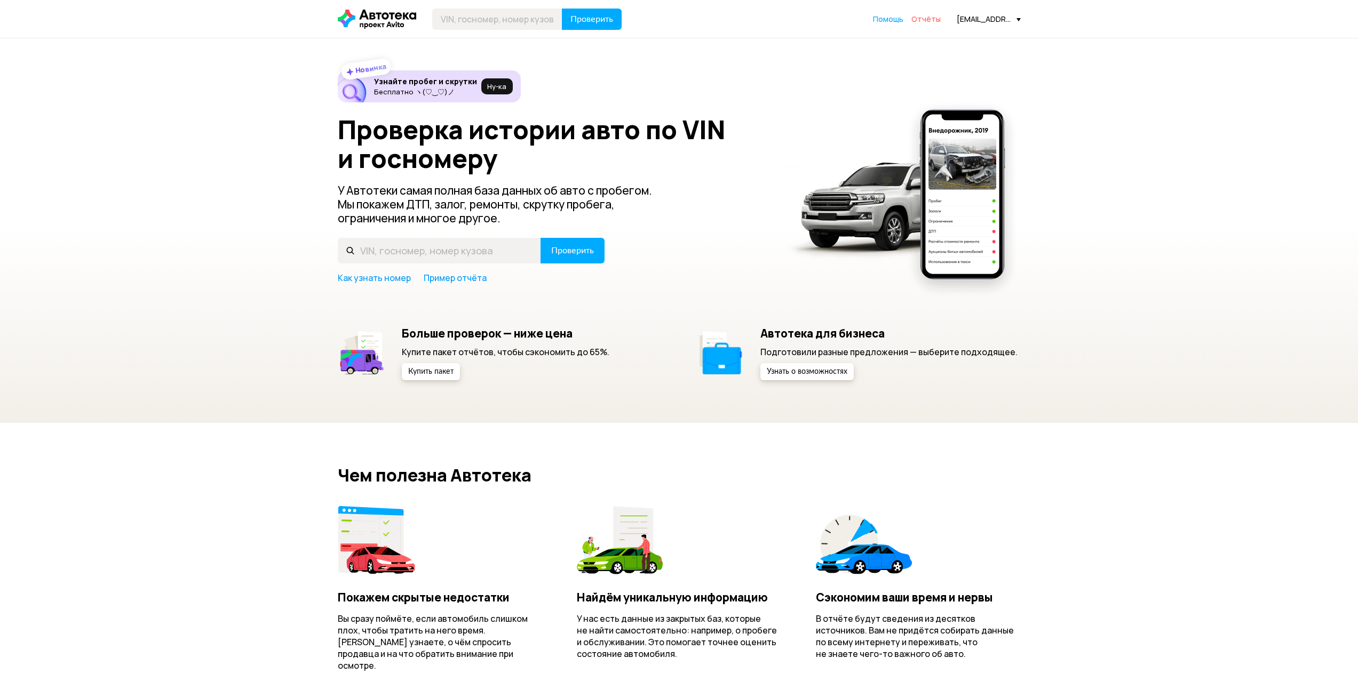
click at [928, 20] on span "Отчёты" at bounding box center [925, 19] width 29 height 10
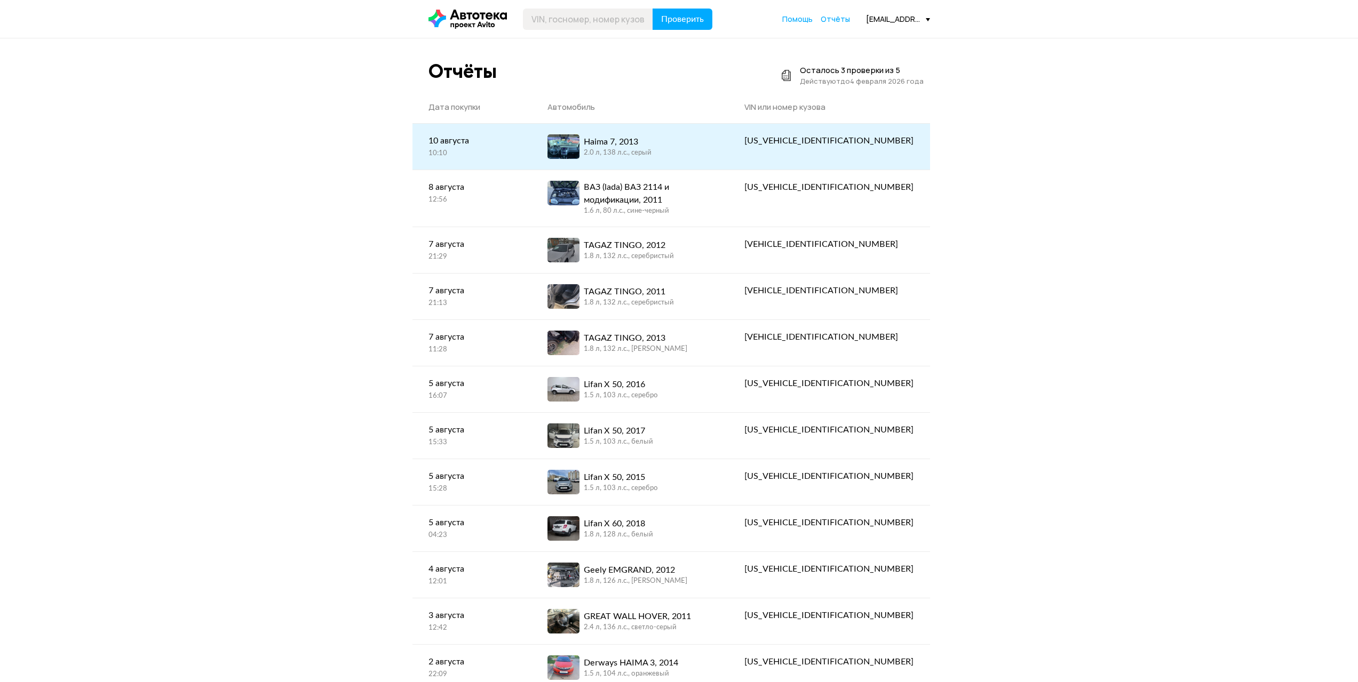
click at [638, 142] on div "Haima 7, 2013" at bounding box center [618, 142] width 68 height 13
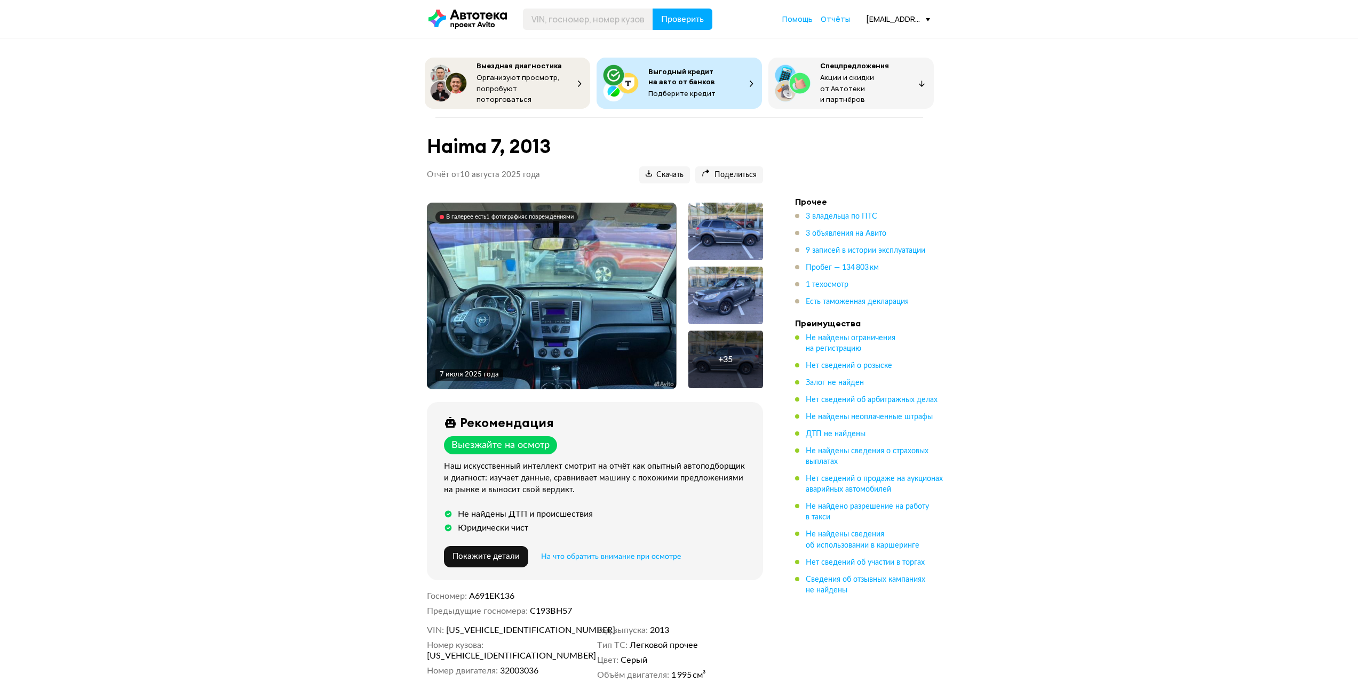
click at [552, 268] on img at bounding box center [551, 296] width 249 height 187
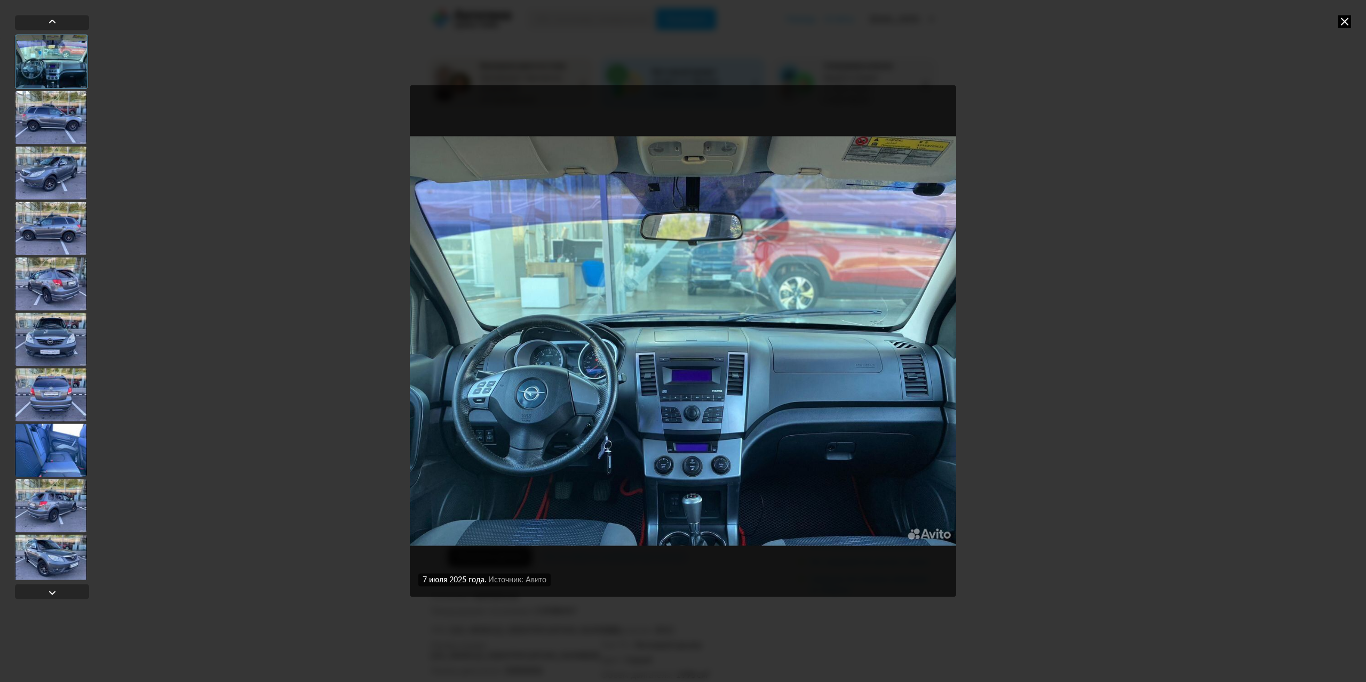
click at [610, 316] on img "Go to Slide 1" at bounding box center [683, 341] width 546 height 512
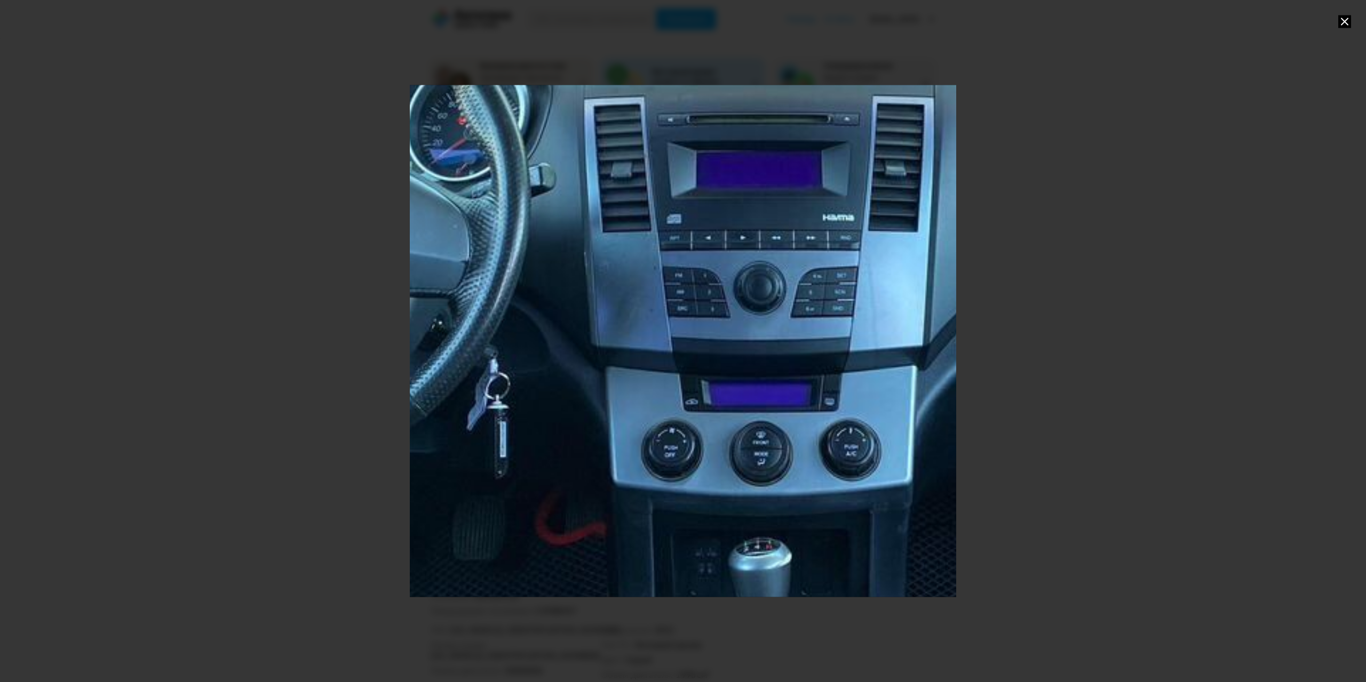
drag, startPoint x: 590, startPoint y: 353, endPoint x: 598, endPoint y: 60, distance: 293.1
click at [598, 60] on div "Go to Slide 1" at bounding box center [683, 341] width 546 height 605
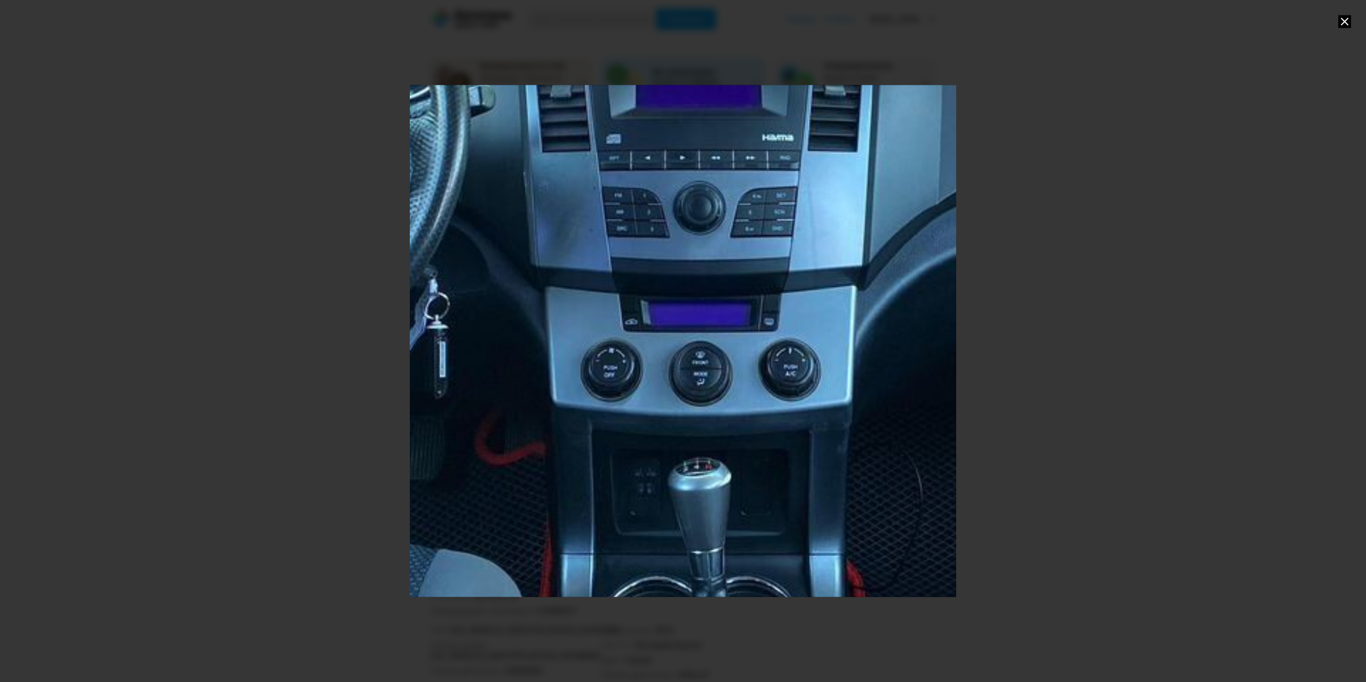
drag, startPoint x: 742, startPoint y: 177, endPoint x: 757, endPoint y: 97, distance: 81.0
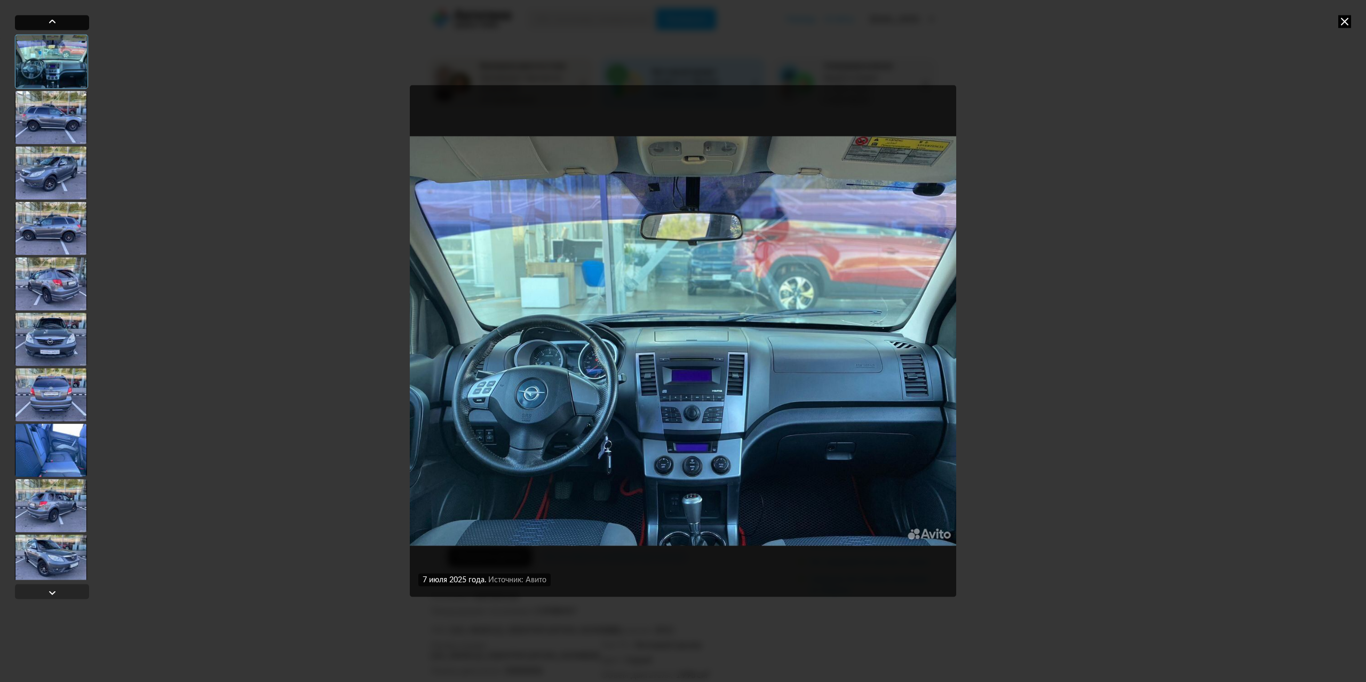
click at [50, 22] on div at bounding box center [52, 21] width 13 height 13
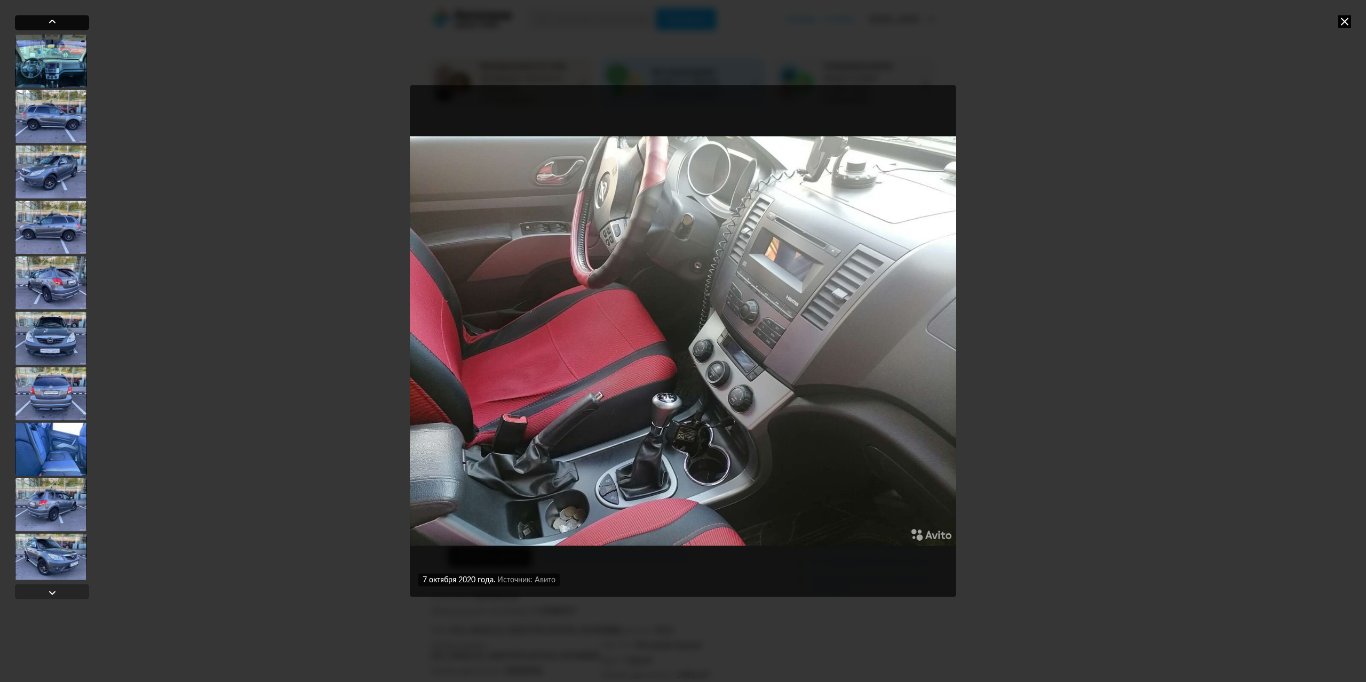
click at [50, 19] on div at bounding box center [52, 21] width 13 height 13
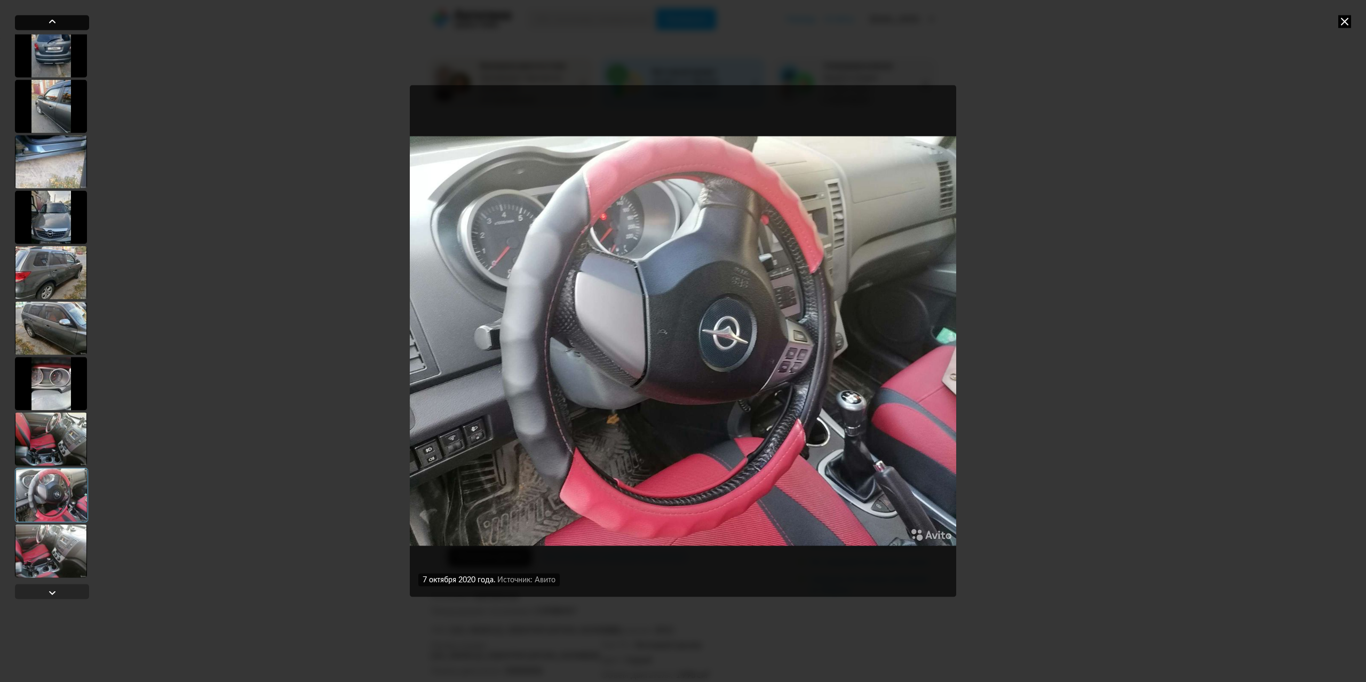
click at [50, 19] on div at bounding box center [52, 21] width 13 height 13
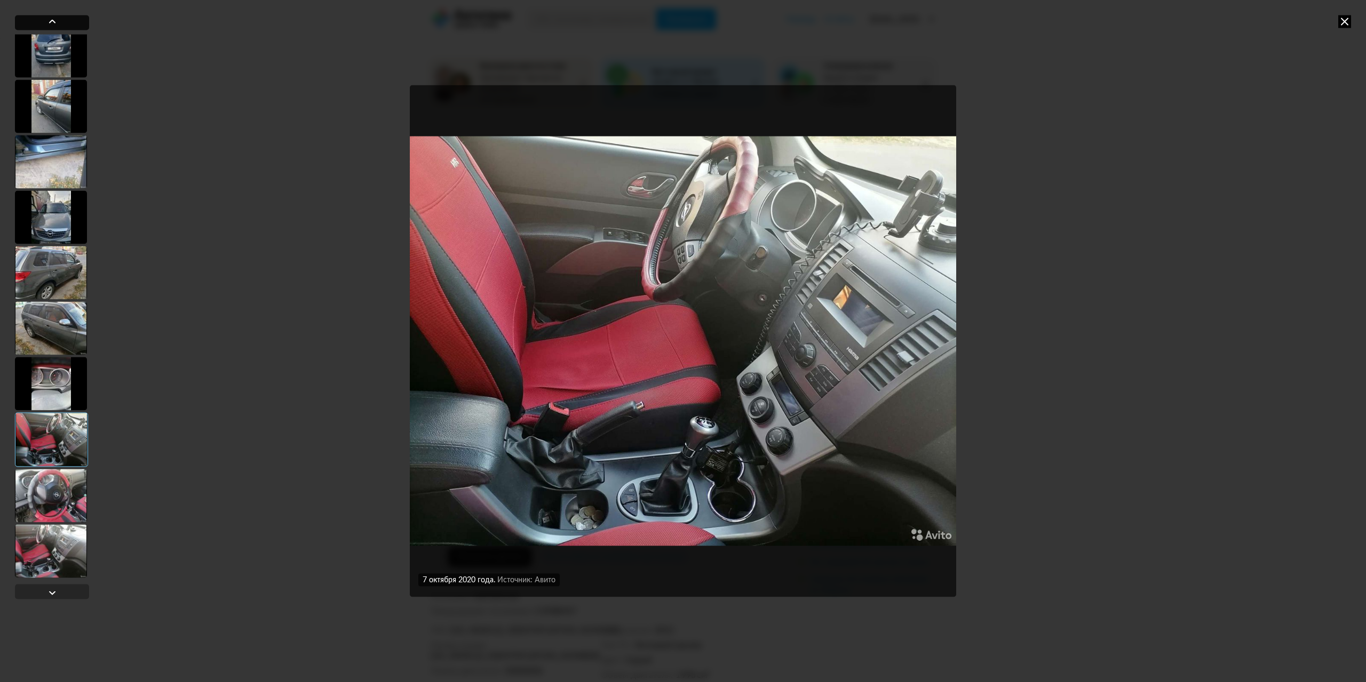
click at [50, 19] on div at bounding box center [52, 21] width 13 height 13
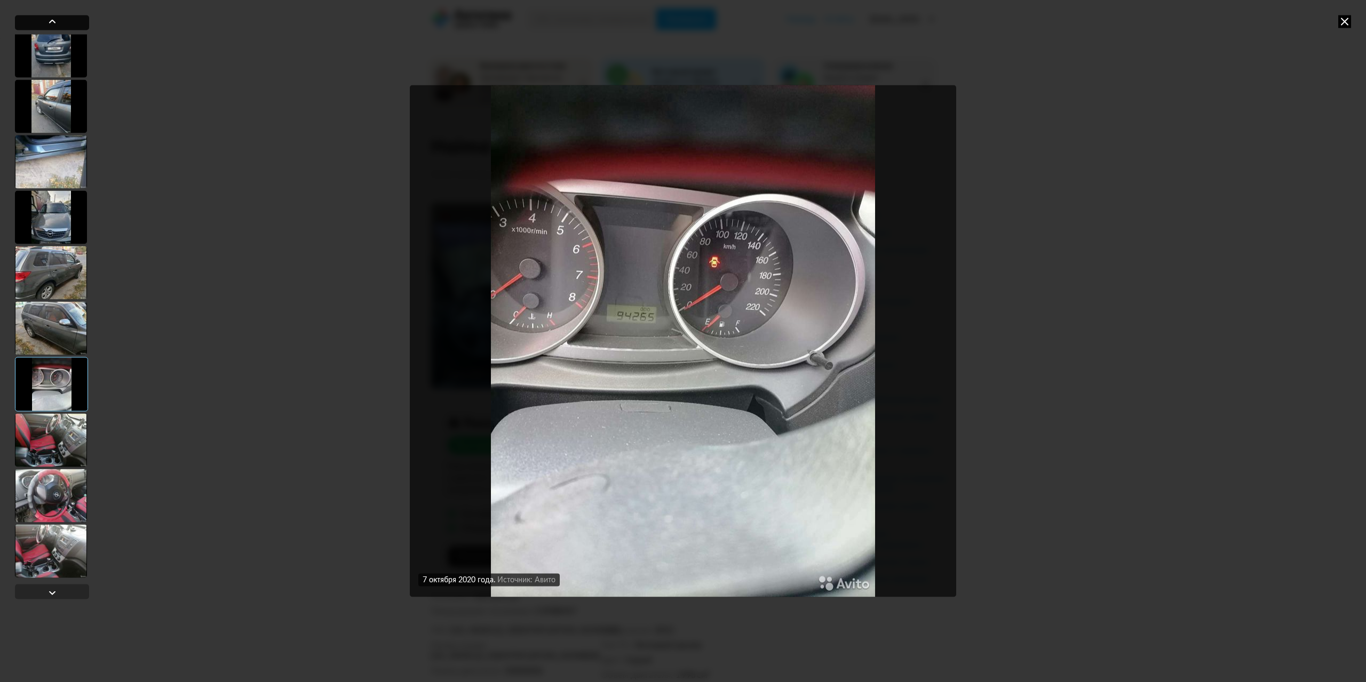
click at [50, 19] on div at bounding box center [52, 21] width 13 height 13
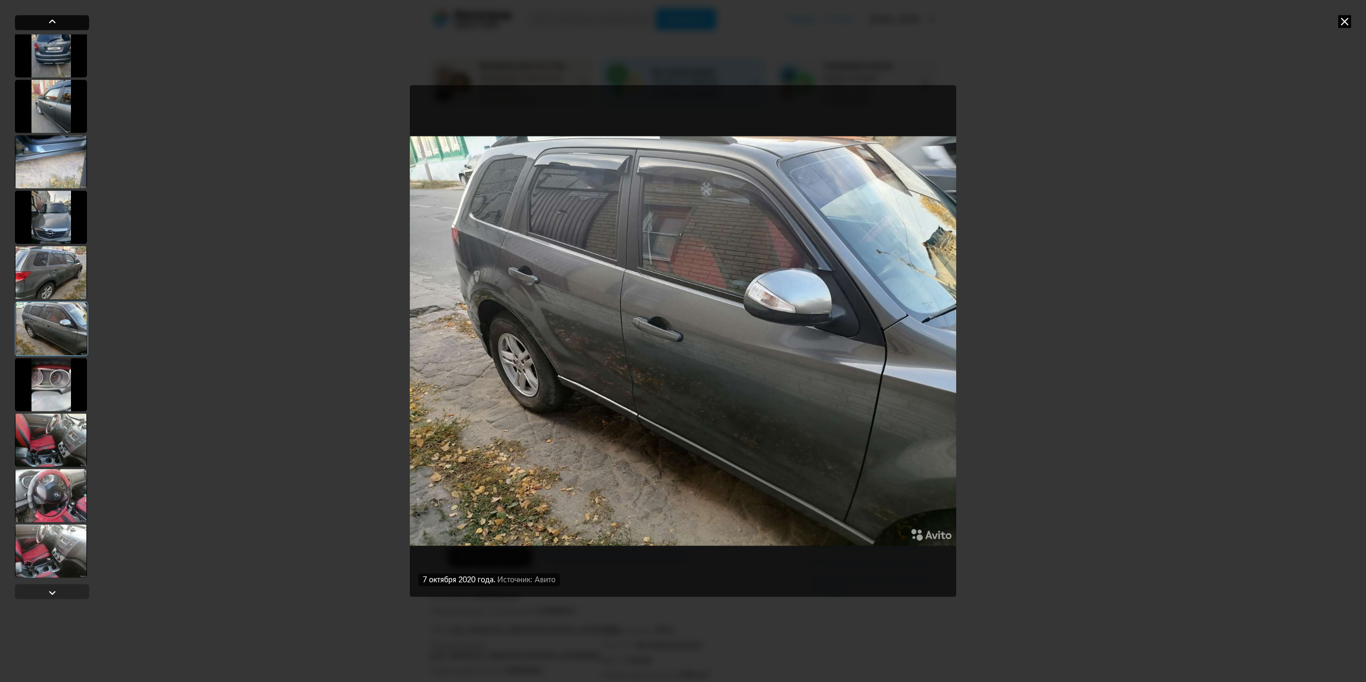
click at [50, 19] on div at bounding box center [52, 21] width 13 height 13
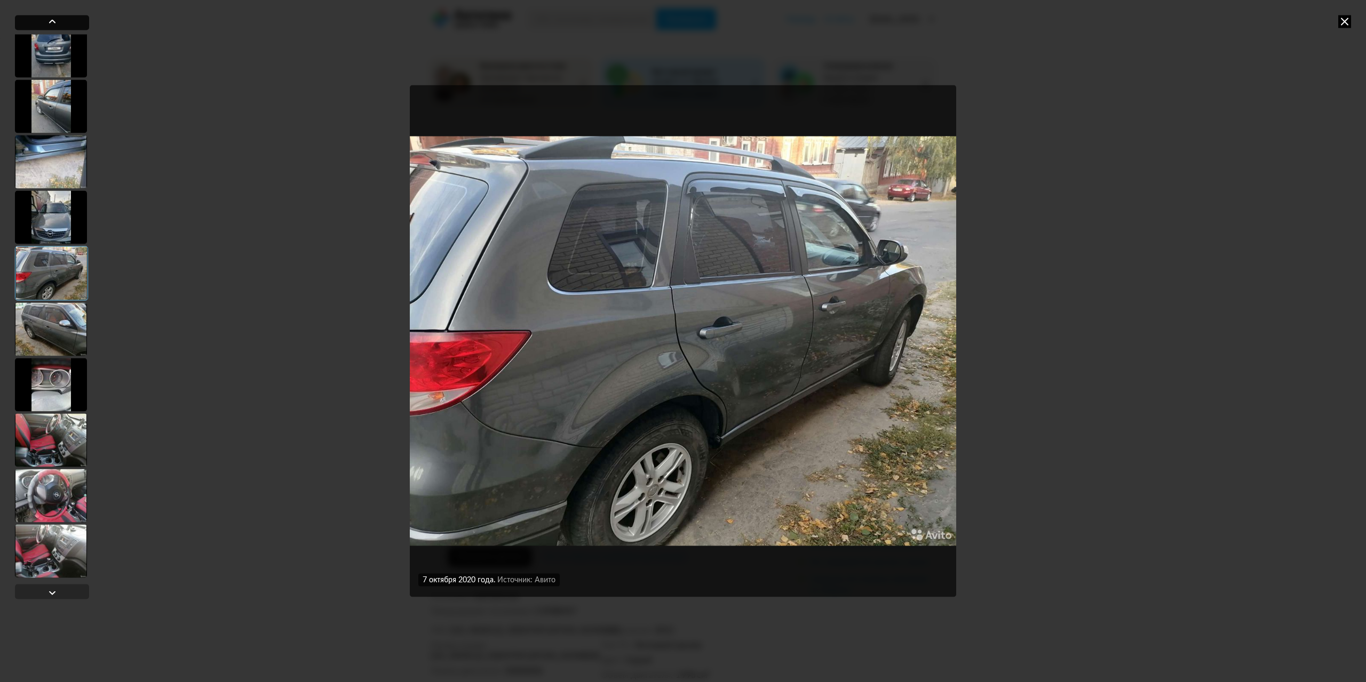
click at [50, 19] on div at bounding box center [52, 21] width 13 height 13
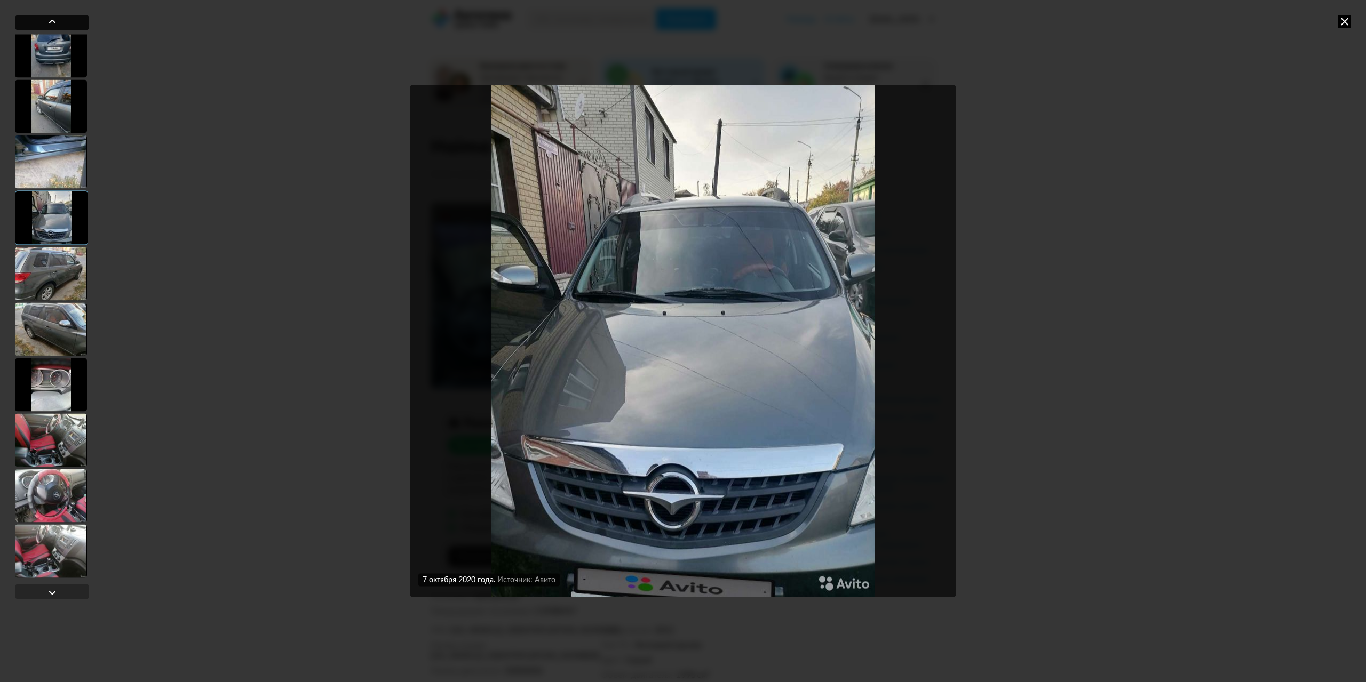
click at [50, 19] on div at bounding box center [52, 21] width 13 height 13
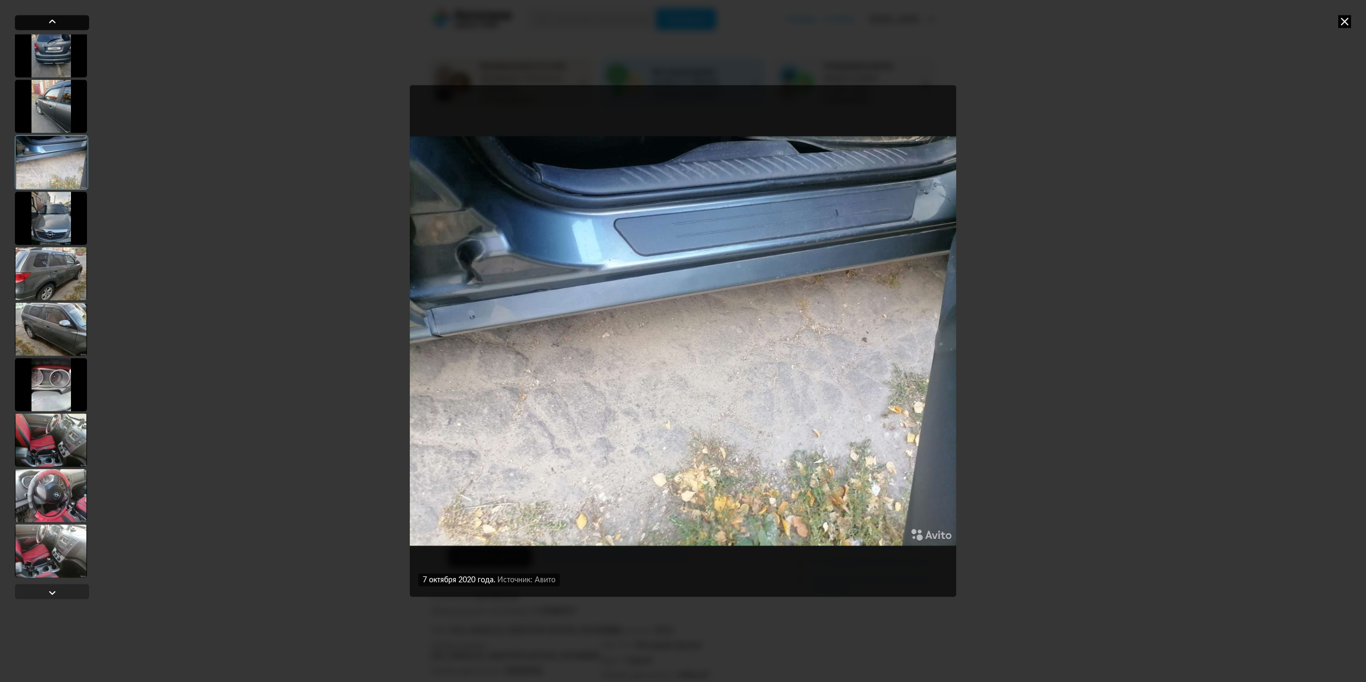
click at [50, 19] on div at bounding box center [52, 21] width 13 height 13
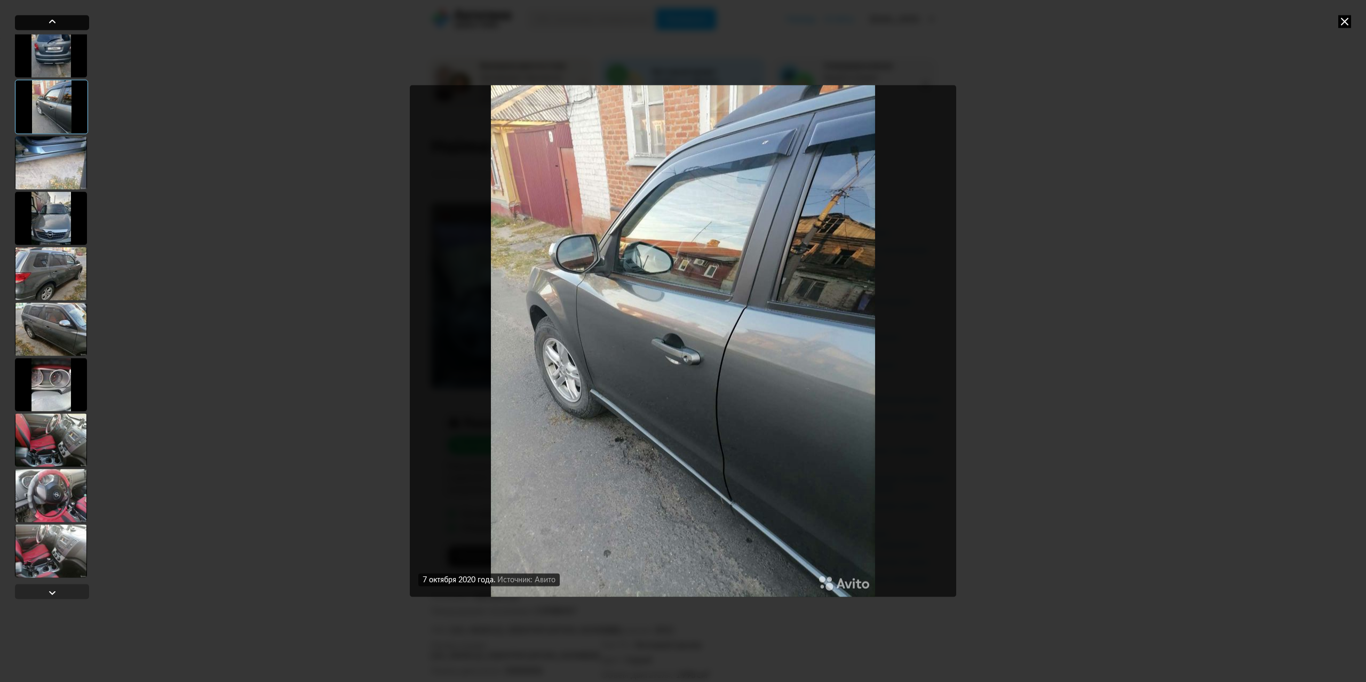
click at [50, 19] on div at bounding box center [52, 21] width 13 height 13
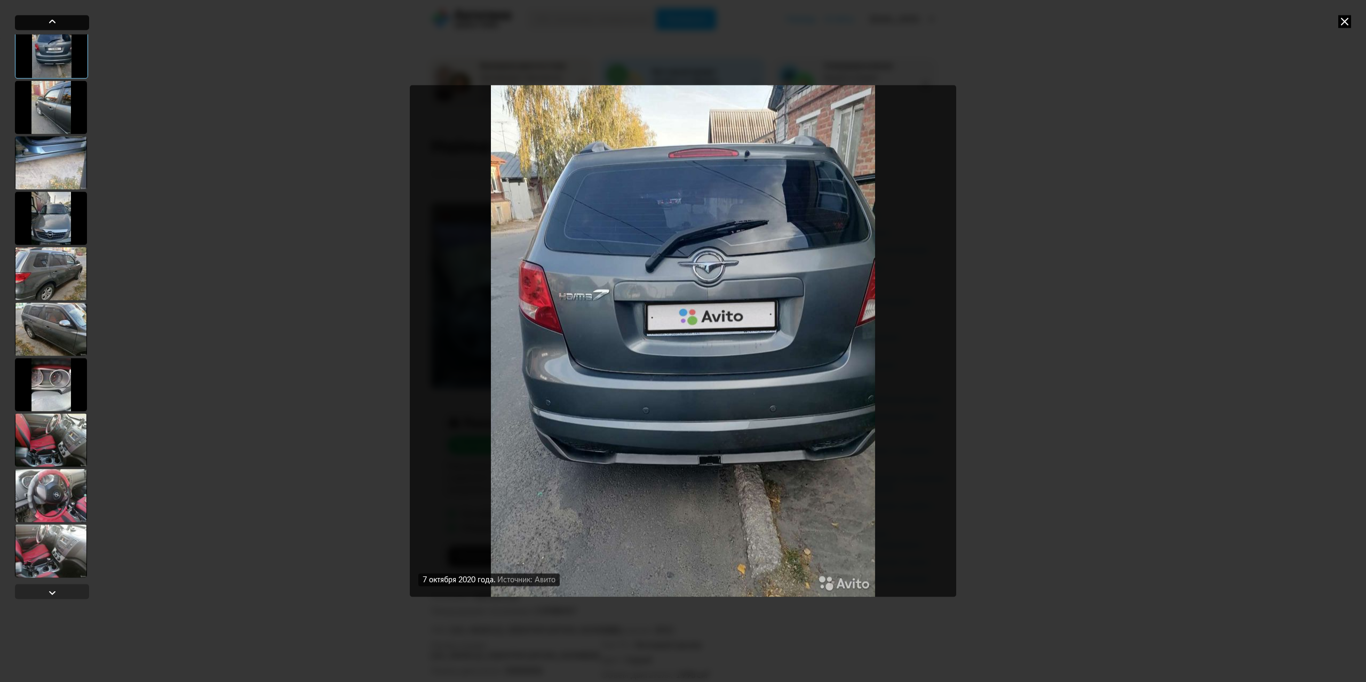
click at [50, 19] on div at bounding box center [52, 21] width 13 height 13
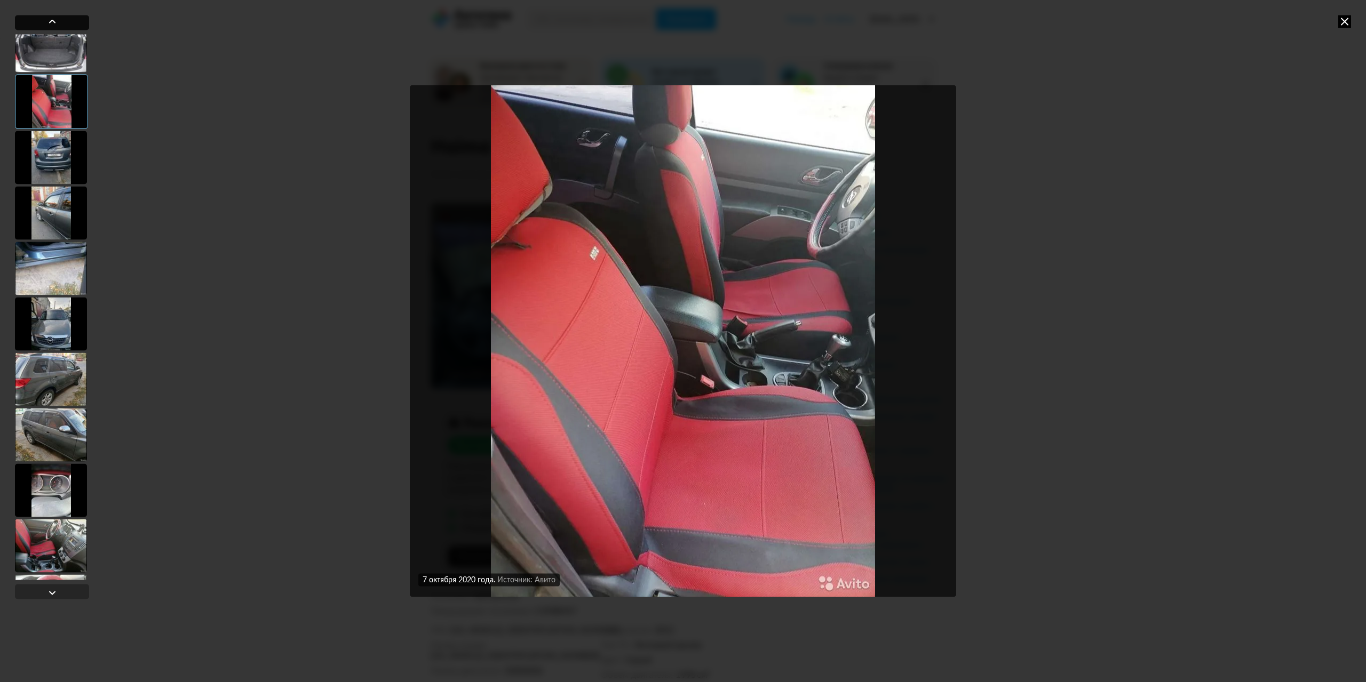
click at [50, 19] on div at bounding box center [52, 21] width 13 height 13
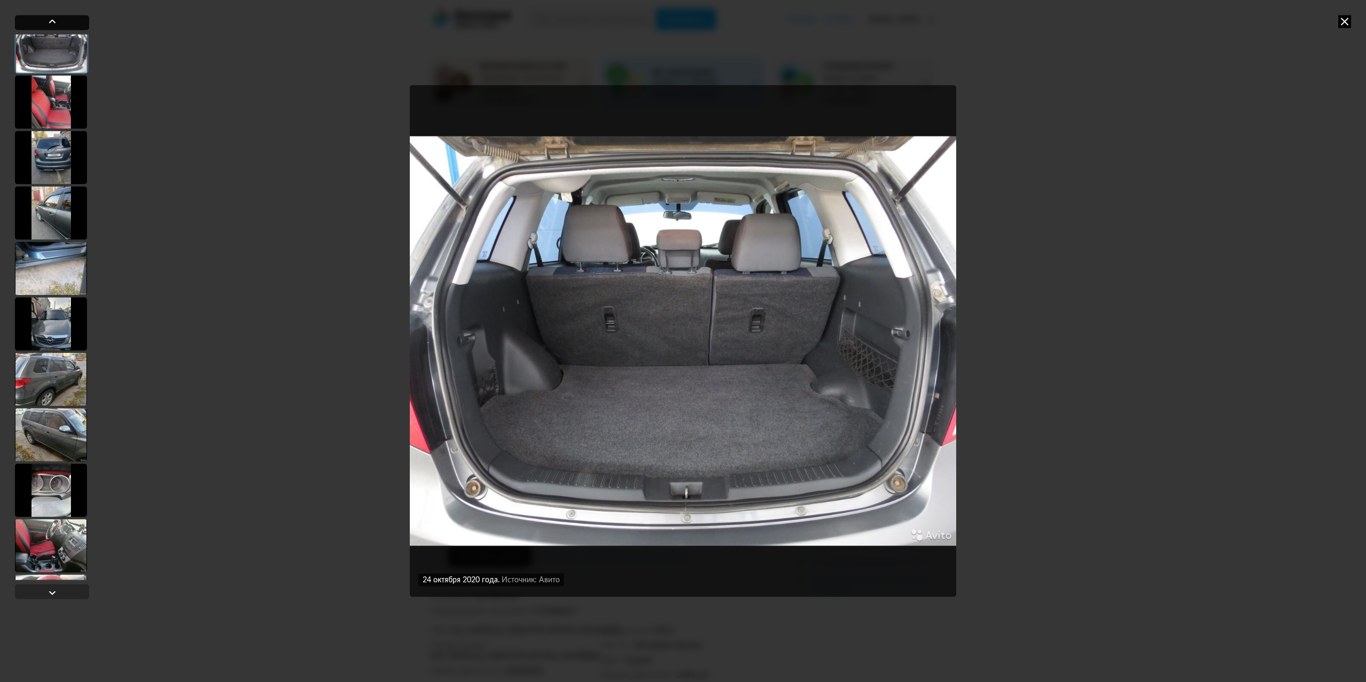
click at [50, 19] on div at bounding box center [52, 21] width 13 height 13
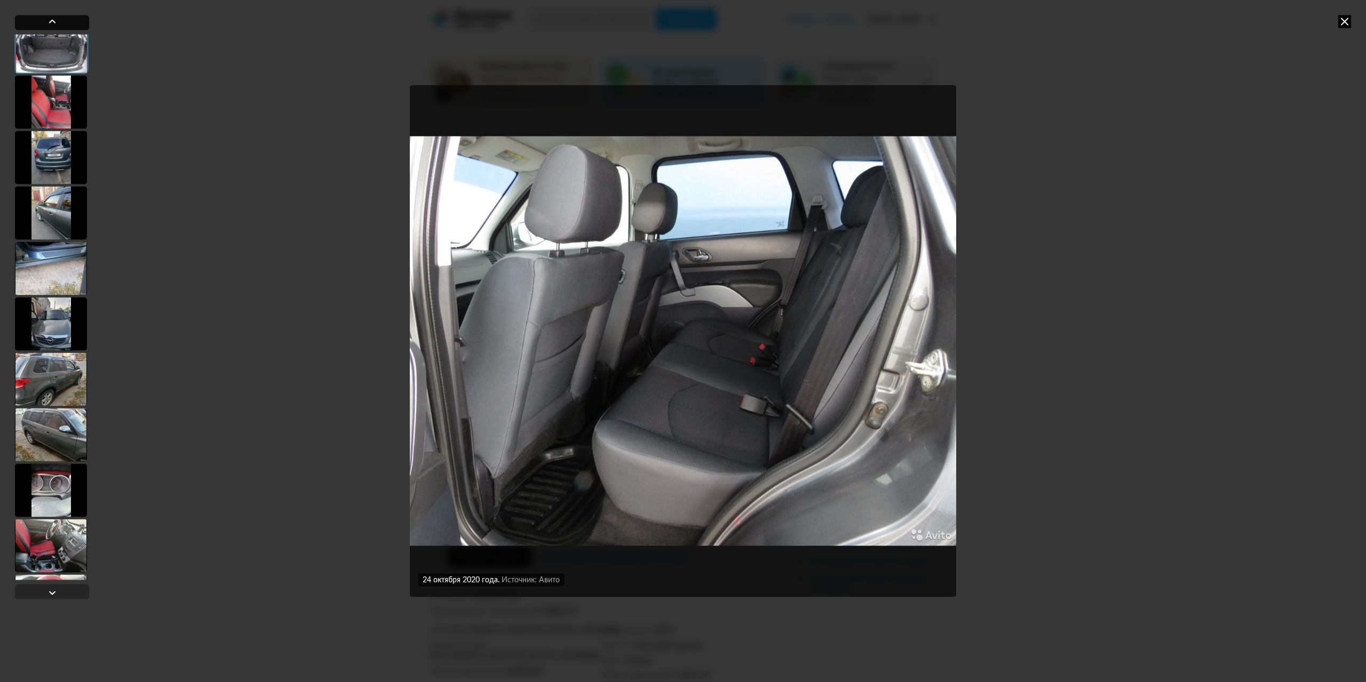
scroll to position [1352, 0]
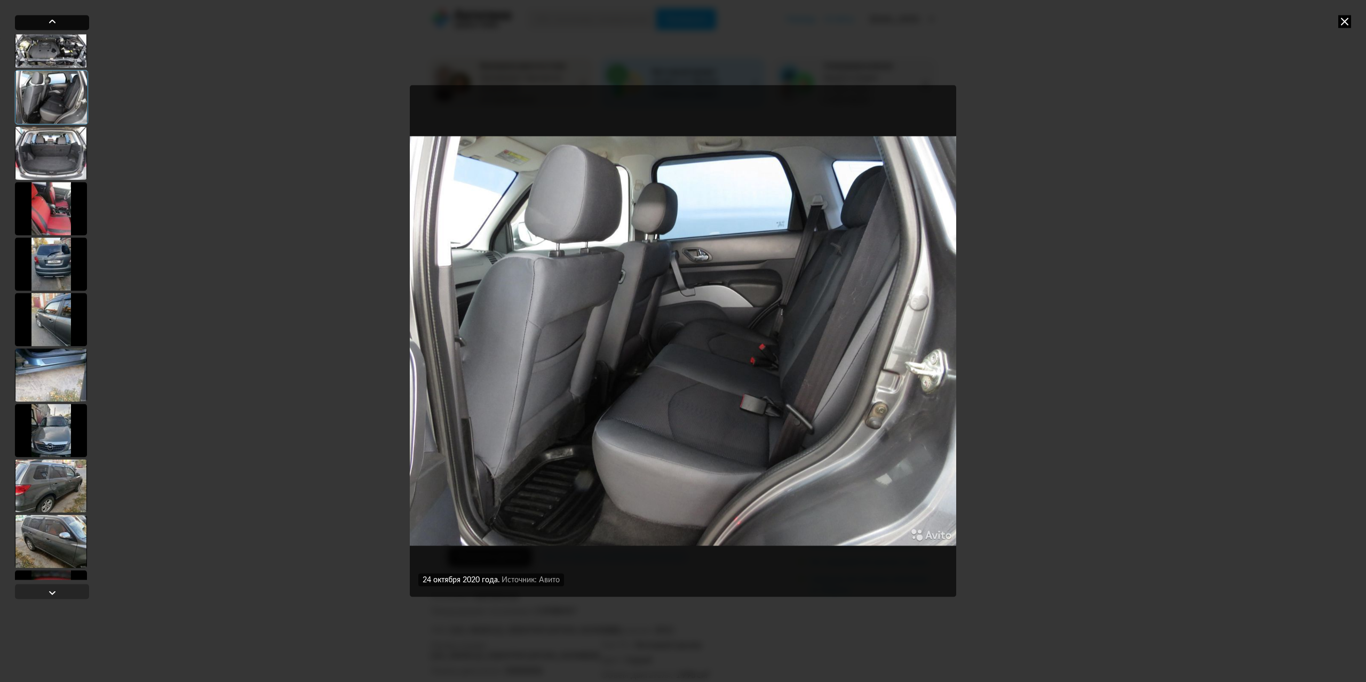
click at [50, 19] on div at bounding box center [52, 21] width 13 height 13
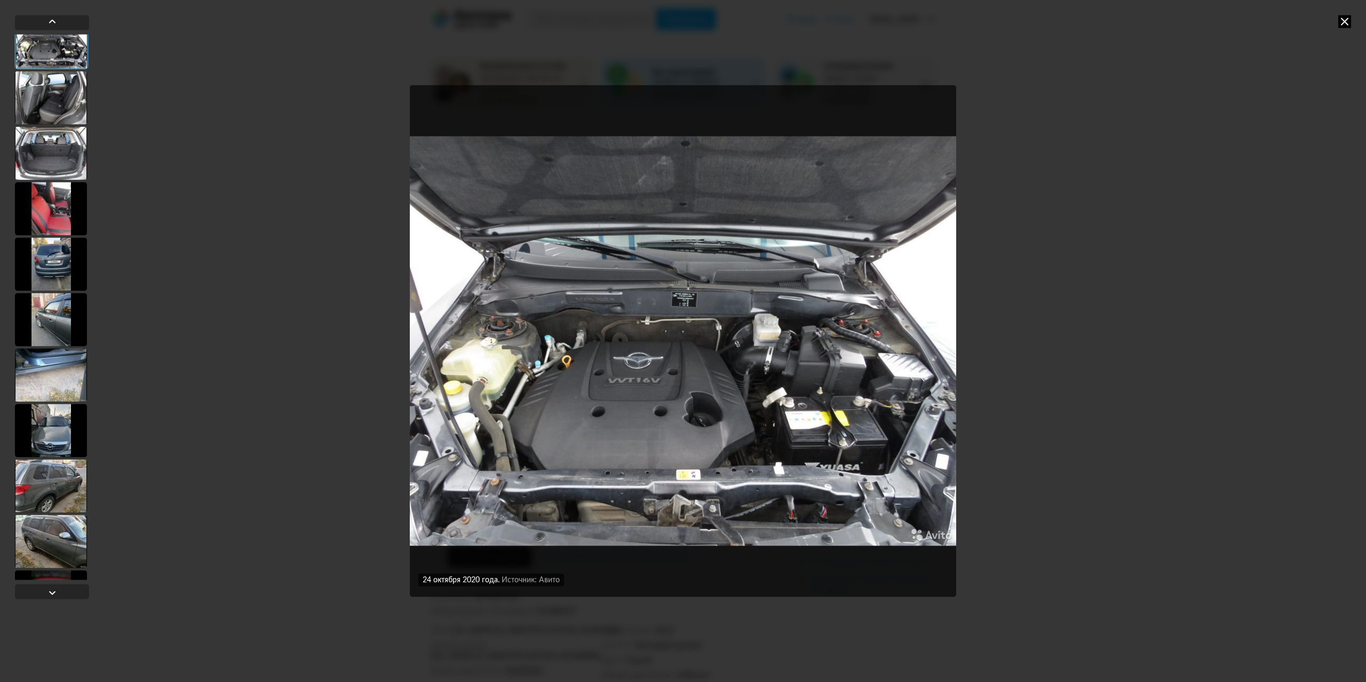
click at [439, 296] on img "Go to Slide 25" at bounding box center [683, 341] width 546 height 512
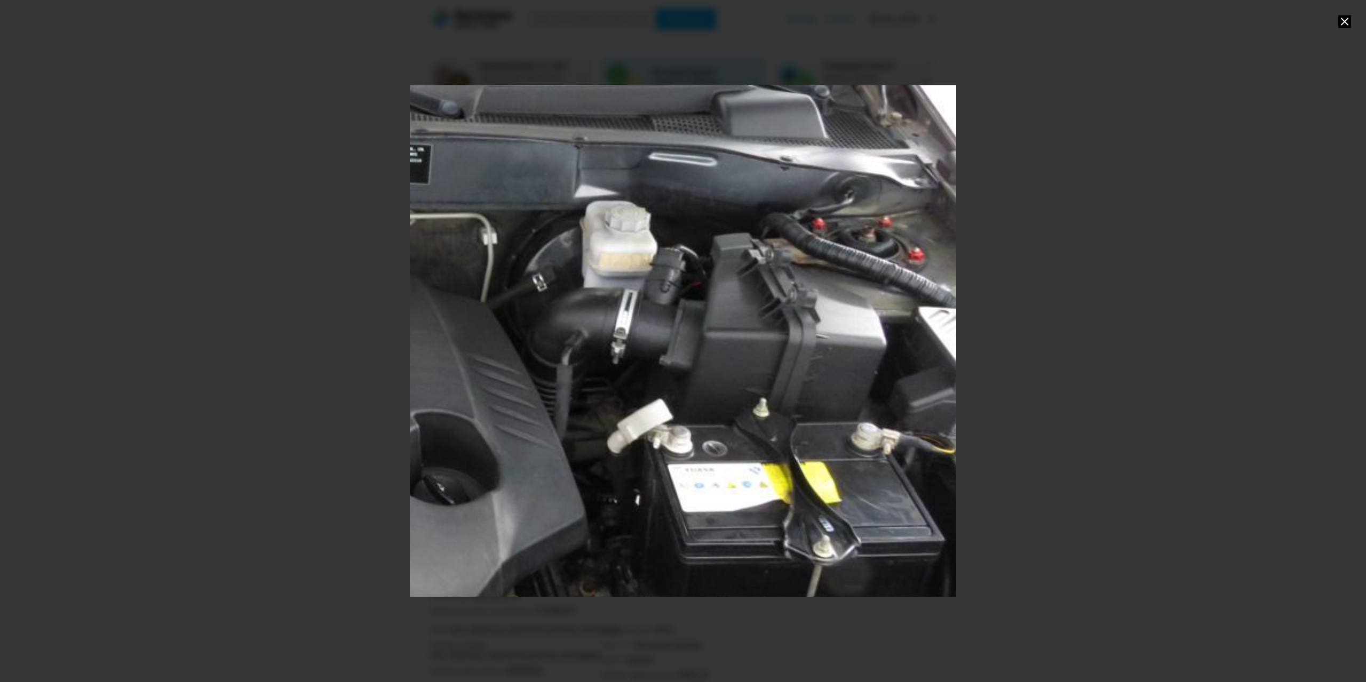
drag, startPoint x: 519, startPoint y: 315, endPoint x: 109, endPoint y: 224, distance: 419.4
click at [109, 224] on div at bounding box center [683, 341] width 1366 height 682
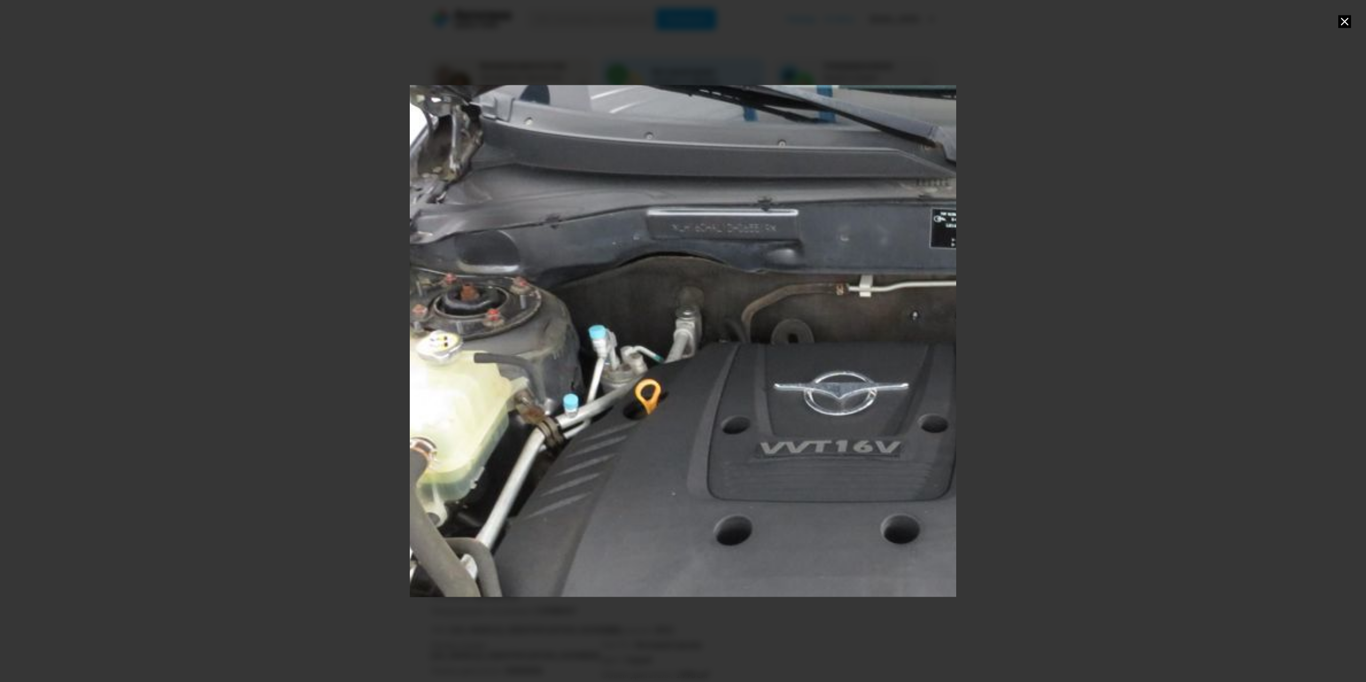
drag, startPoint x: 494, startPoint y: 224, endPoint x: 1062, endPoint y: 291, distance: 572.2
click at [1062, 291] on div at bounding box center [683, 341] width 1366 height 682
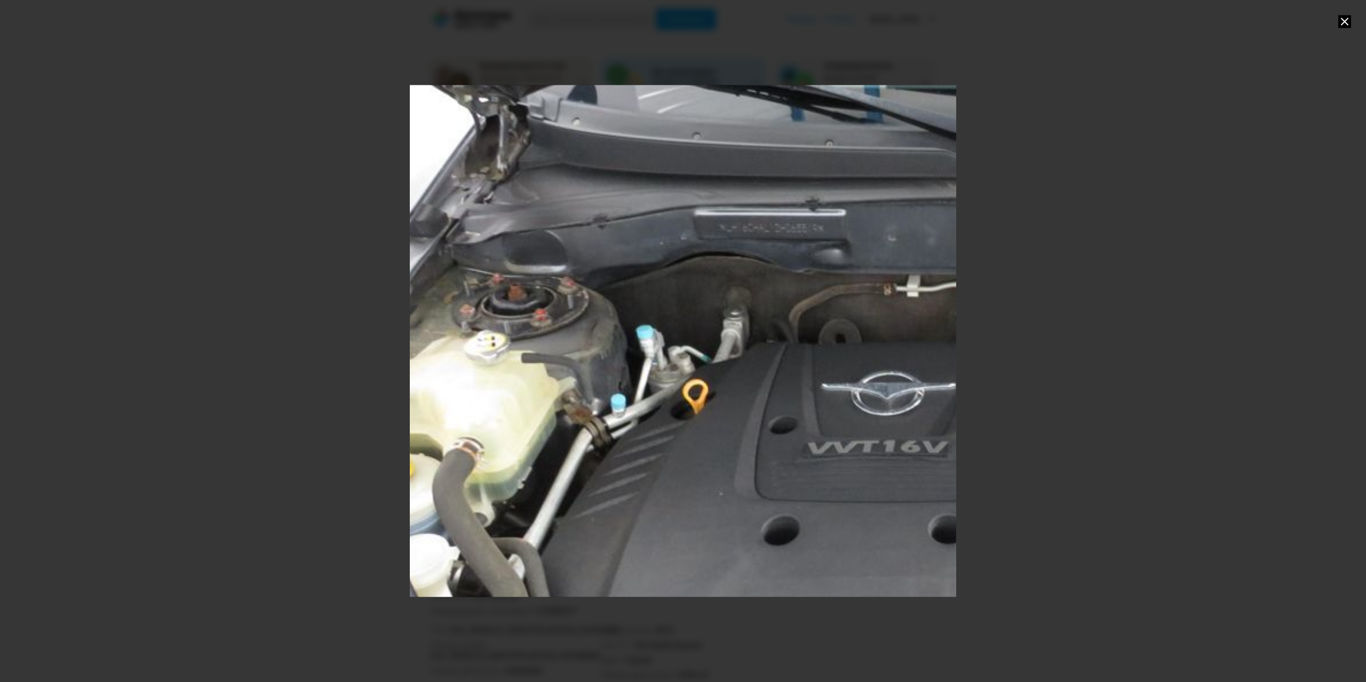
click at [205, 162] on div at bounding box center [683, 341] width 1366 height 682
click at [327, 162] on div at bounding box center [683, 341] width 1366 height 682
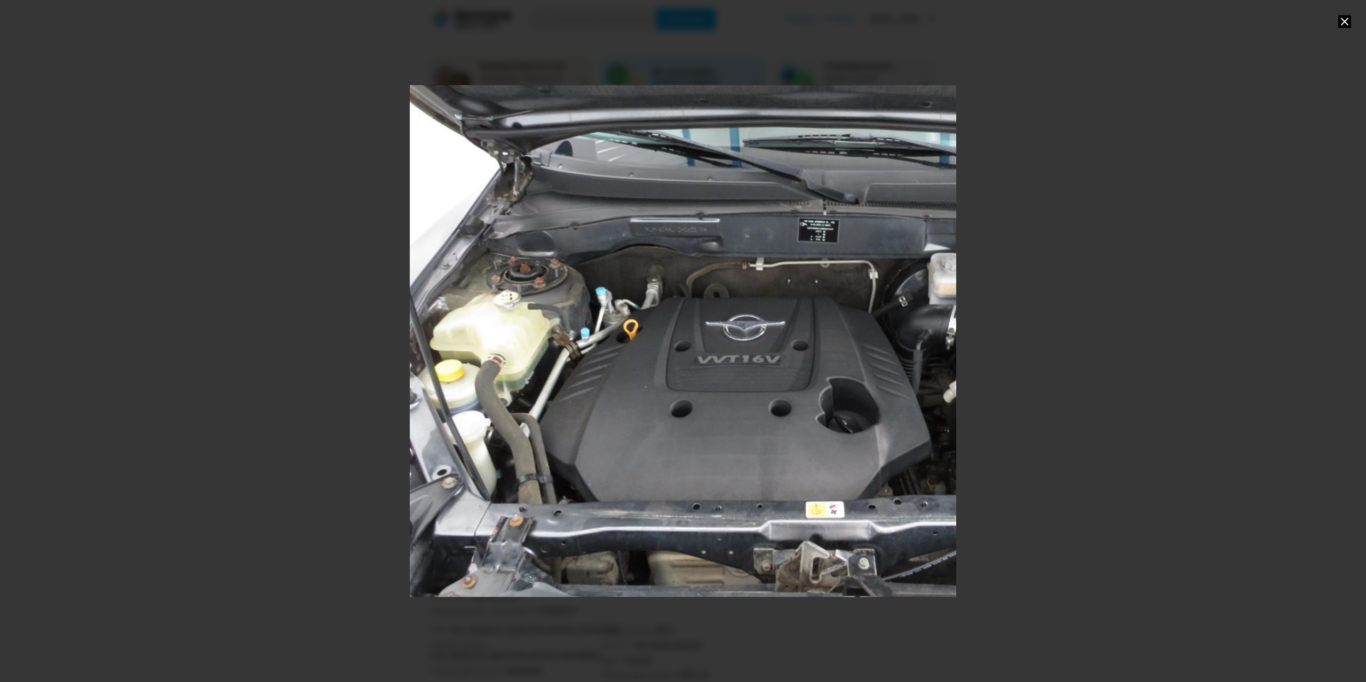
click at [243, 192] on div at bounding box center [683, 341] width 1366 height 682
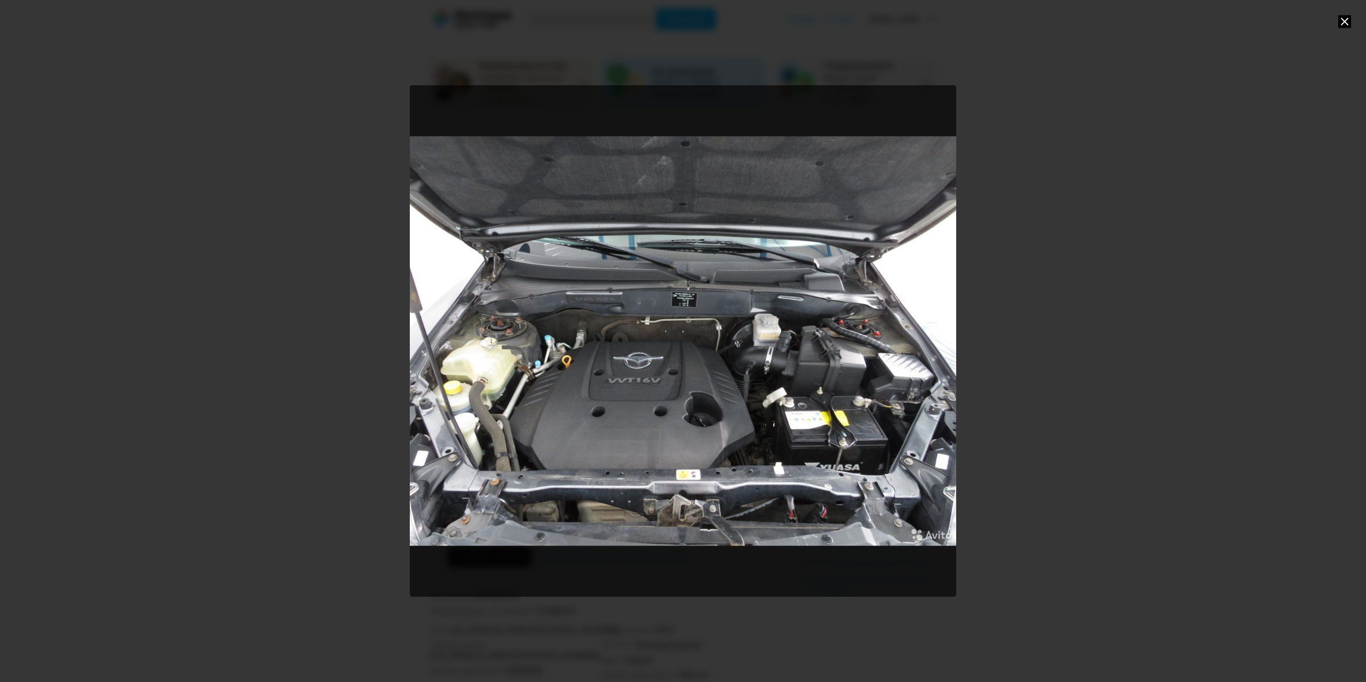
click at [284, 228] on div at bounding box center [683, 341] width 1366 height 682
click at [579, 242] on div "Go to Slide 25" at bounding box center [683, 341] width 546 height 512
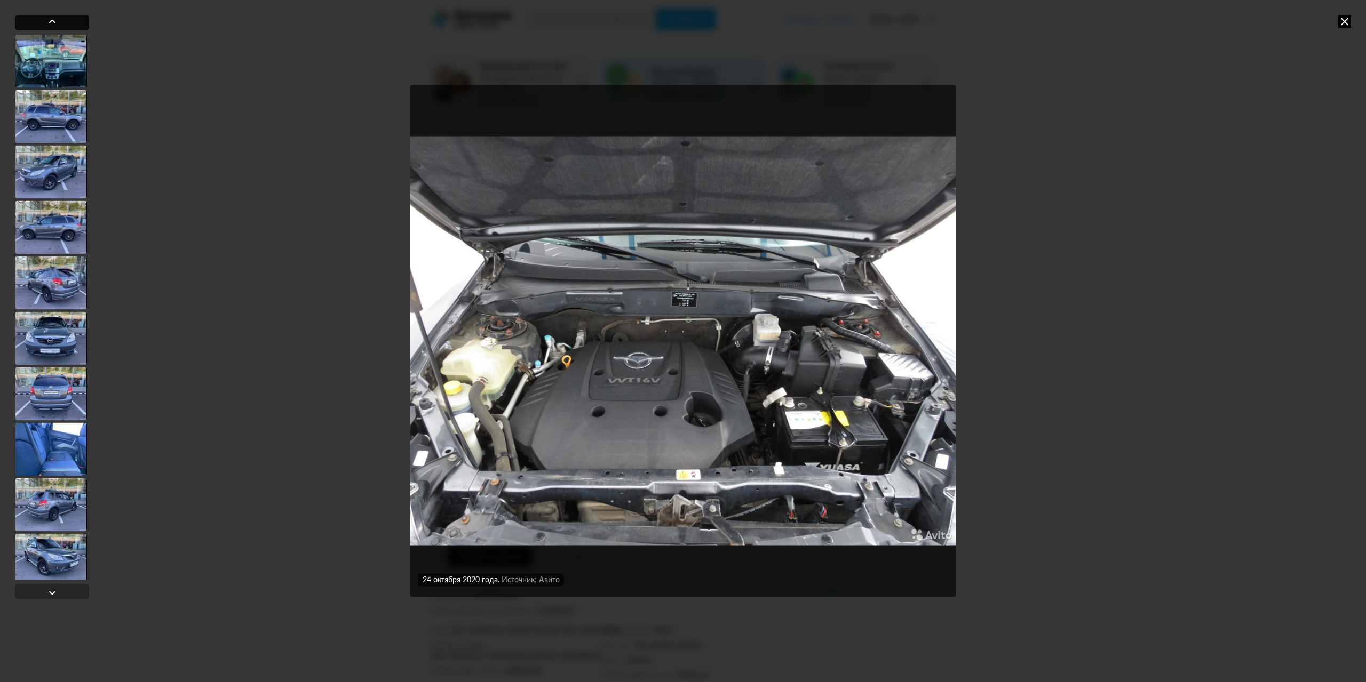
click at [59, 20] on div at bounding box center [52, 22] width 74 height 15
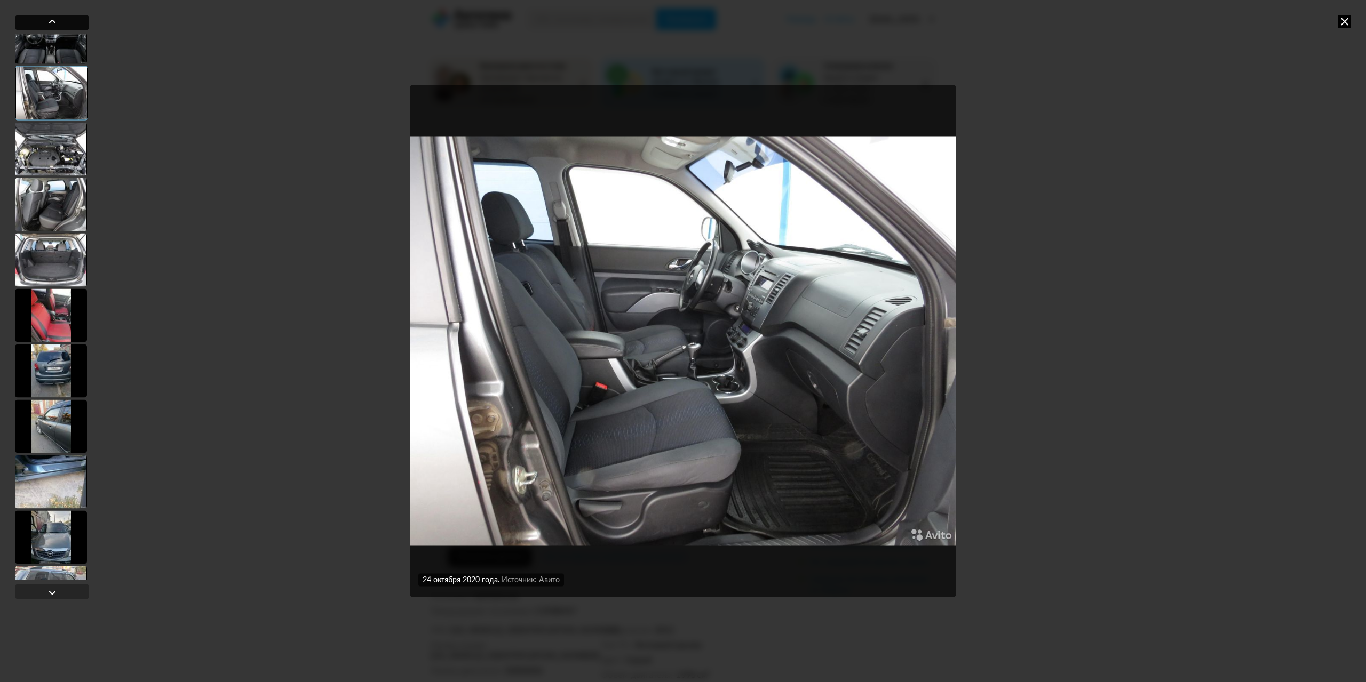
click at [59, 20] on div at bounding box center [52, 22] width 74 height 15
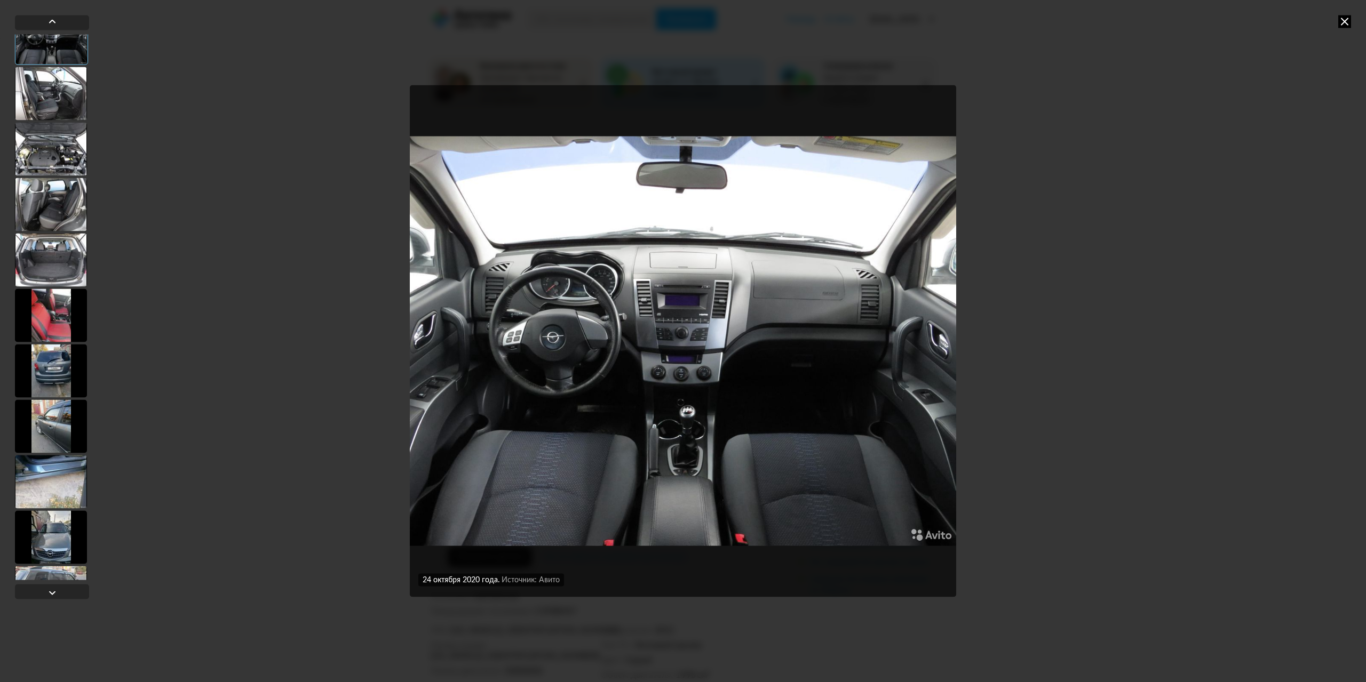
click at [480, 271] on img "Go to Slide 23" at bounding box center [683, 341] width 546 height 512
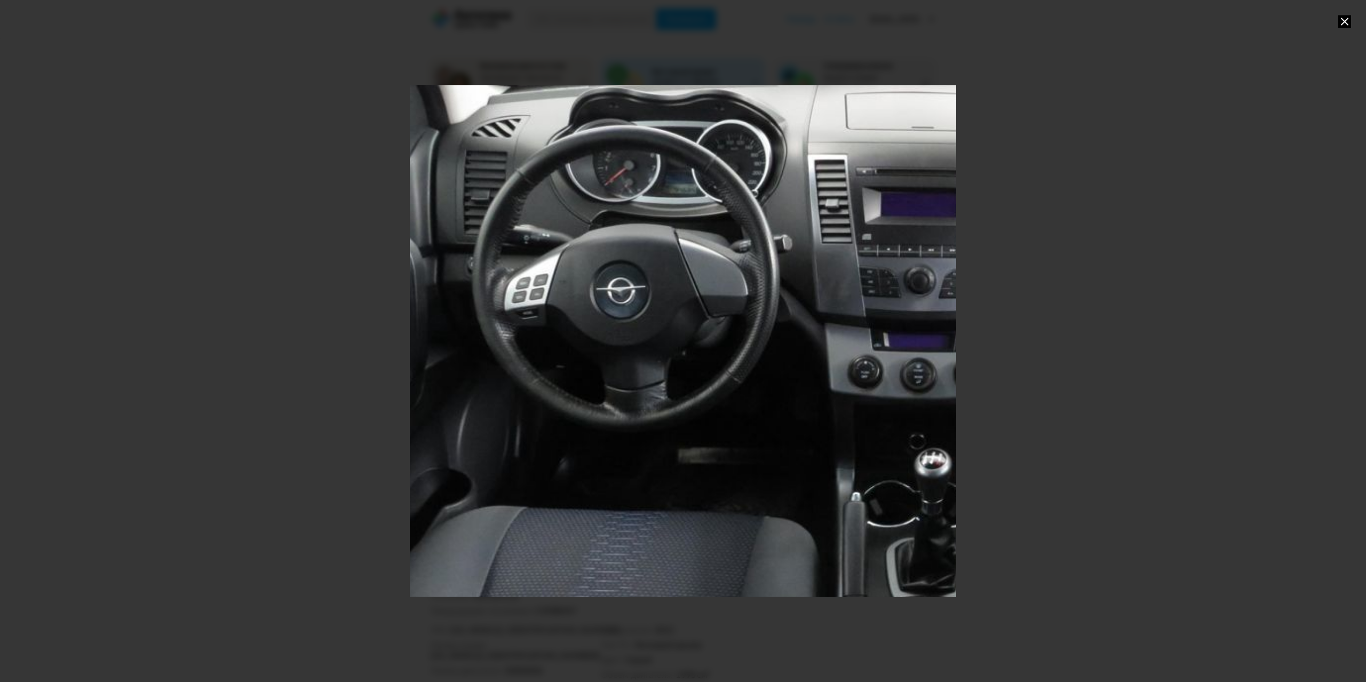
drag, startPoint x: 551, startPoint y: 322, endPoint x: 733, endPoint y: 273, distance: 189.0
click at [733, 273] on div "Go to Slide 23" at bounding box center [923, 298] width 1268 height 1187
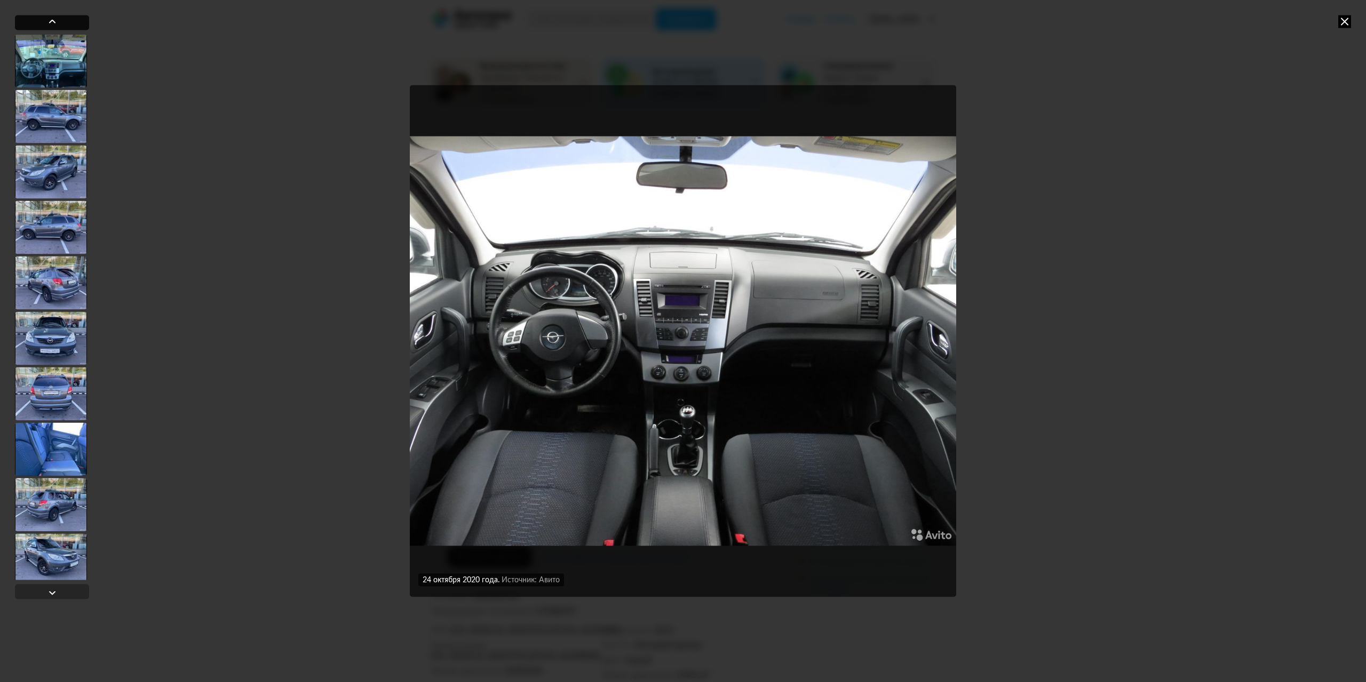
click at [53, 20] on div at bounding box center [52, 21] width 13 height 13
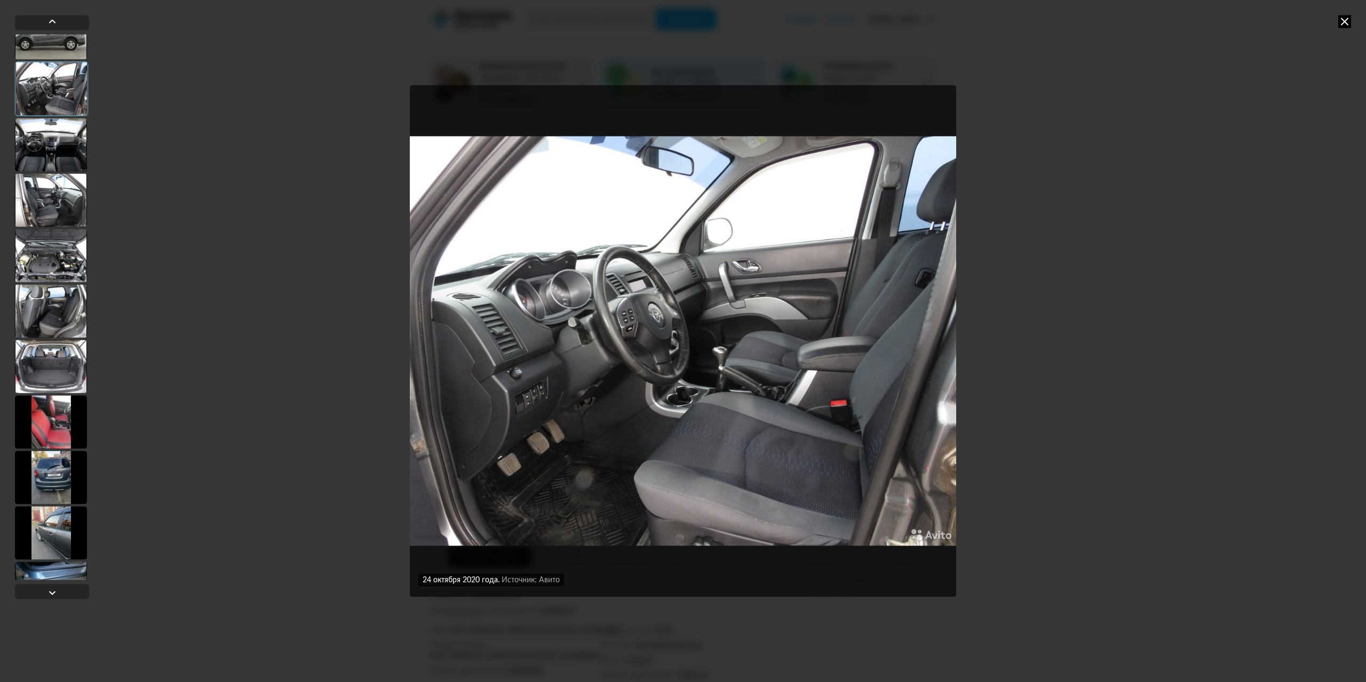
click at [545, 312] on img "Go to Slide 22" at bounding box center [683, 341] width 546 height 512
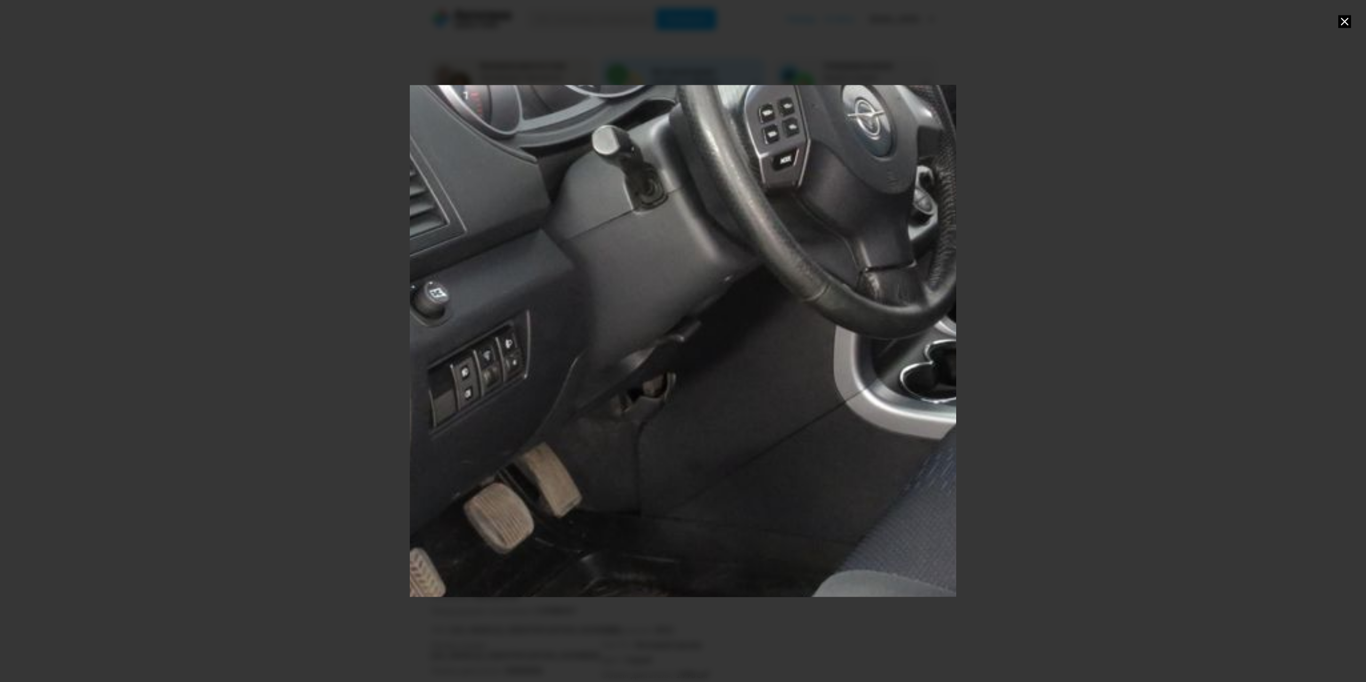
drag, startPoint x: 548, startPoint y: 349, endPoint x: 739, endPoint y: 199, distance: 242.4
click at [739, 199] on div "Go to Slide 22" at bounding box center [951, 198] width 1706 height 1598
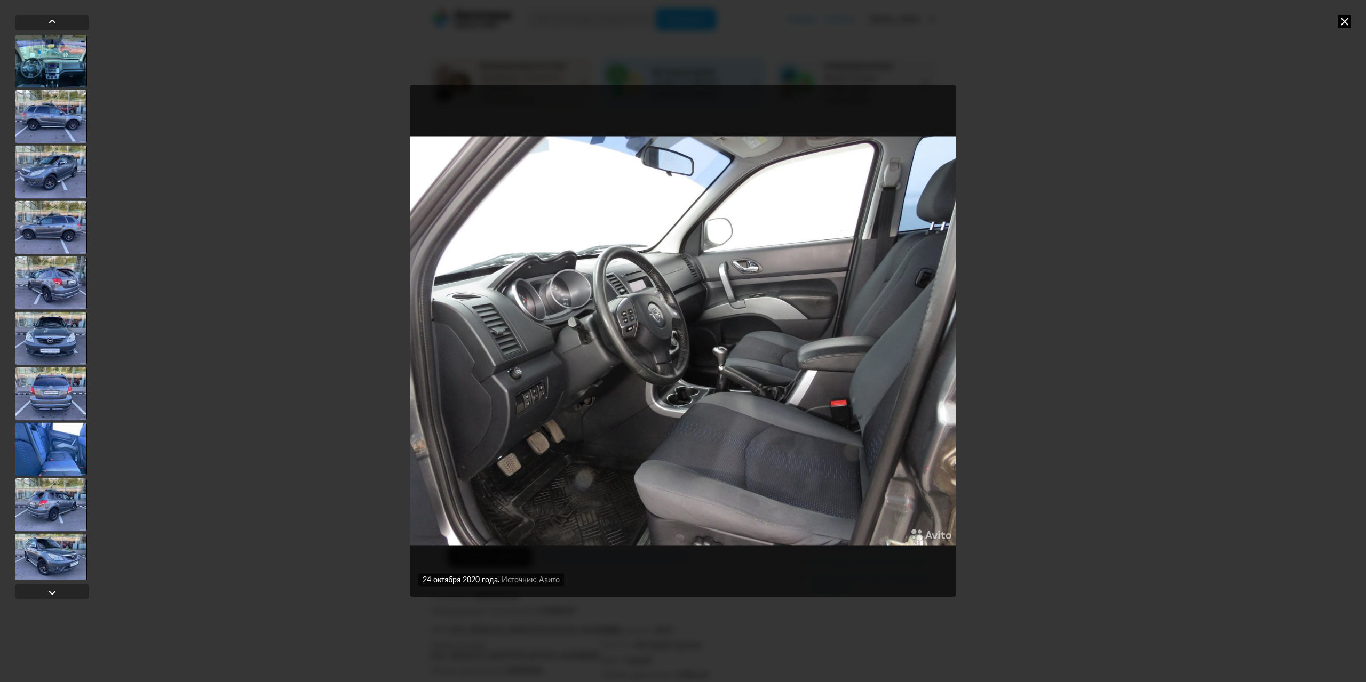
click at [679, 373] on img "Go to Slide 22" at bounding box center [683, 341] width 546 height 512
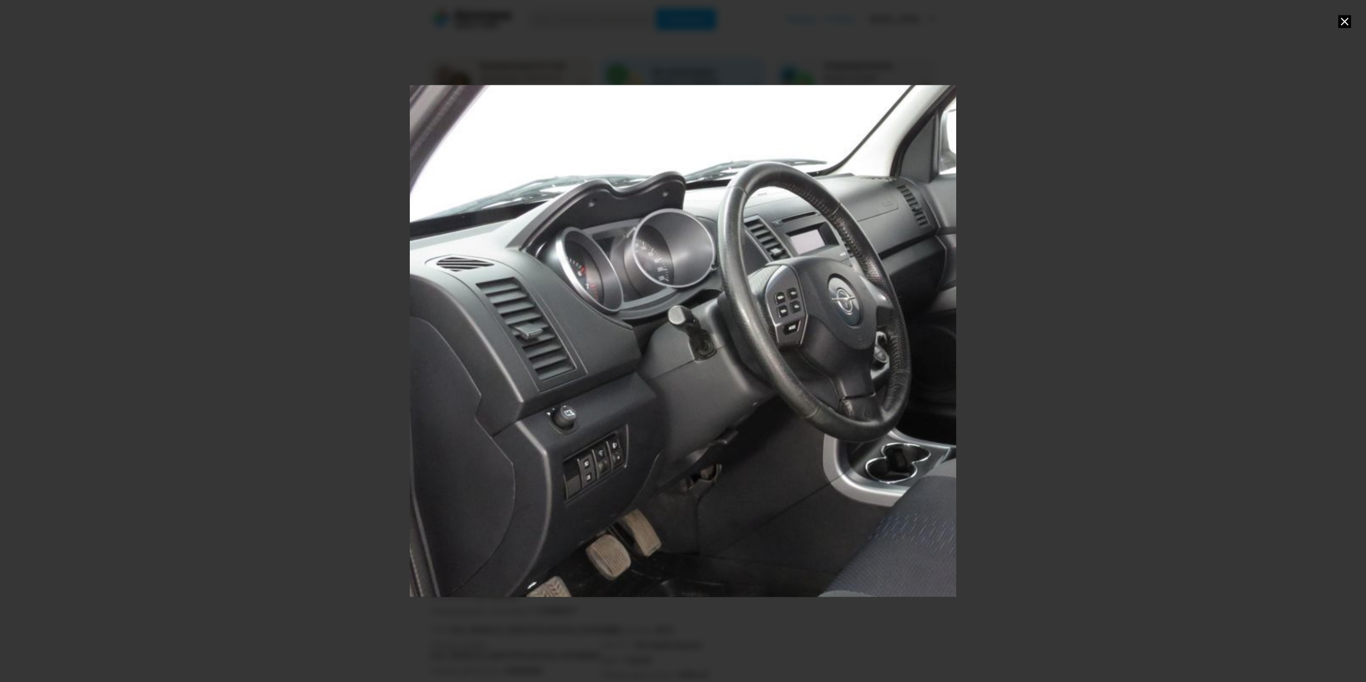
drag, startPoint x: 509, startPoint y: 376, endPoint x: 723, endPoint y: 387, distance: 214.3
click at [723, 387] on div "Go to Slide 22" at bounding box center [898, 352] width 1093 height 1024
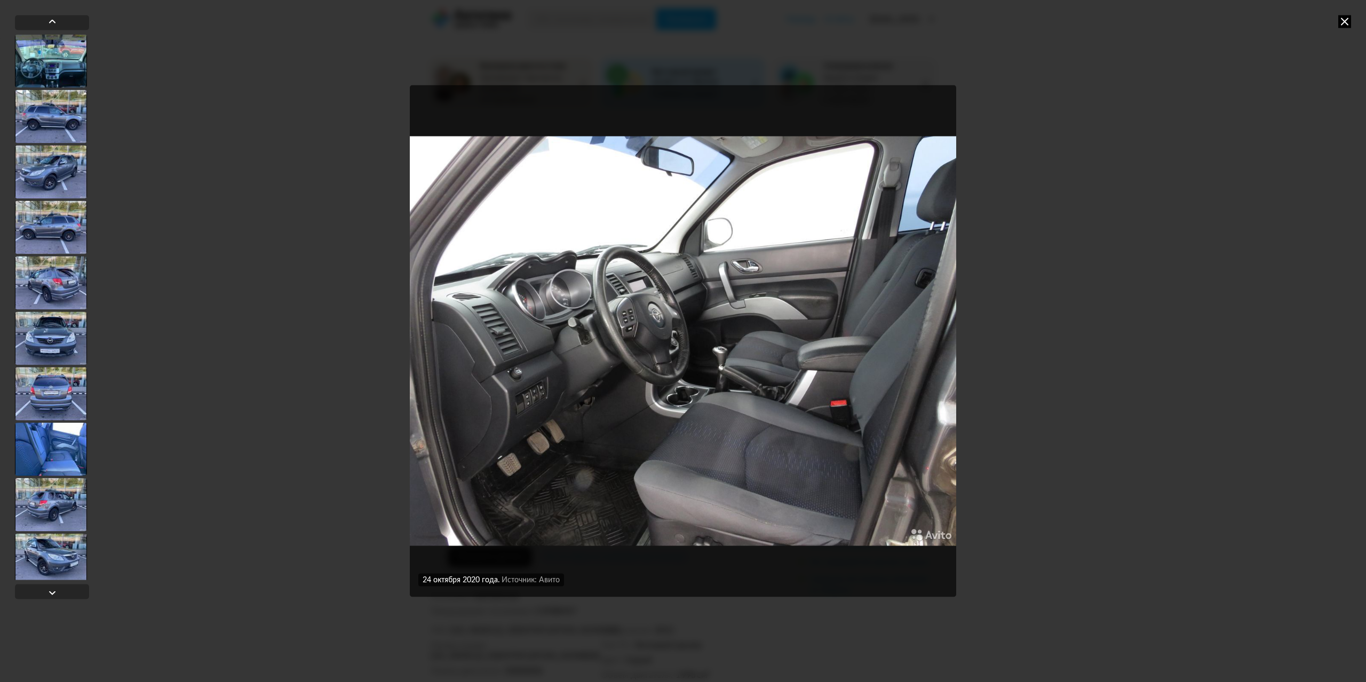
click at [533, 371] on img "Go to Slide 22" at bounding box center [683, 341] width 546 height 512
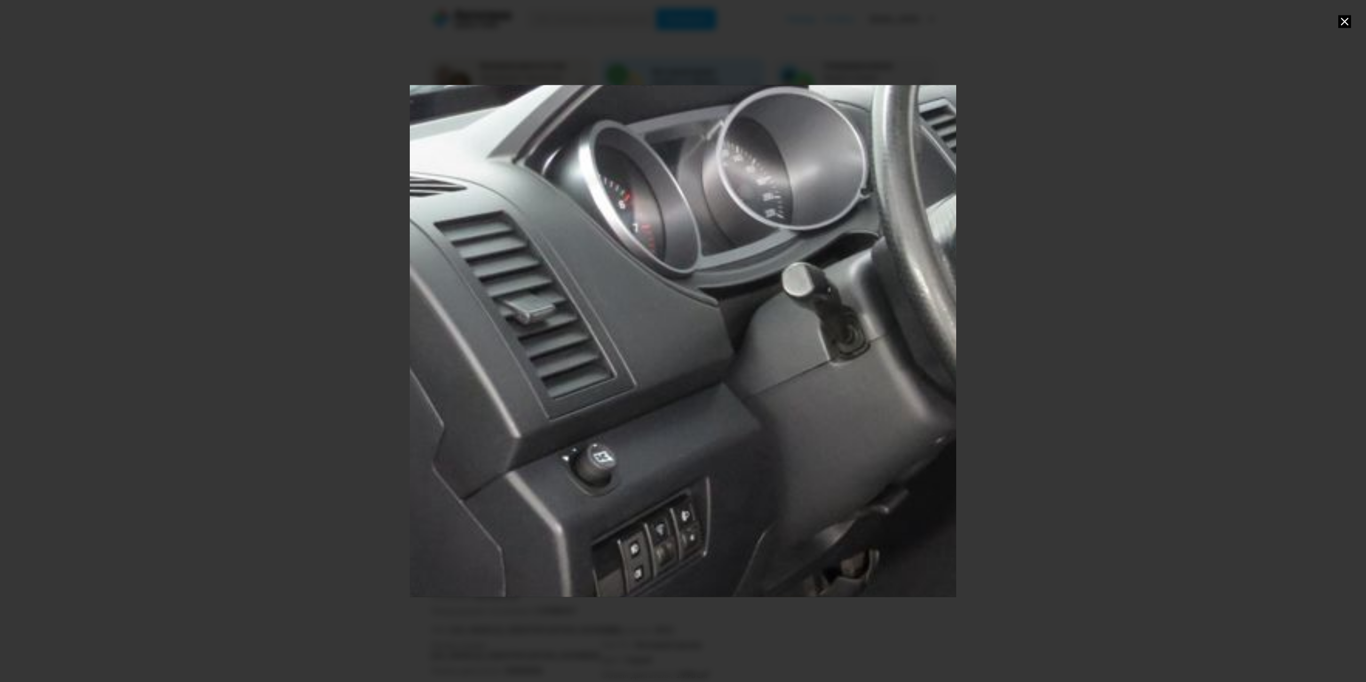
drag, startPoint x: 541, startPoint y: 379, endPoint x: 877, endPoint y: 412, distance: 337.8
click at [877, 412] on div "Go to Slide 22" at bounding box center [1198, 347] width 1979 height 1854
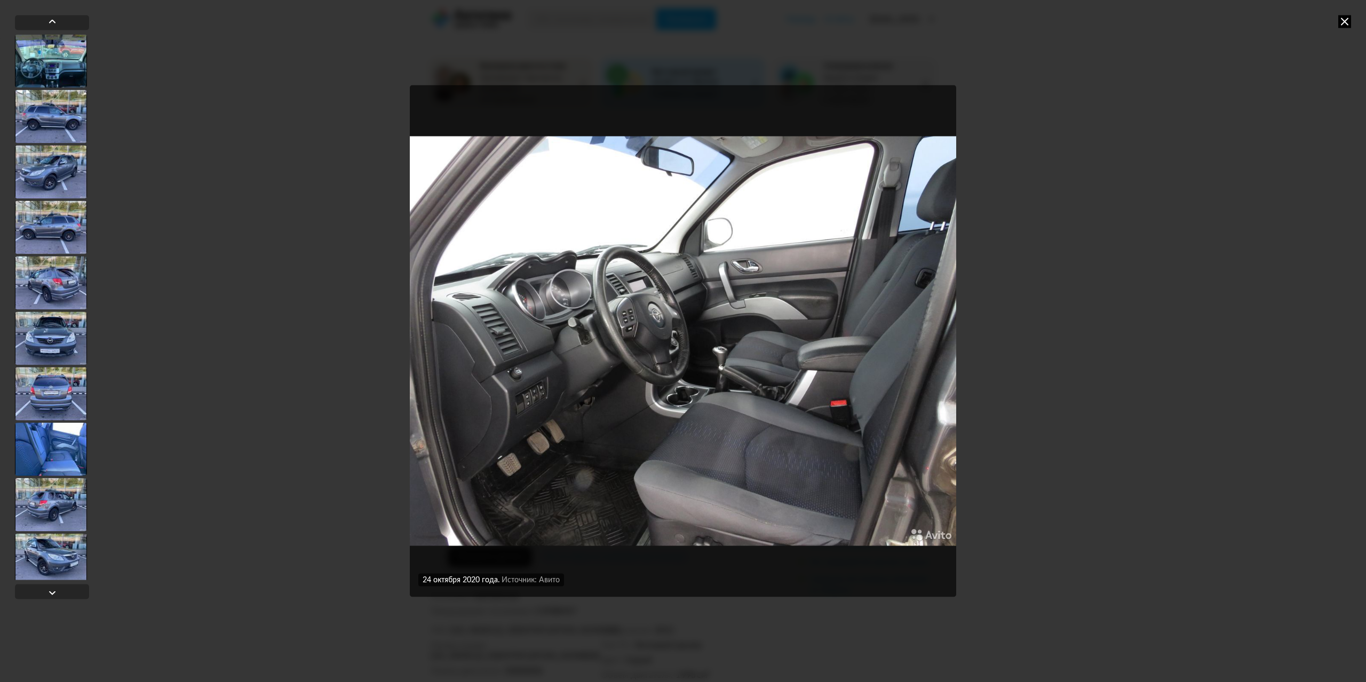
click at [689, 387] on img "Go to Slide 22" at bounding box center [683, 341] width 546 height 512
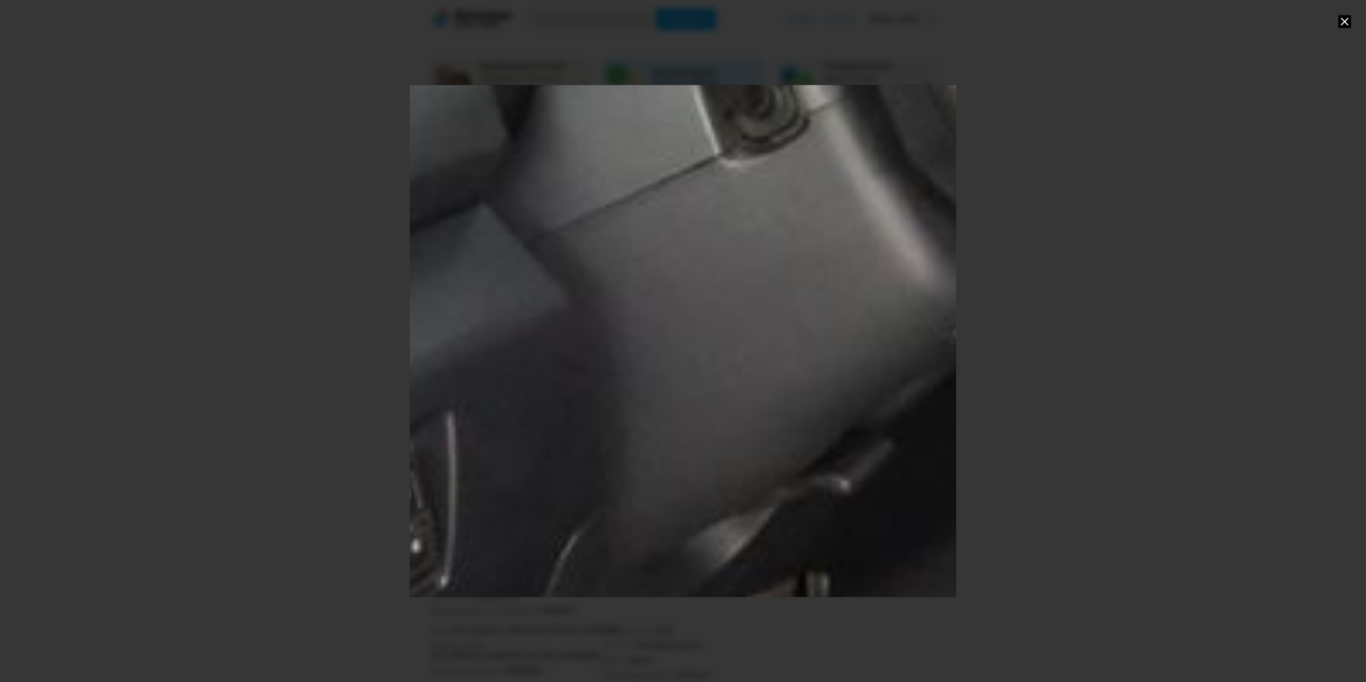
drag, startPoint x: 500, startPoint y: 392, endPoint x: 1269, endPoint y: 327, distance: 771.7
click at [1332, 317] on div at bounding box center [683, 341] width 1366 height 682
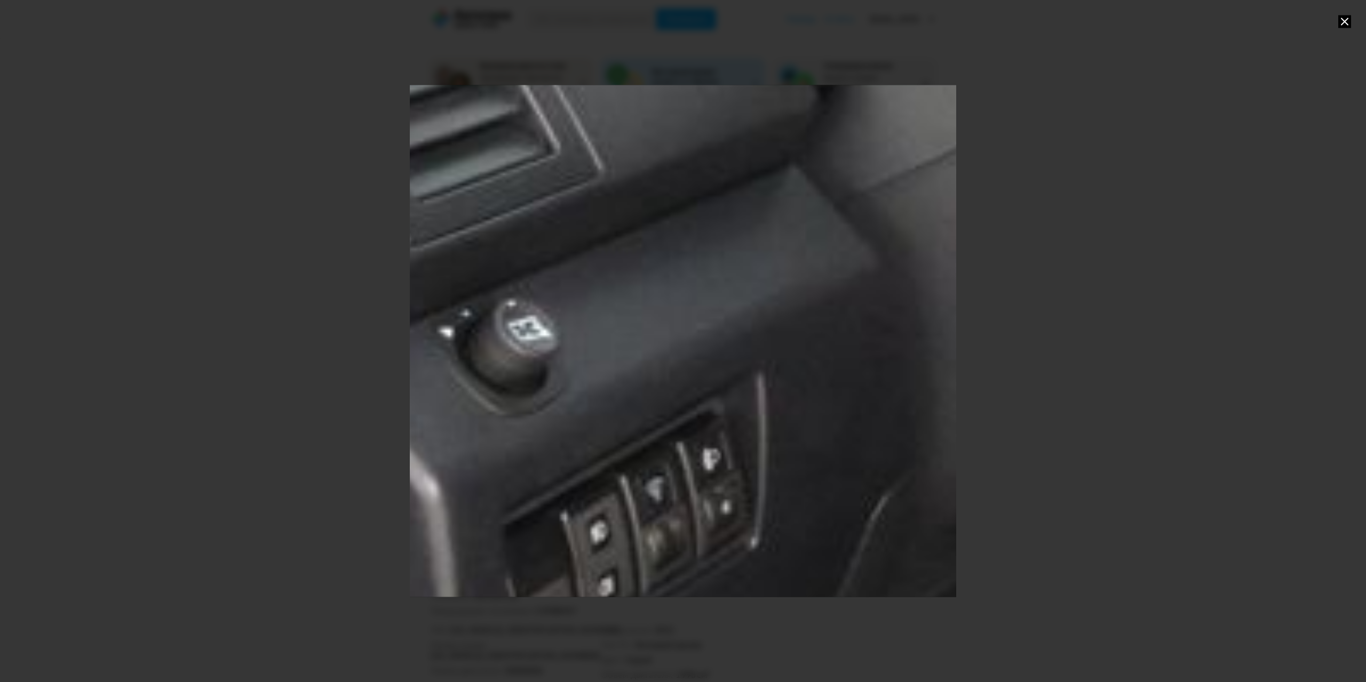
drag, startPoint x: 591, startPoint y: 435, endPoint x: 955, endPoint y: 398, distance: 365.3
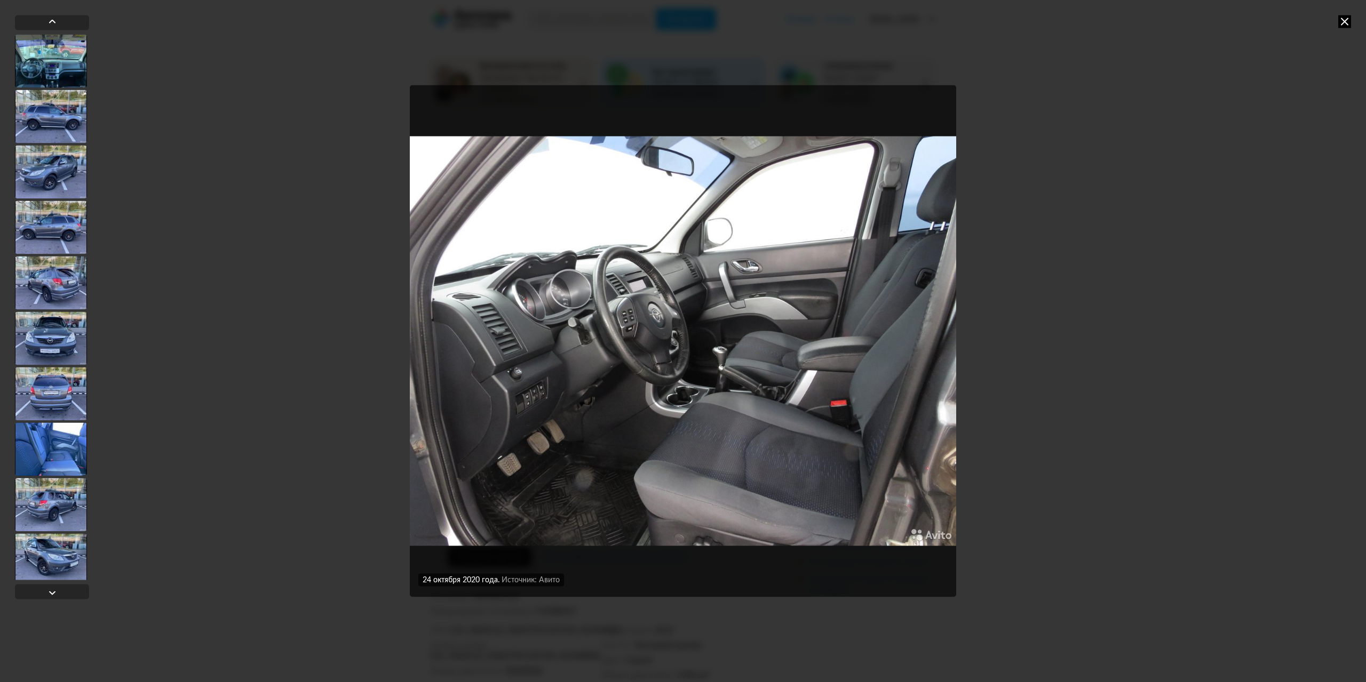
click at [607, 439] on img "Go to Slide 22" at bounding box center [683, 341] width 546 height 512
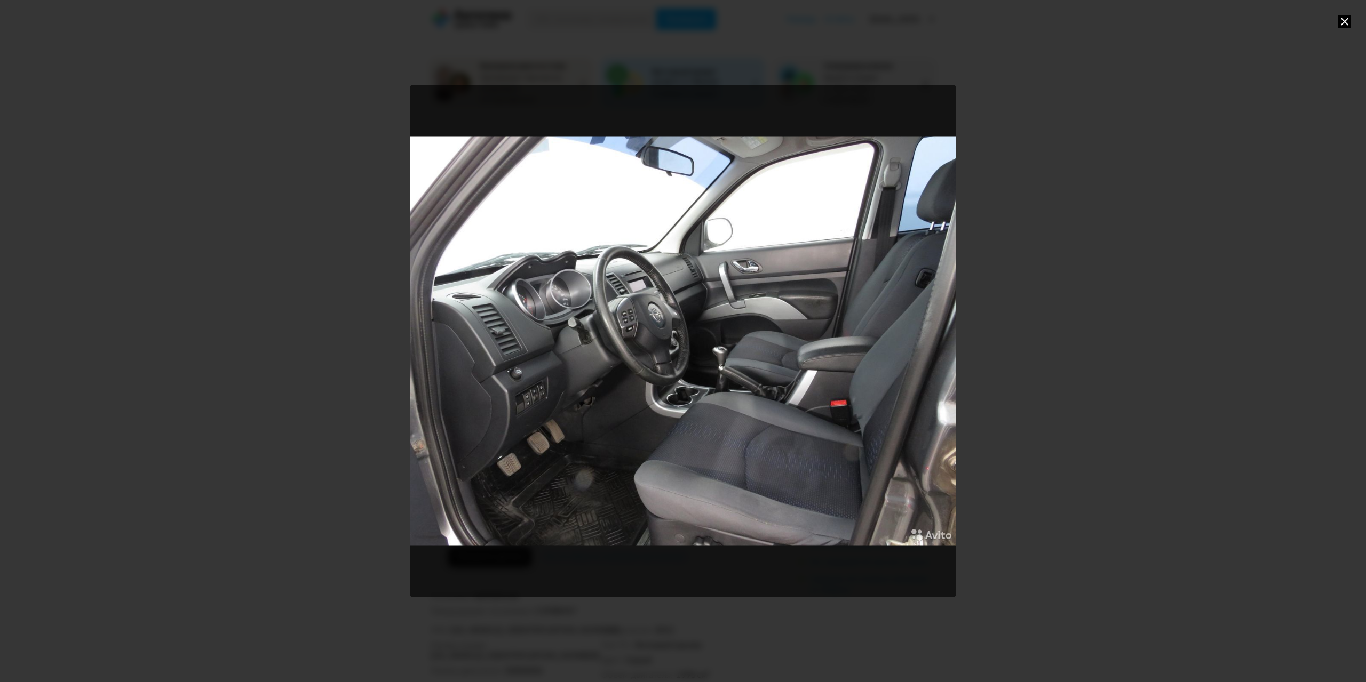
click at [642, 422] on div "Go to Slide 22" at bounding box center [683, 341] width 546 height 512
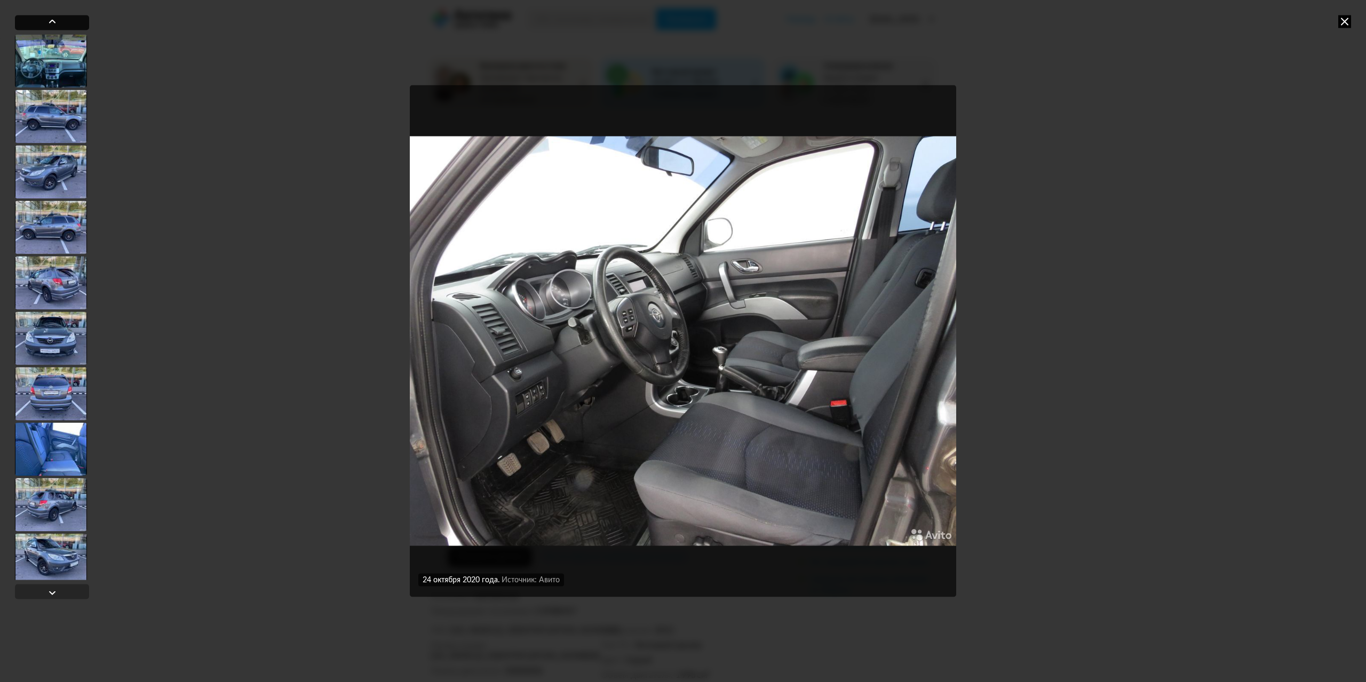
click at [60, 23] on div at bounding box center [52, 22] width 74 height 15
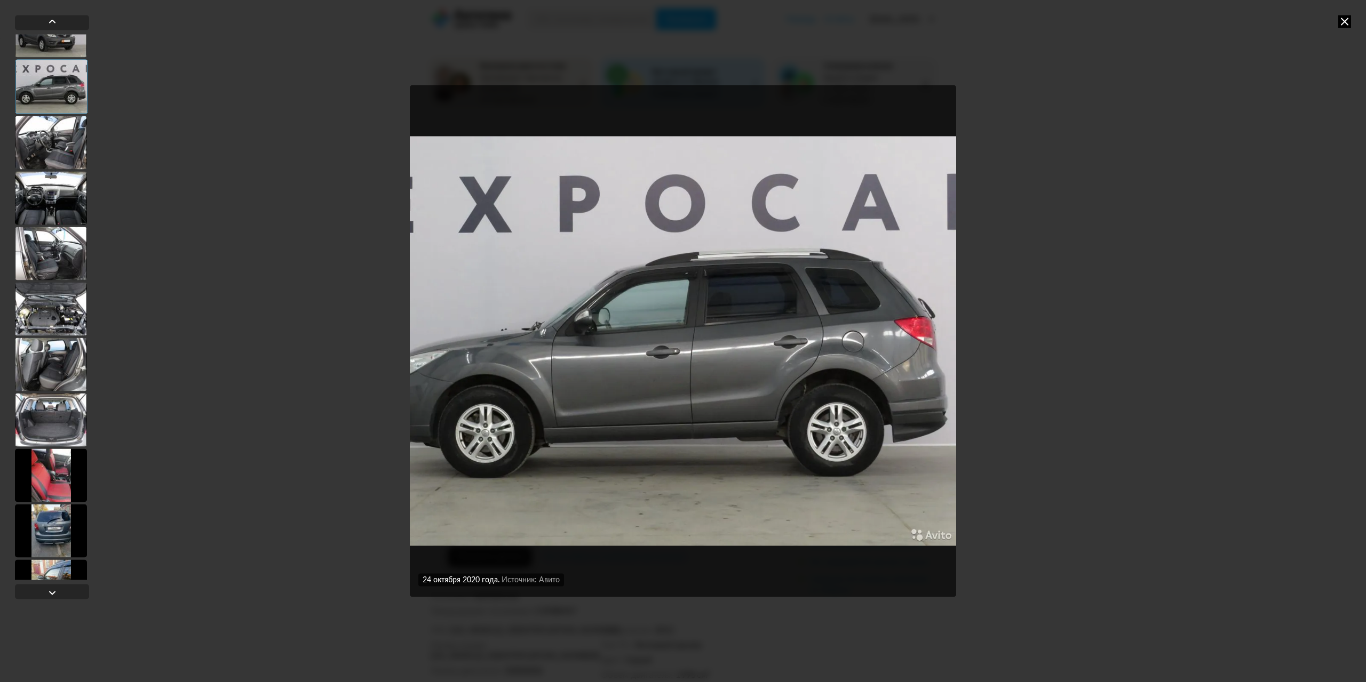
click at [697, 324] on img "Go to Slide 21" at bounding box center [683, 341] width 546 height 512
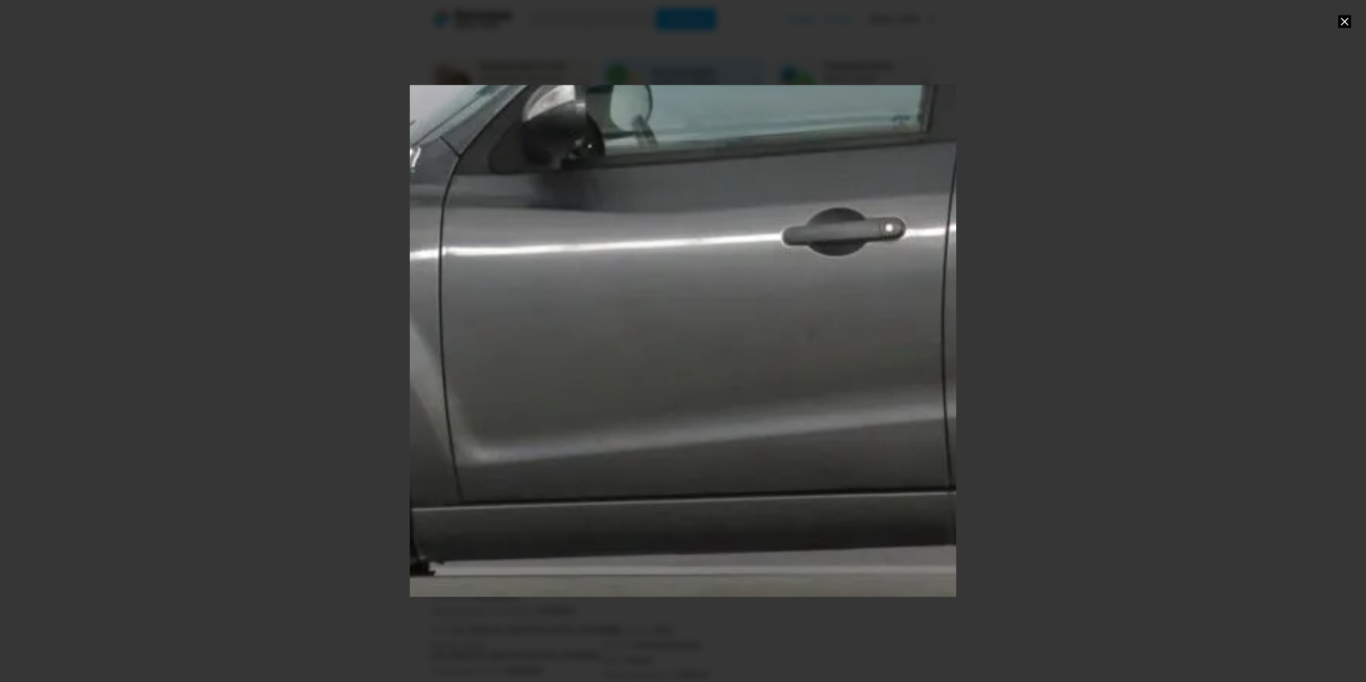
drag, startPoint x: 842, startPoint y: 446, endPoint x: 1303, endPoint y: 378, distance: 465.5
click at [1303, 378] on div at bounding box center [683, 341] width 1366 height 682
drag, startPoint x: 681, startPoint y: 357, endPoint x: 708, endPoint y: 361, distance: 26.9
click at [708, 361] on div "Go to Slide 21" at bounding box center [915, 191] width 1979 height 1854
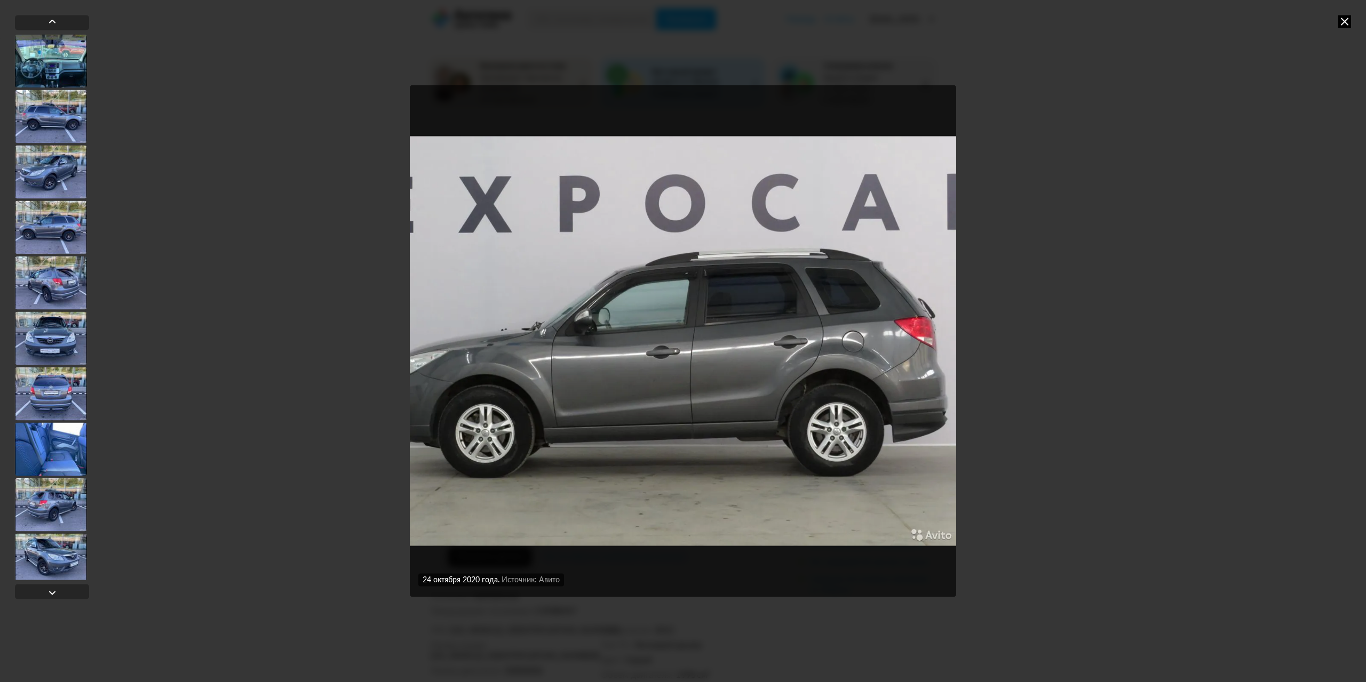
click at [561, 351] on img "Go to Slide 21" at bounding box center [683, 341] width 546 height 512
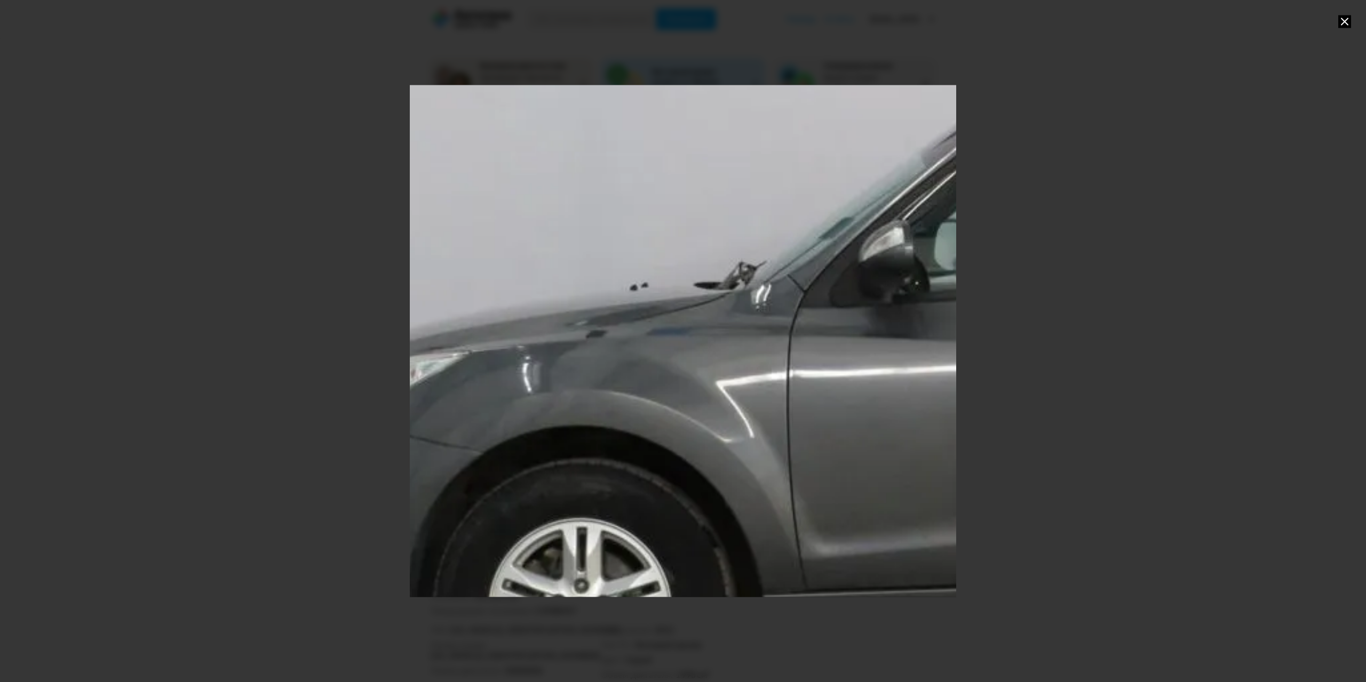
drag, startPoint x: 536, startPoint y: 363, endPoint x: 902, endPoint y: 360, distance: 366.6
click at [902, 360] on div "Go to Slide 21" at bounding box center [1198, 322] width 1706 height 1598
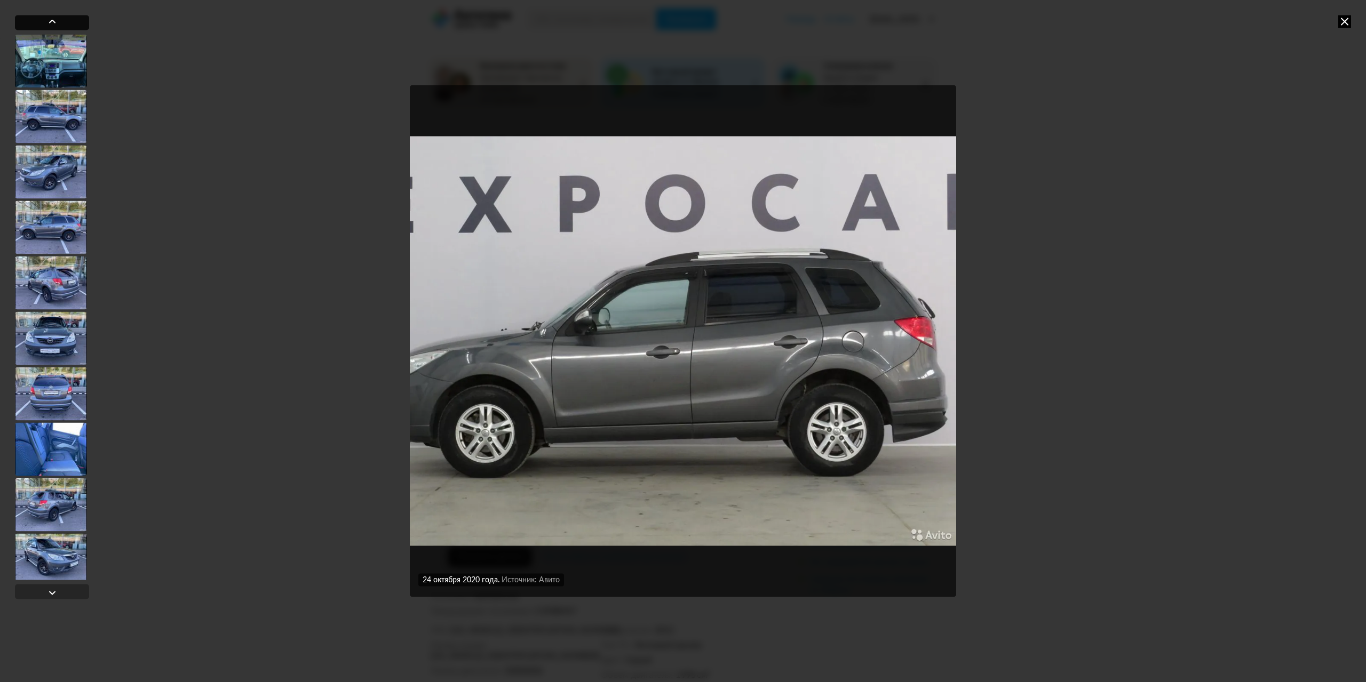
click at [55, 23] on div at bounding box center [52, 21] width 13 height 13
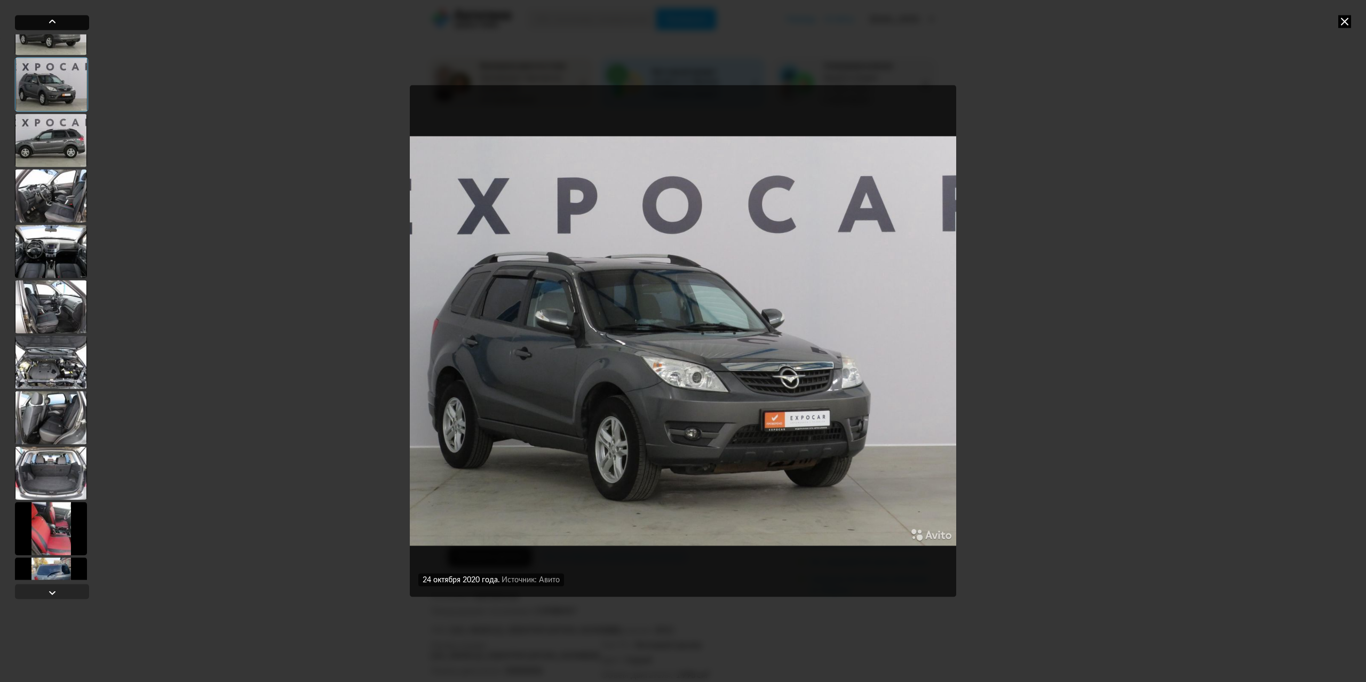
click at [50, 18] on div at bounding box center [52, 21] width 13 height 13
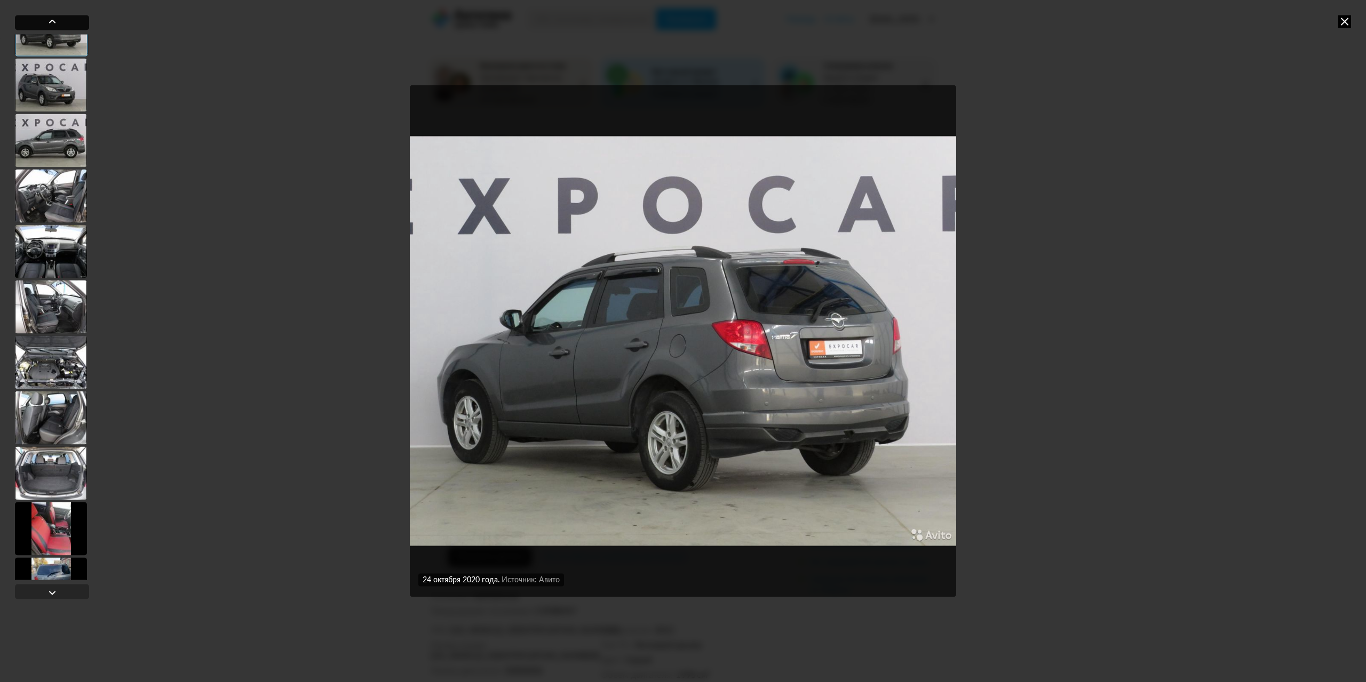
click at [50, 17] on div at bounding box center [52, 21] width 13 height 13
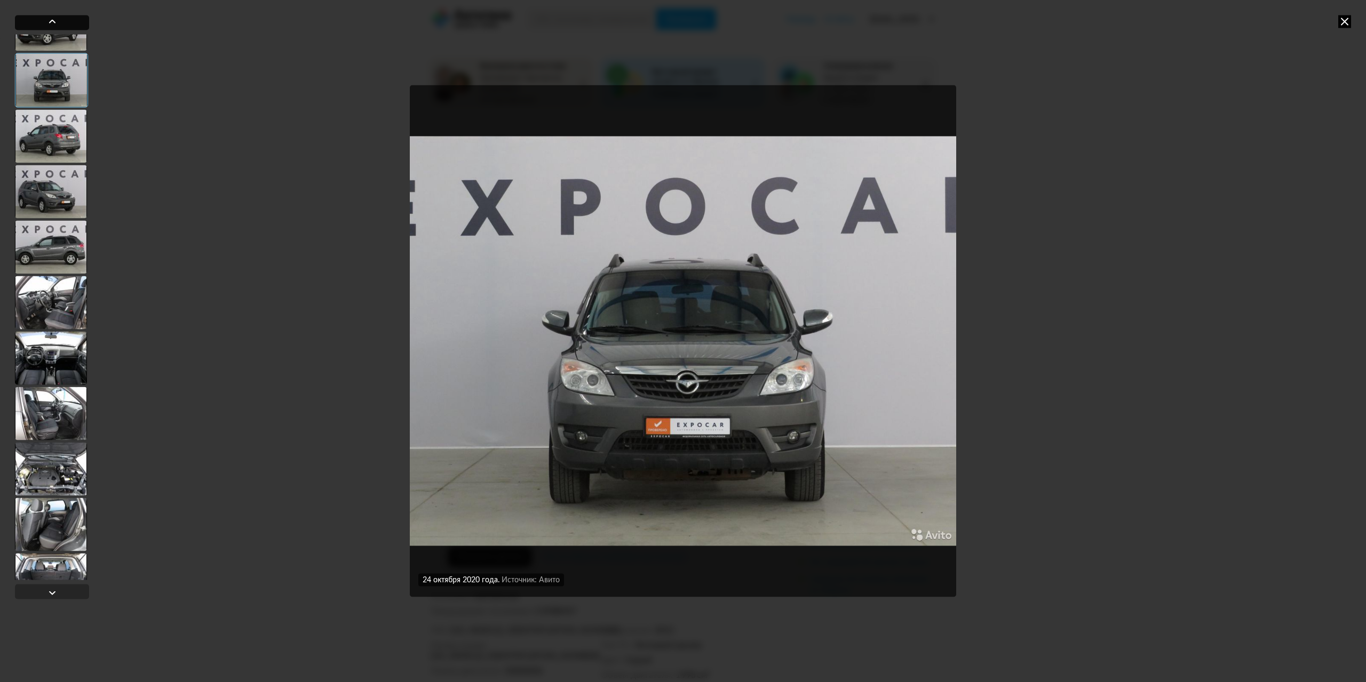
click at [50, 17] on div at bounding box center [52, 21] width 13 height 13
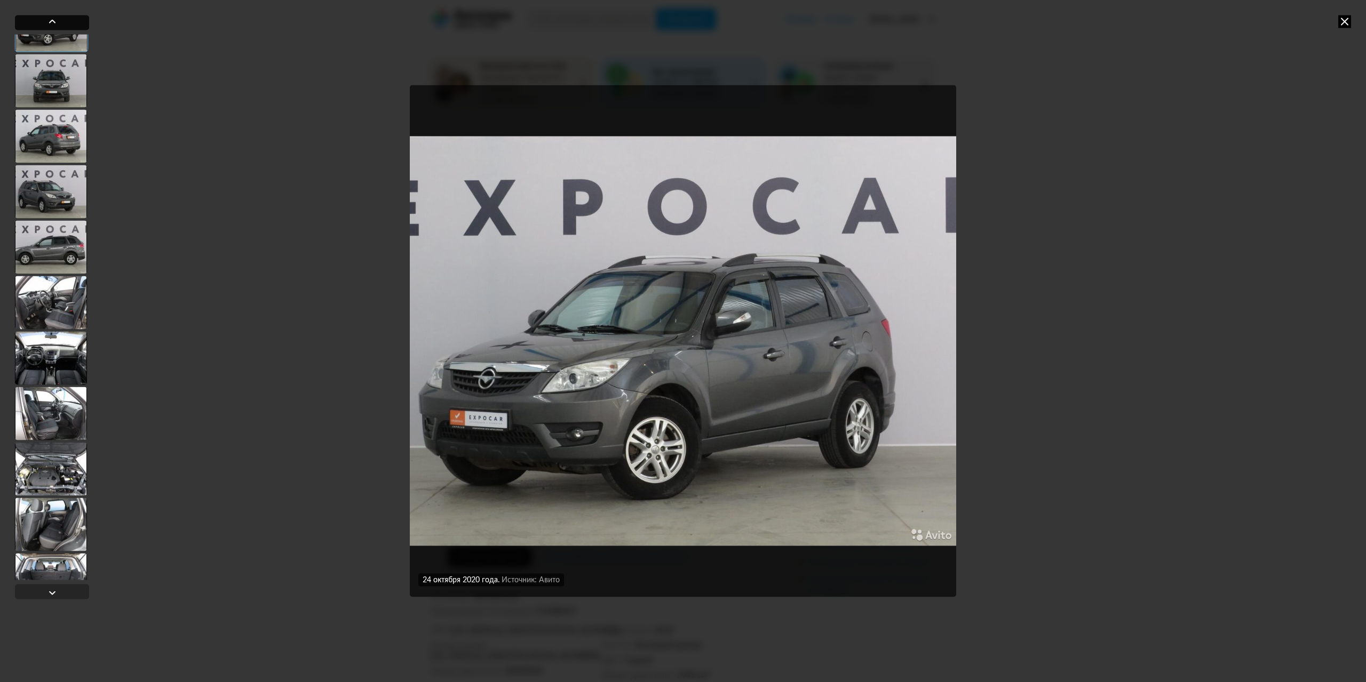
click at [50, 17] on div at bounding box center [52, 21] width 13 height 13
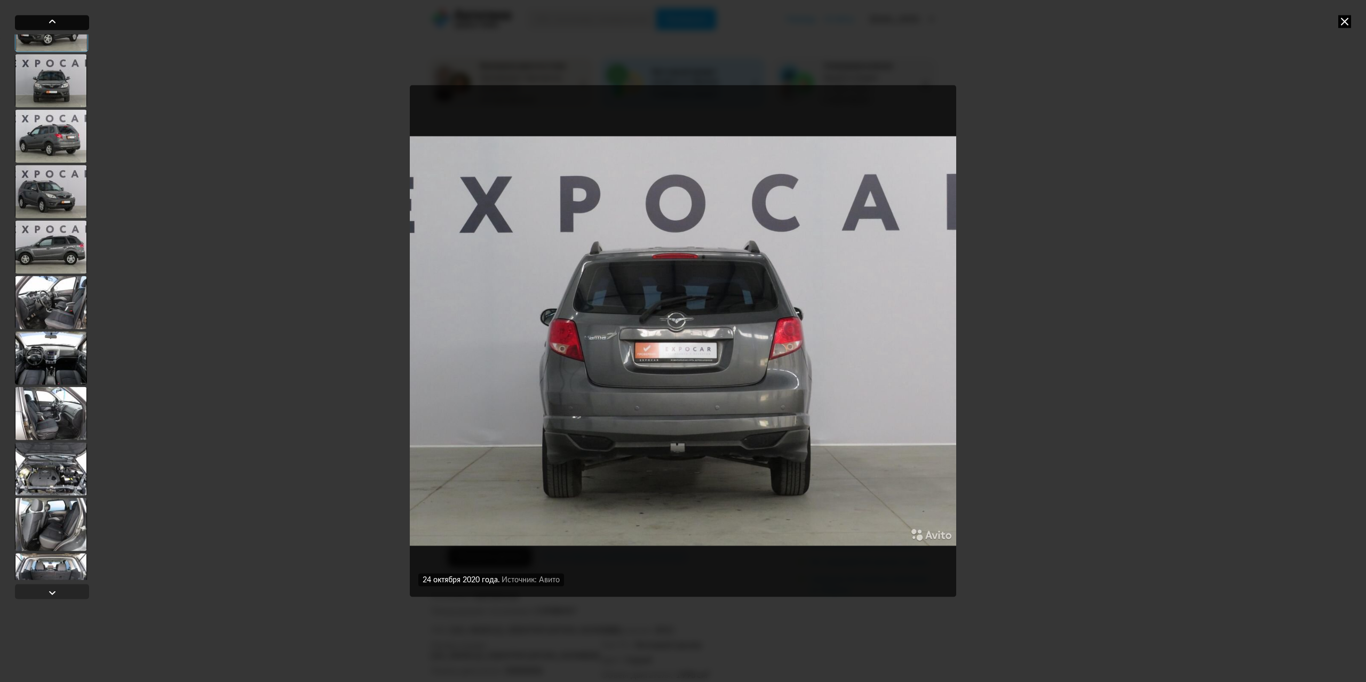
scroll to position [818, 0]
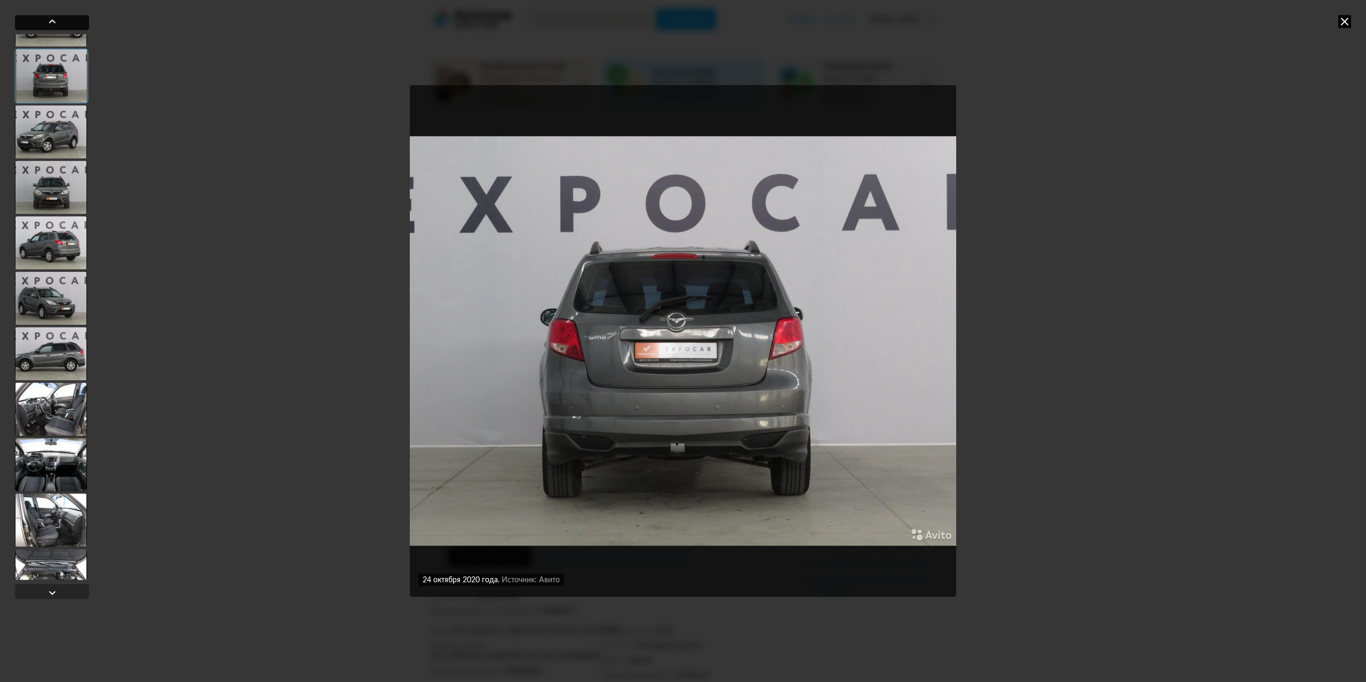
click at [50, 17] on div at bounding box center [52, 21] width 13 height 13
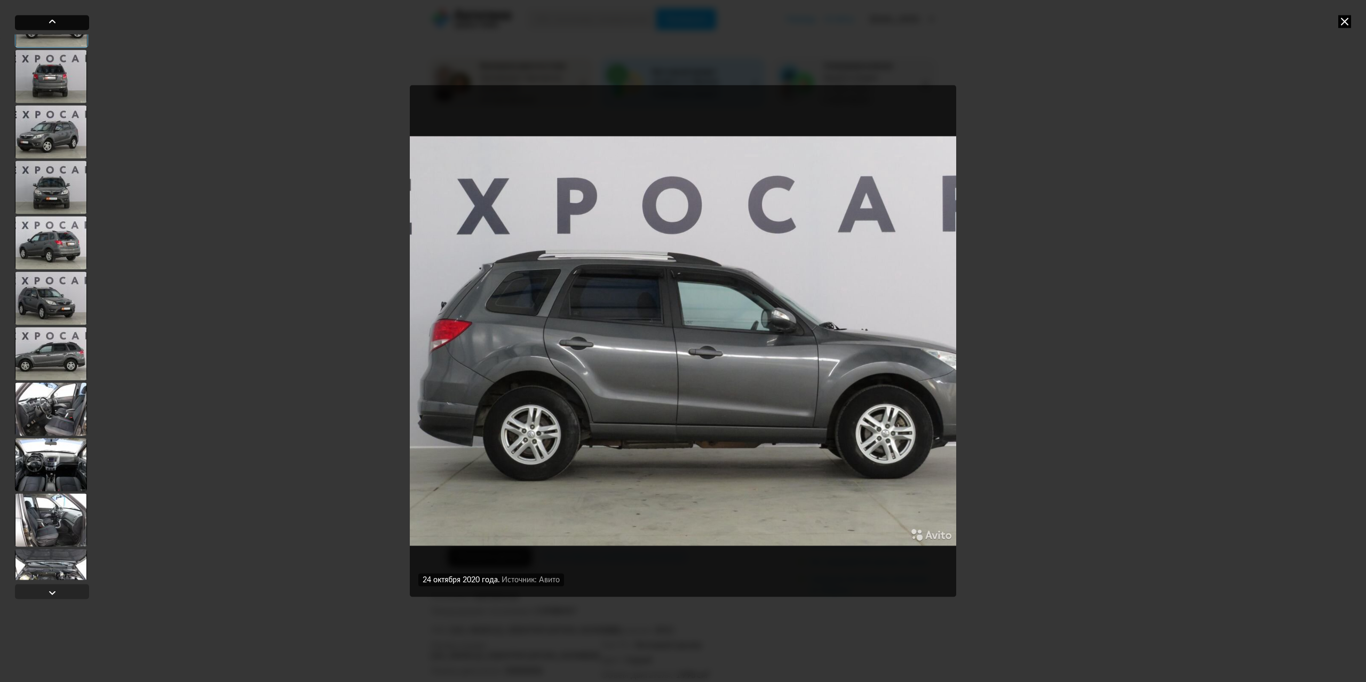
click at [50, 17] on div at bounding box center [52, 21] width 13 height 13
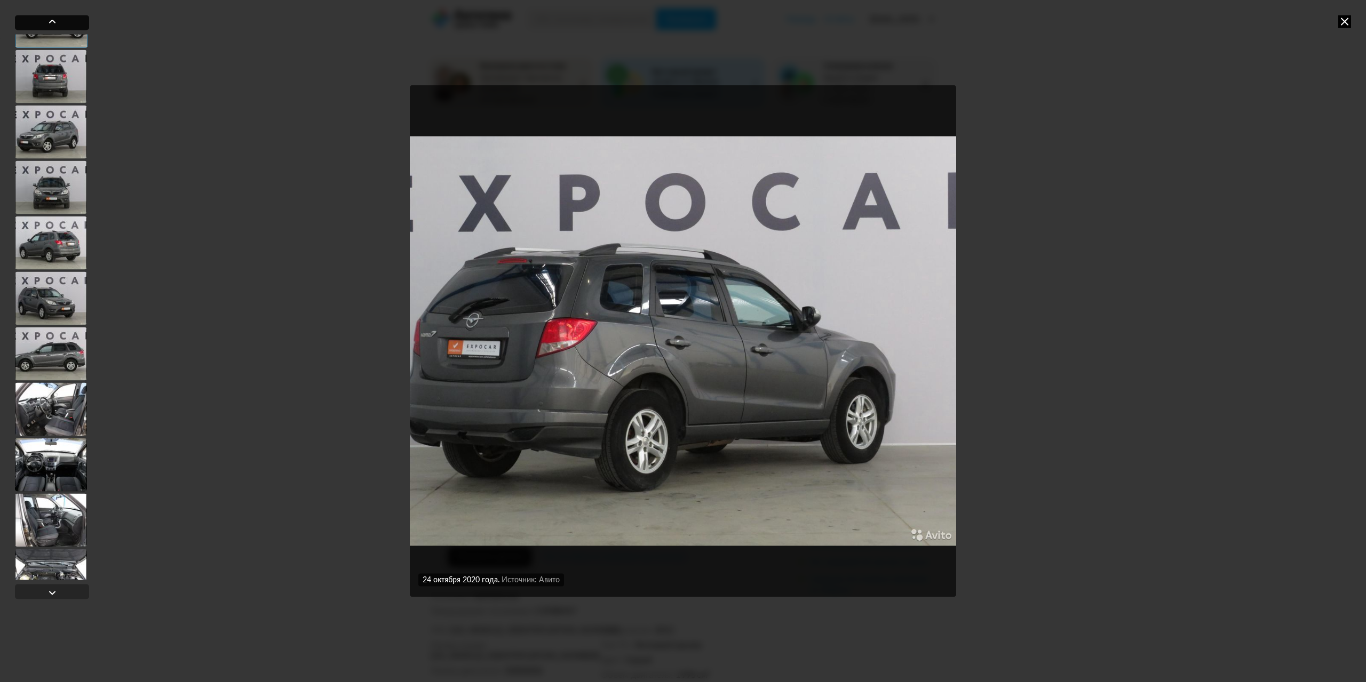
scroll to position [711, 0]
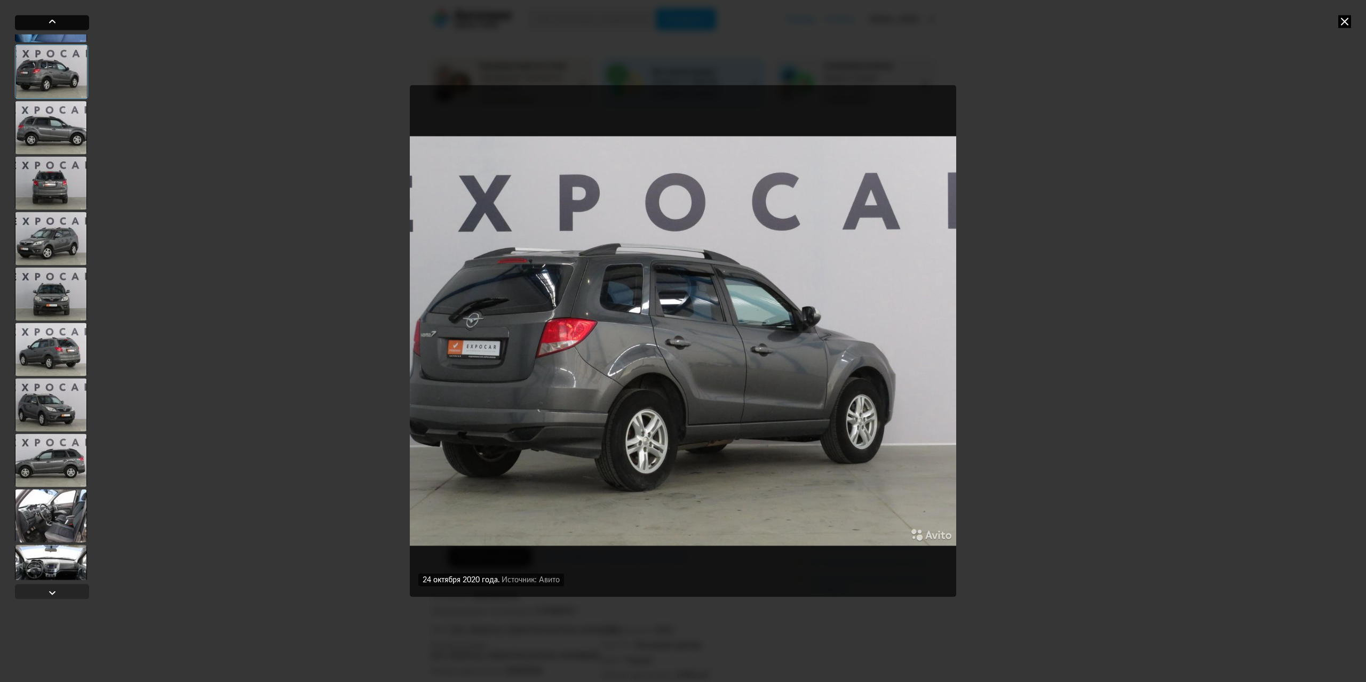
click at [50, 17] on div at bounding box center [52, 21] width 13 height 13
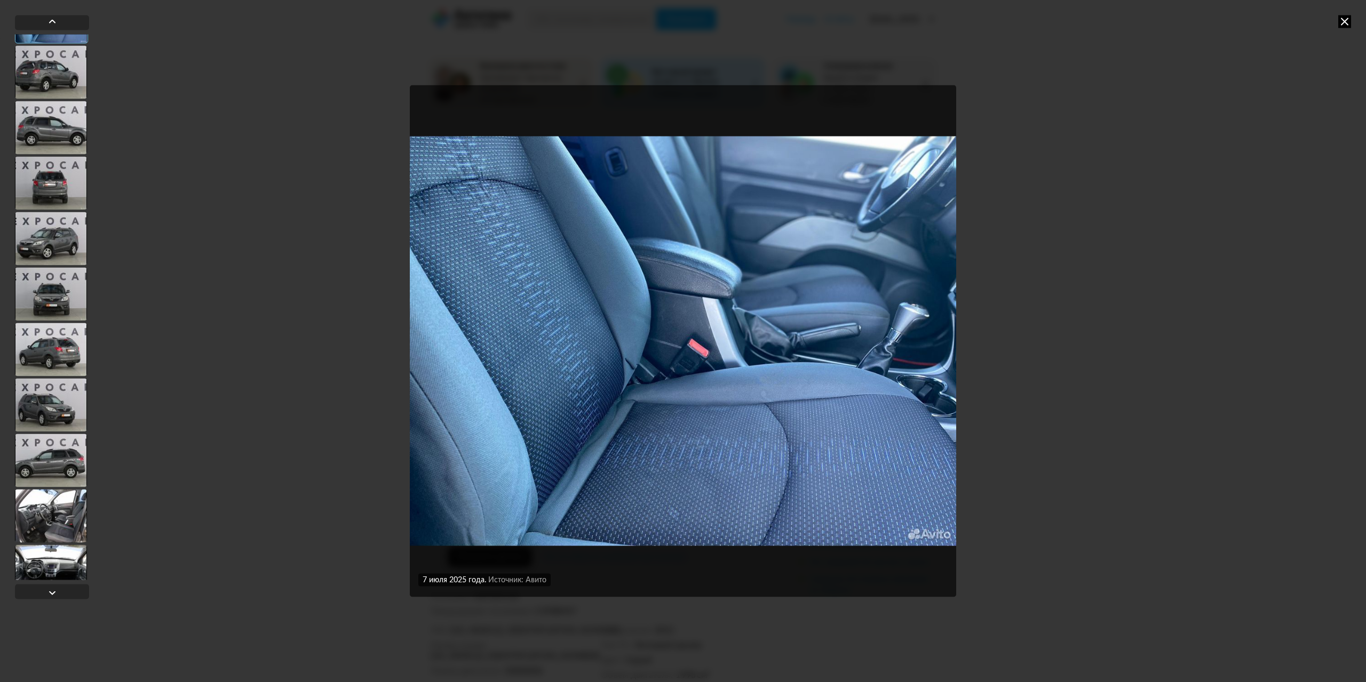
click at [475, 271] on img "Go to Slide 13" at bounding box center [683, 341] width 546 height 512
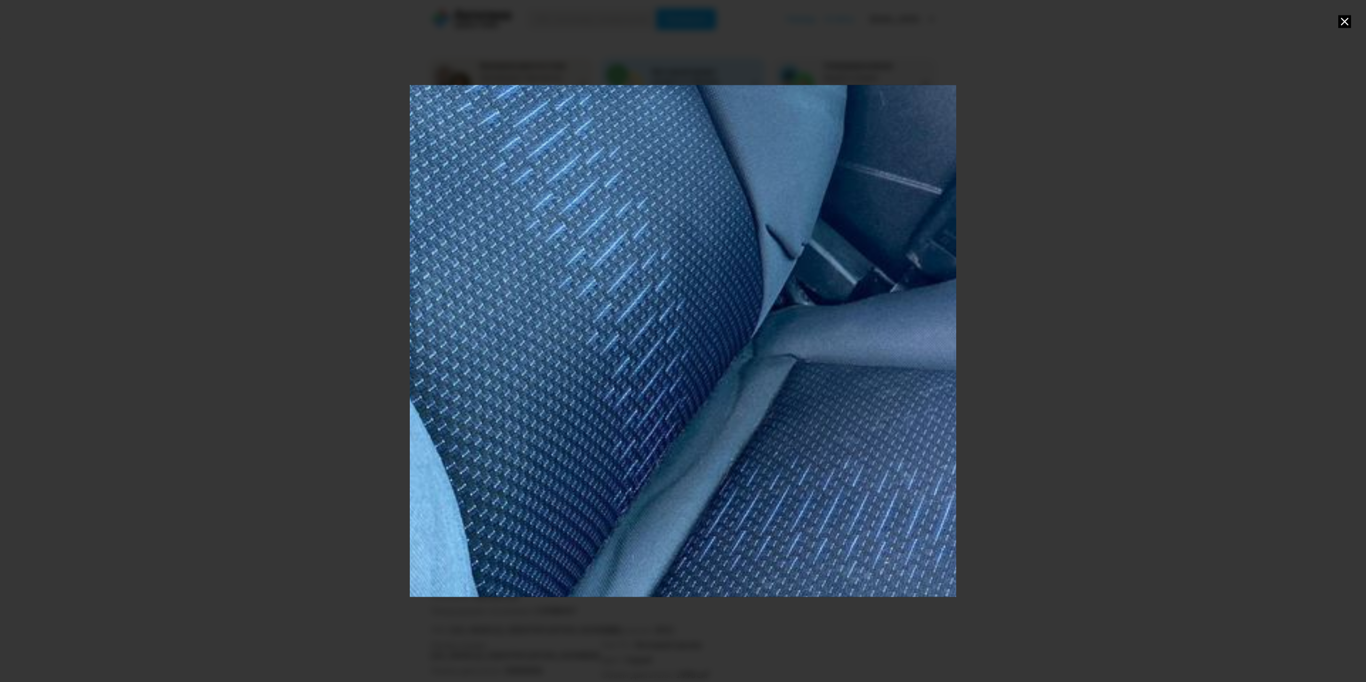
drag, startPoint x: 541, startPoint y: 354, endPoint x: 710, endPoint y: 184, distance: 240.0
click at [710, 184] on div "Go to Slide 13" at bounding box center [947, 171] width 1706 height 1598
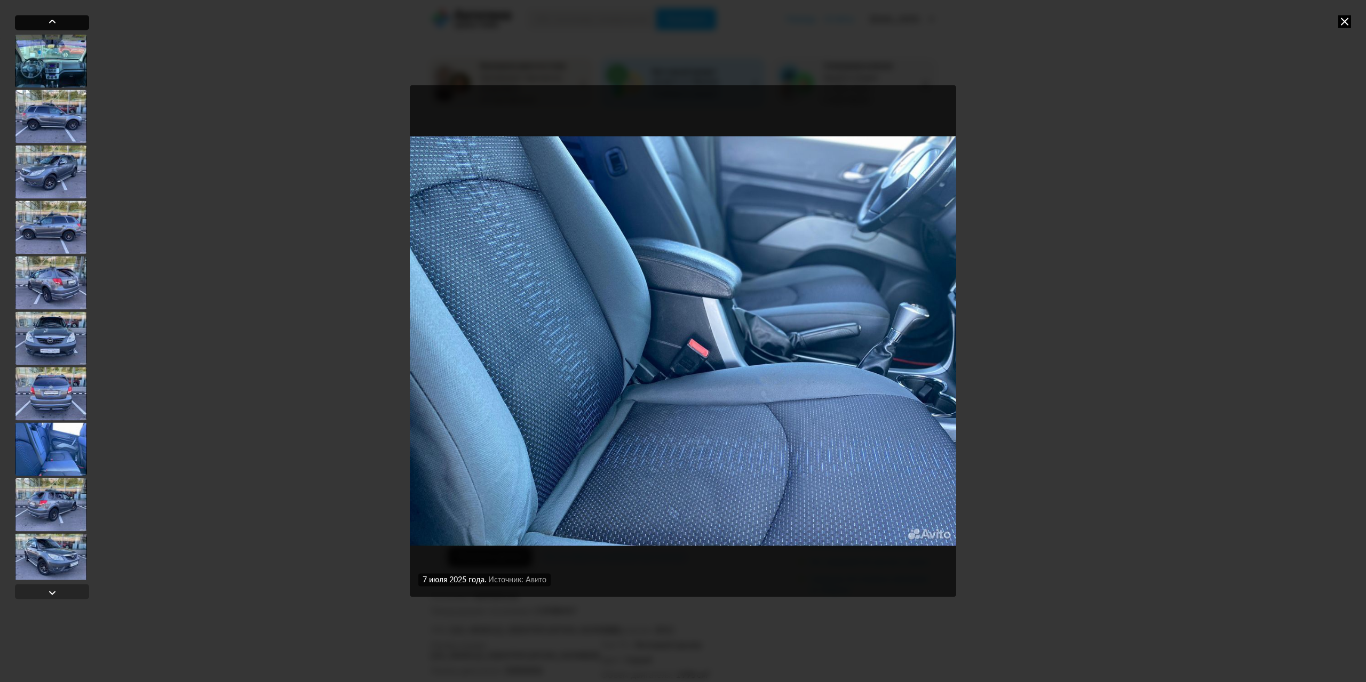
click at [59, 18] on div at bounding box center [52, 22] width 74 height 15
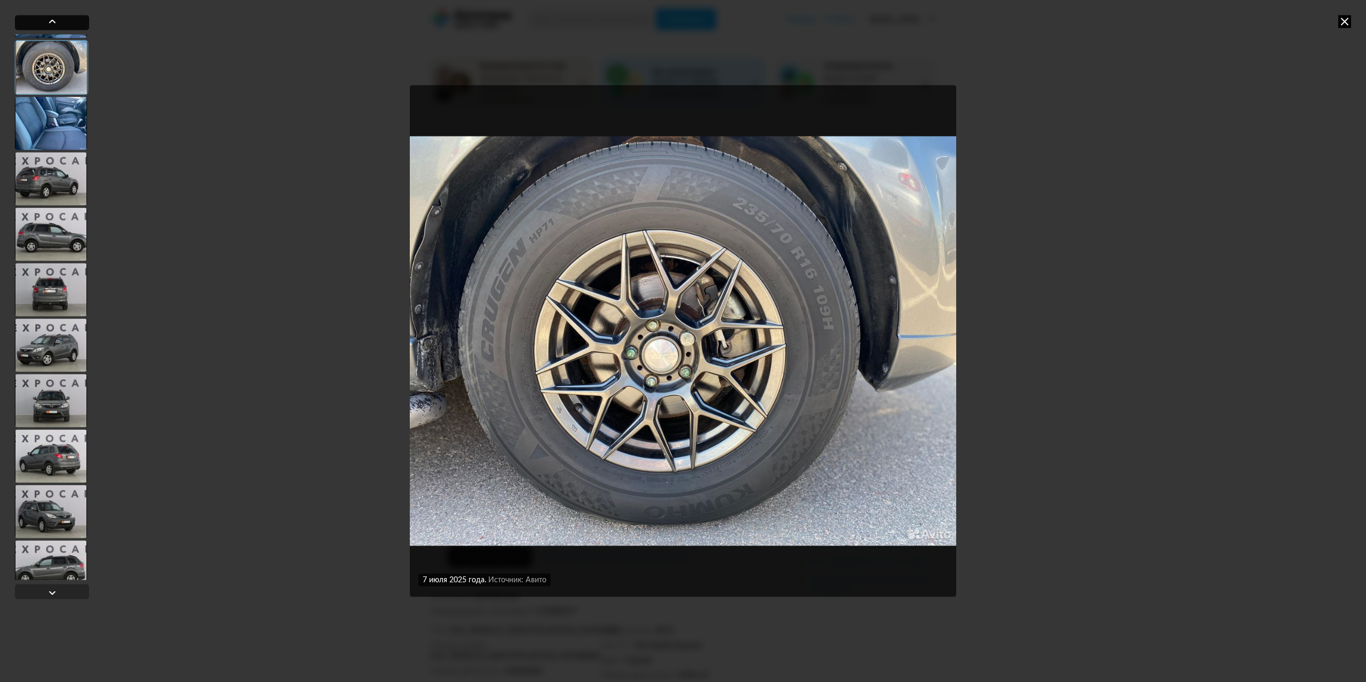
click at [49, 25] on div at bounding box center [52, 21] width 13 height 13
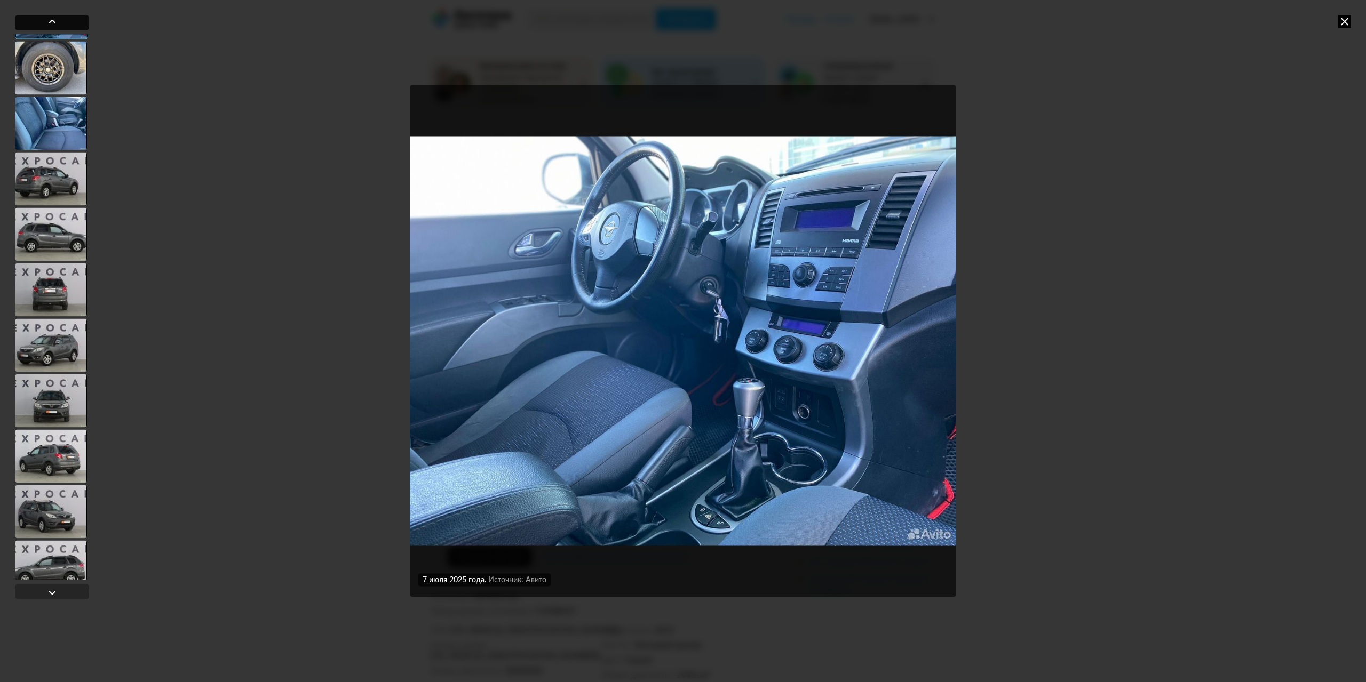
click at [60, 23] on div at bounding box center [52, 22] width 74 height 15
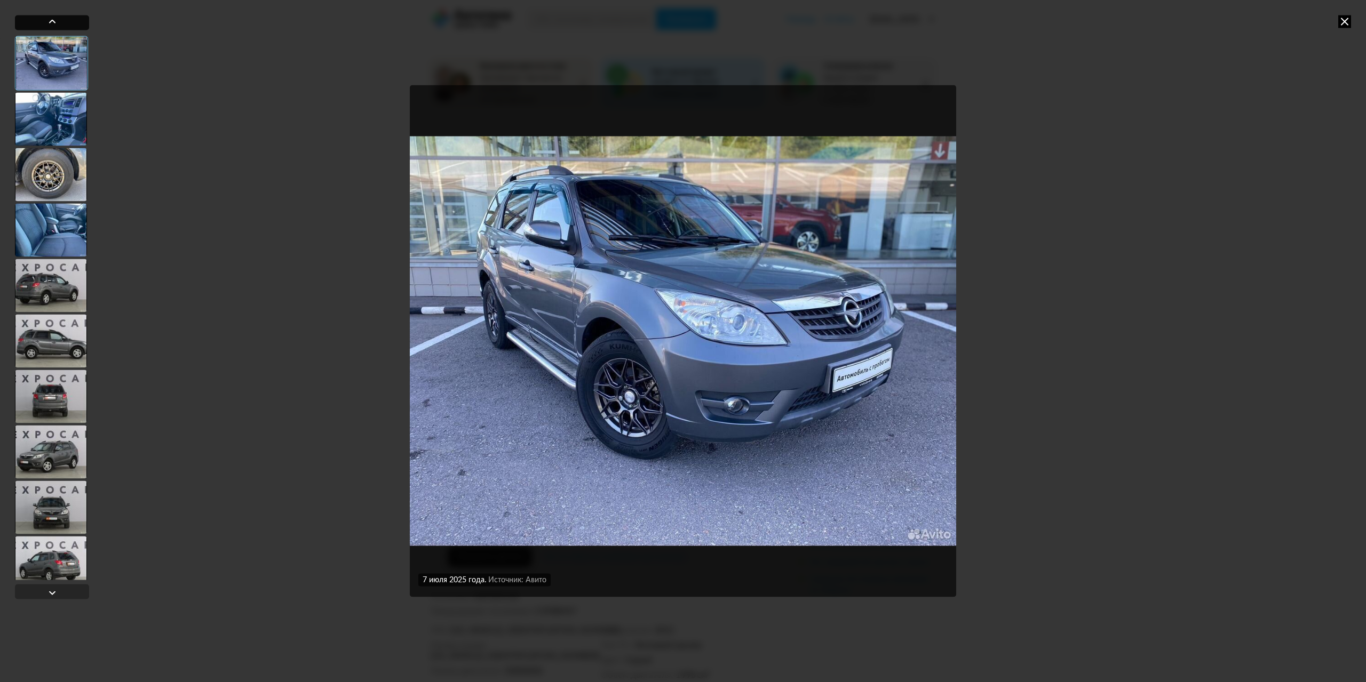
click at [60, 23] on div at bounding box center [52, 22] width 74 height 15
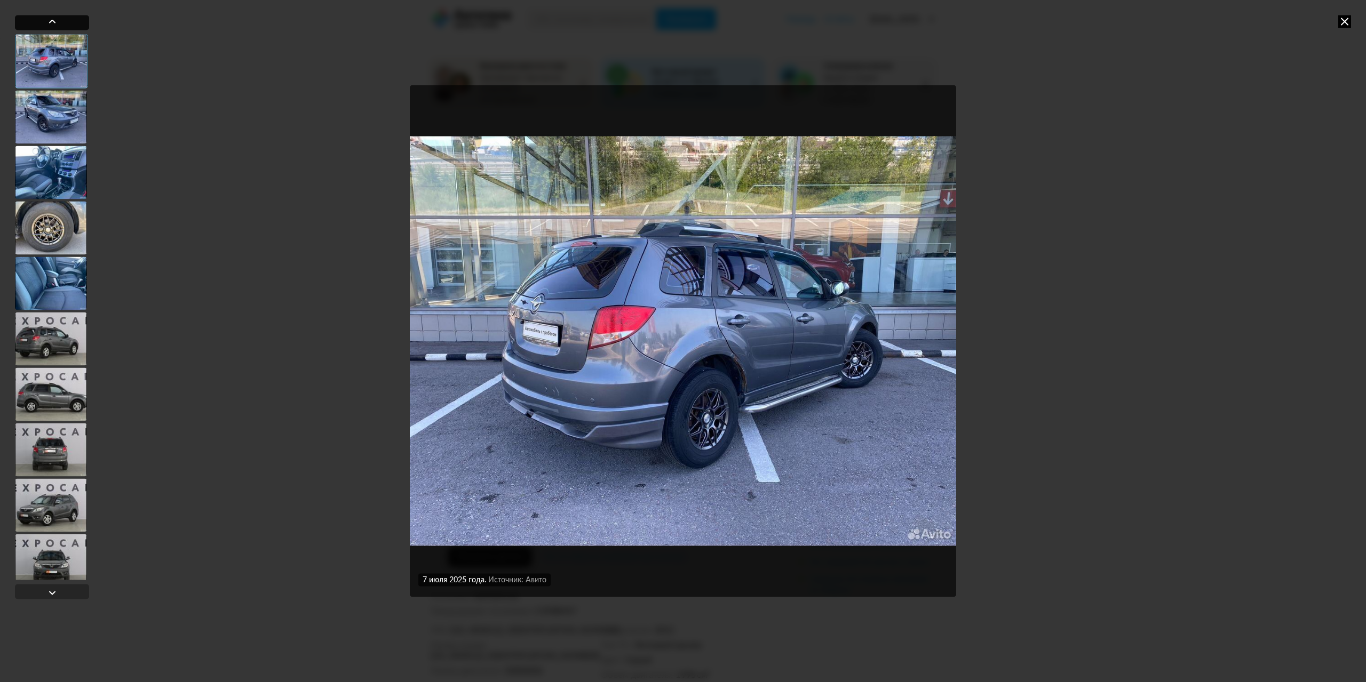
click at [60, 23] on div at bounding box center [52, 22] width 74 height 15
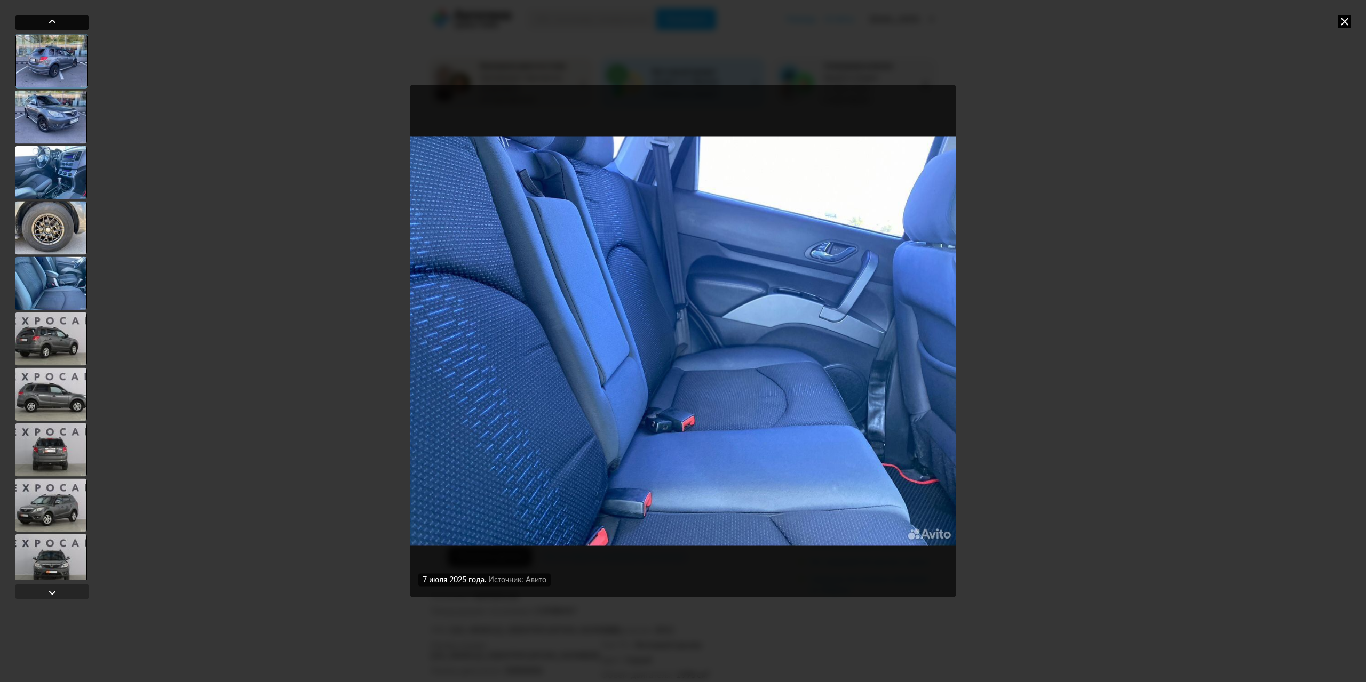
scroll to position [391, 0]
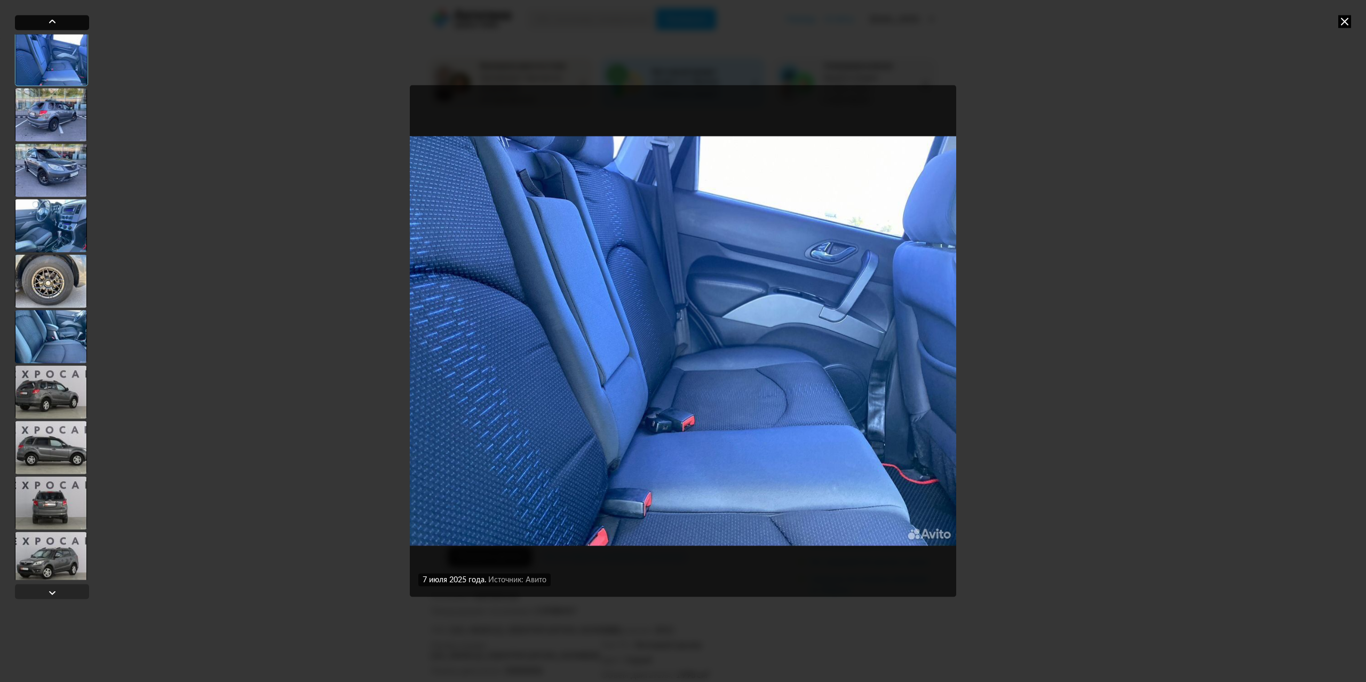
click at [60, 23] on div at bounding box center [52, 22] width 74 height 15
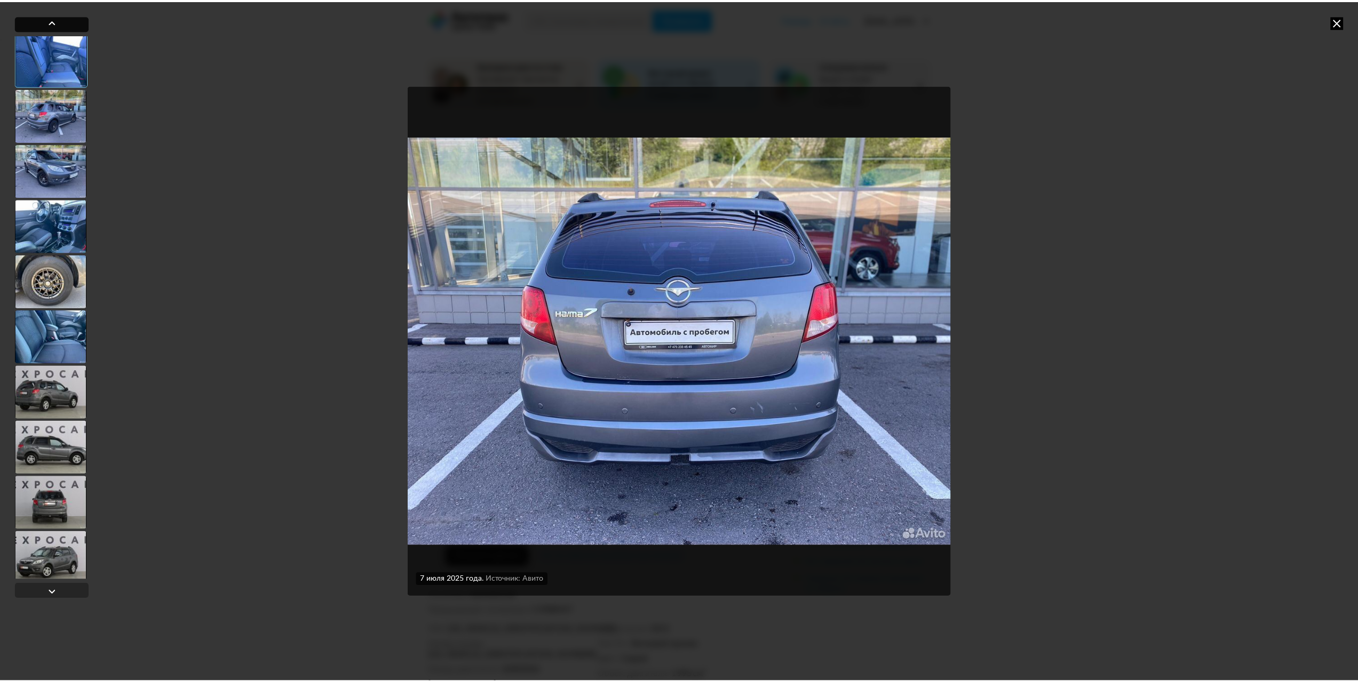
scroll to position [338, 0]
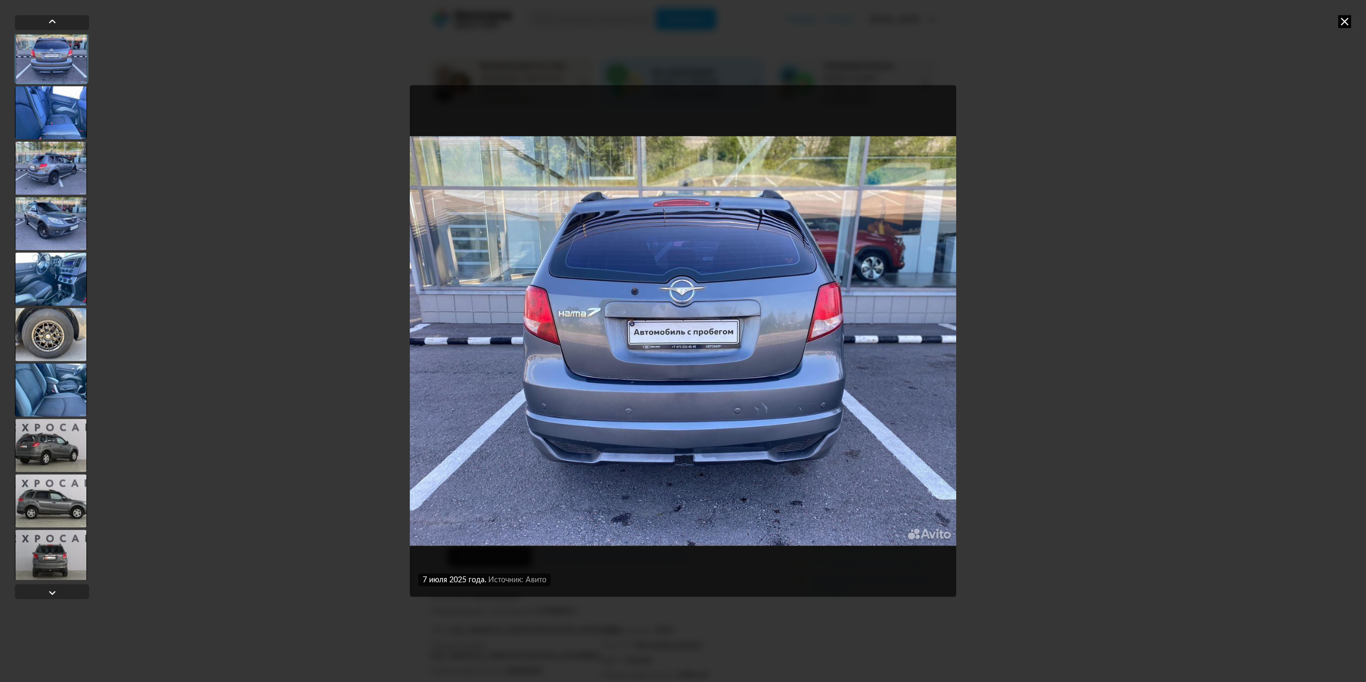
click at [609, 272] on img "Go to Slide 7" at bounding box center [683, 341] width 546 height 512
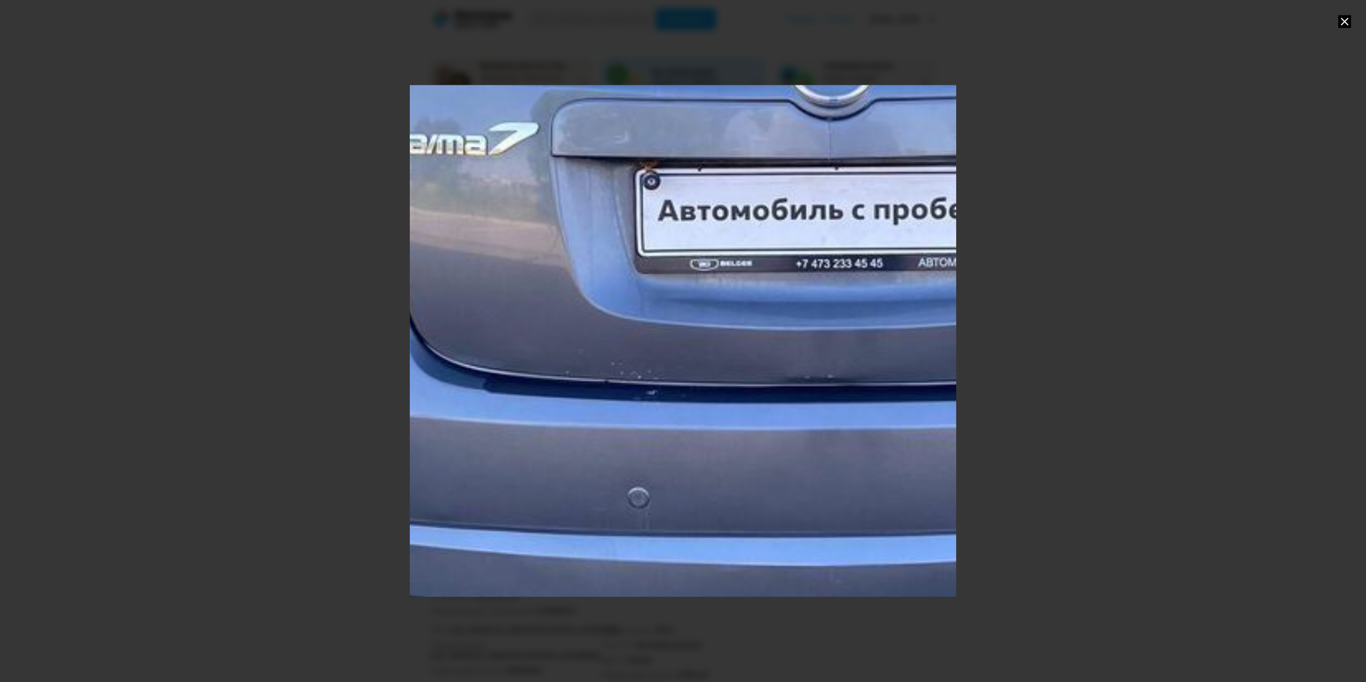
drag, startPoint x: 780, startPoint y: 333, endPoint x: 918, endPoint y: 193, distance: 197.0
click at [918, 193] on div "Go to Slide 7" at bounding box center [835, 242] width 1979 height 1854
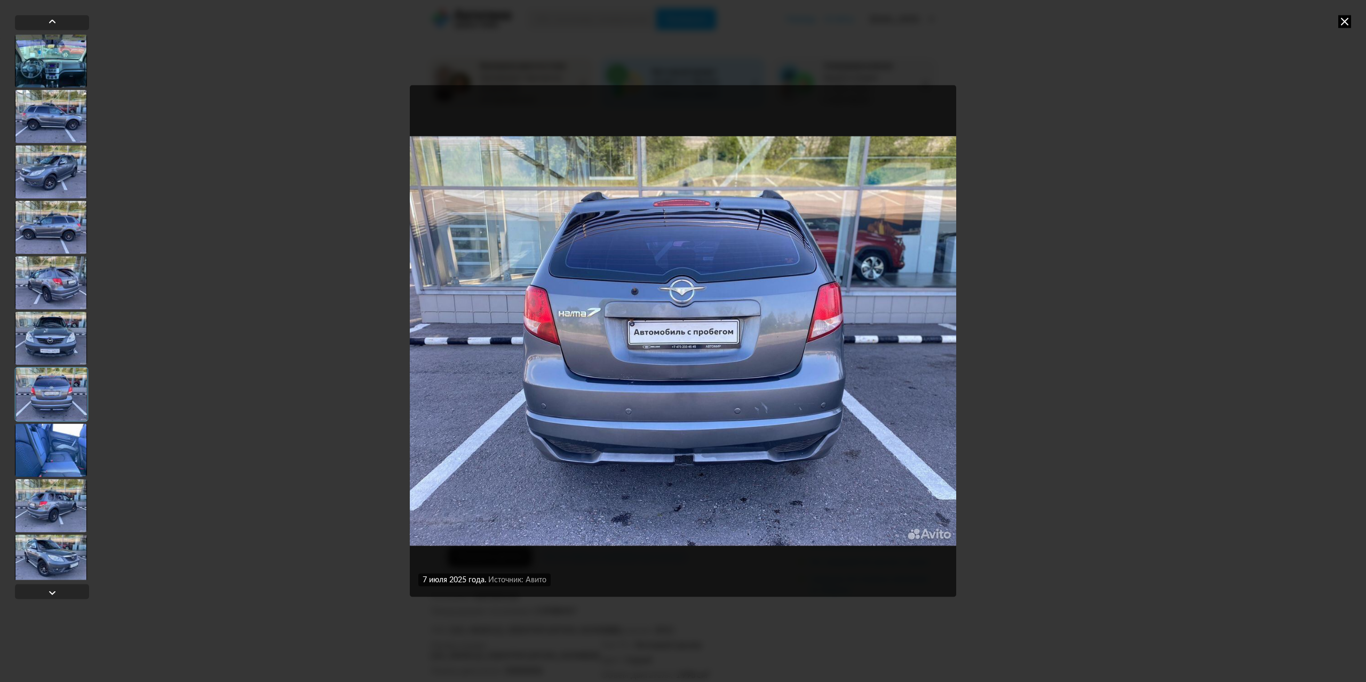
click at [811, 268] on img "Go to Slide 7" at bounding box center [683, 341] width 546 height 512
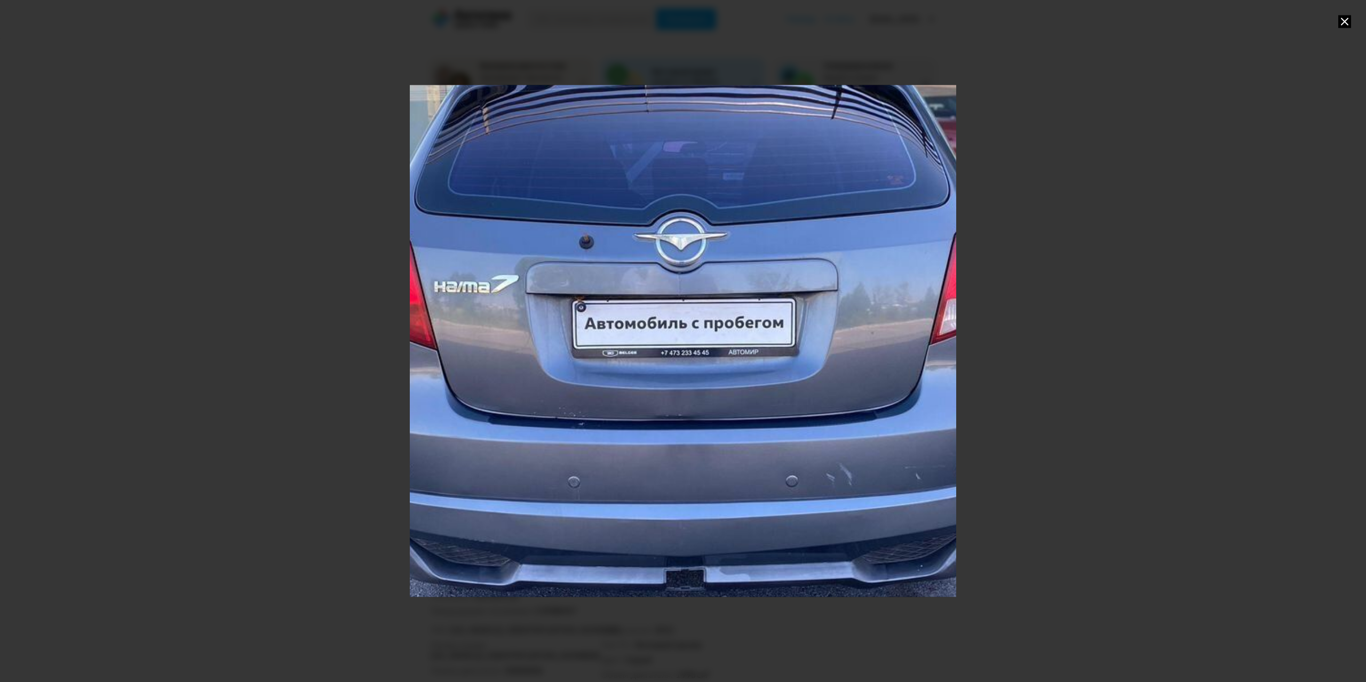
click at [677, 421] on div "Go to Slide 7" at bounding box center [683, 341] width 1093 height 1024
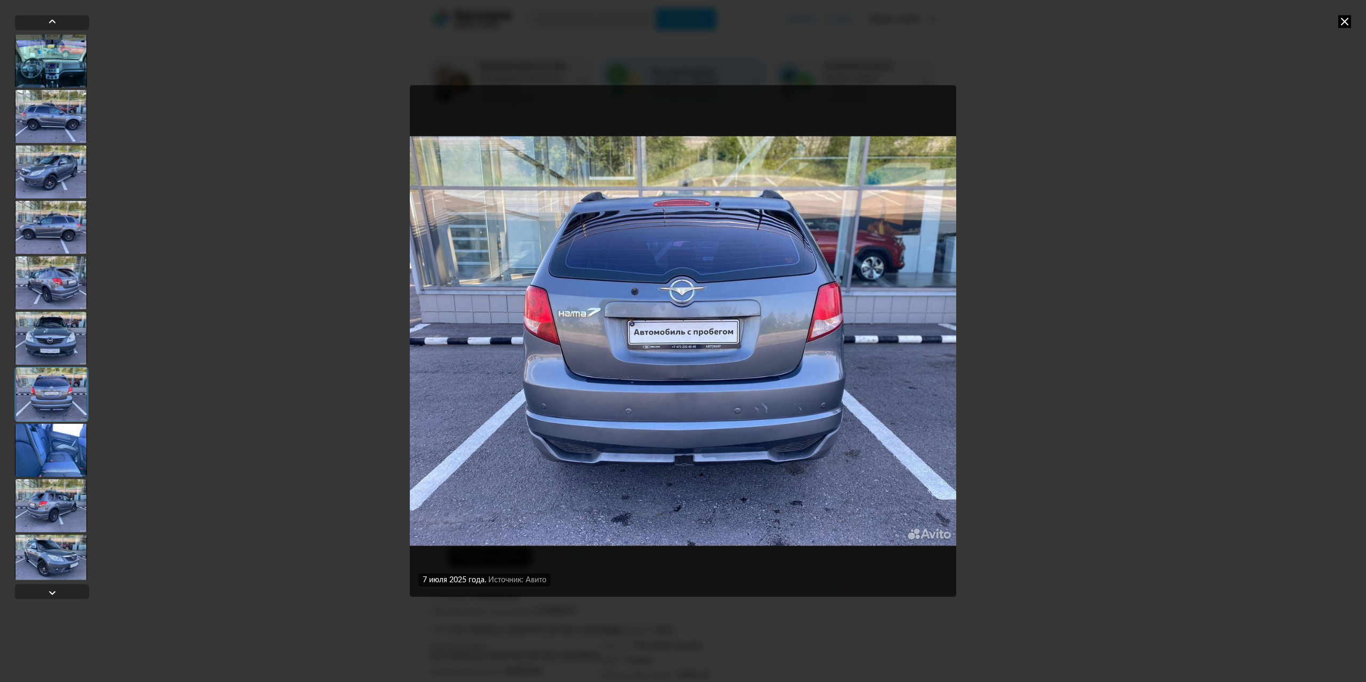
click at [679, 415] on img "Go to Slide 7" at bounding box center [683, 341] width 546 height 512
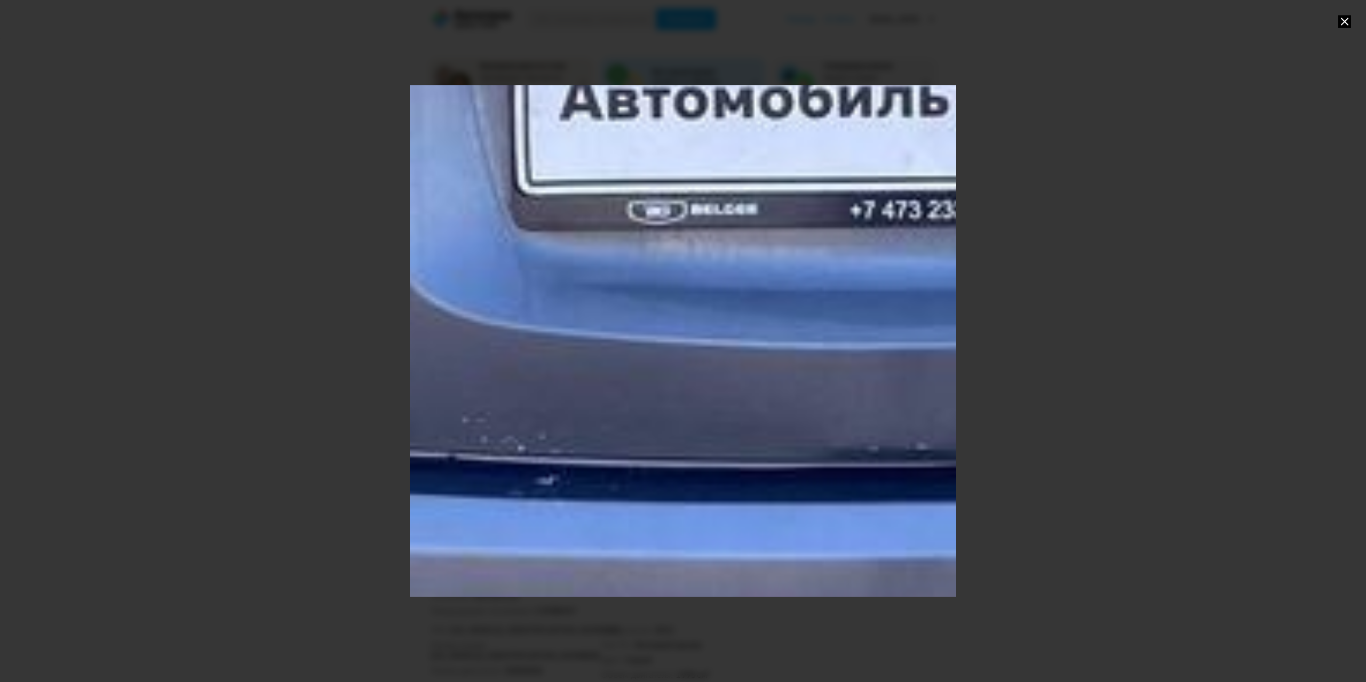
drag, startPoint x: 703, startPoint y: 388, endPoint x: 952, endPoint y: 402, distance: 249.0
click at [952, 402] on div "Go to Slide 7" at bounding box center [933, 164] width 4157 height 3894
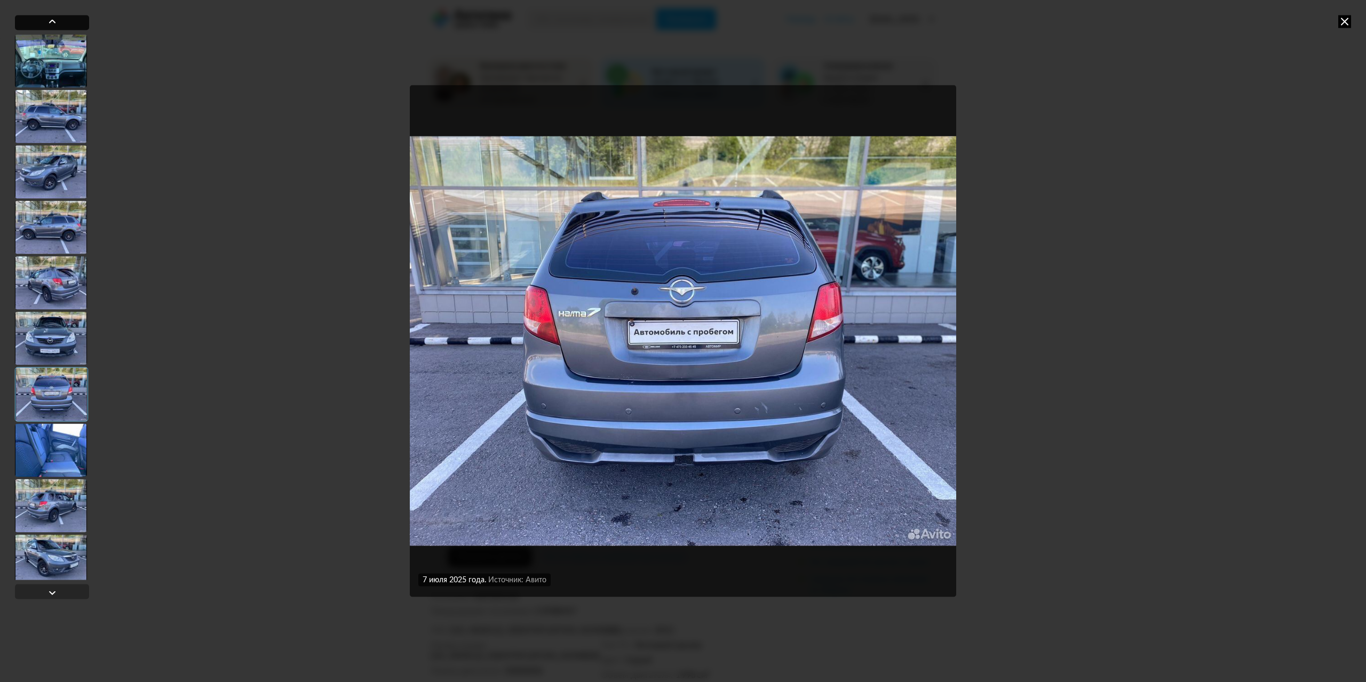
click at [63, 25] on div at bounding box center [52, 22] width 74 height 15
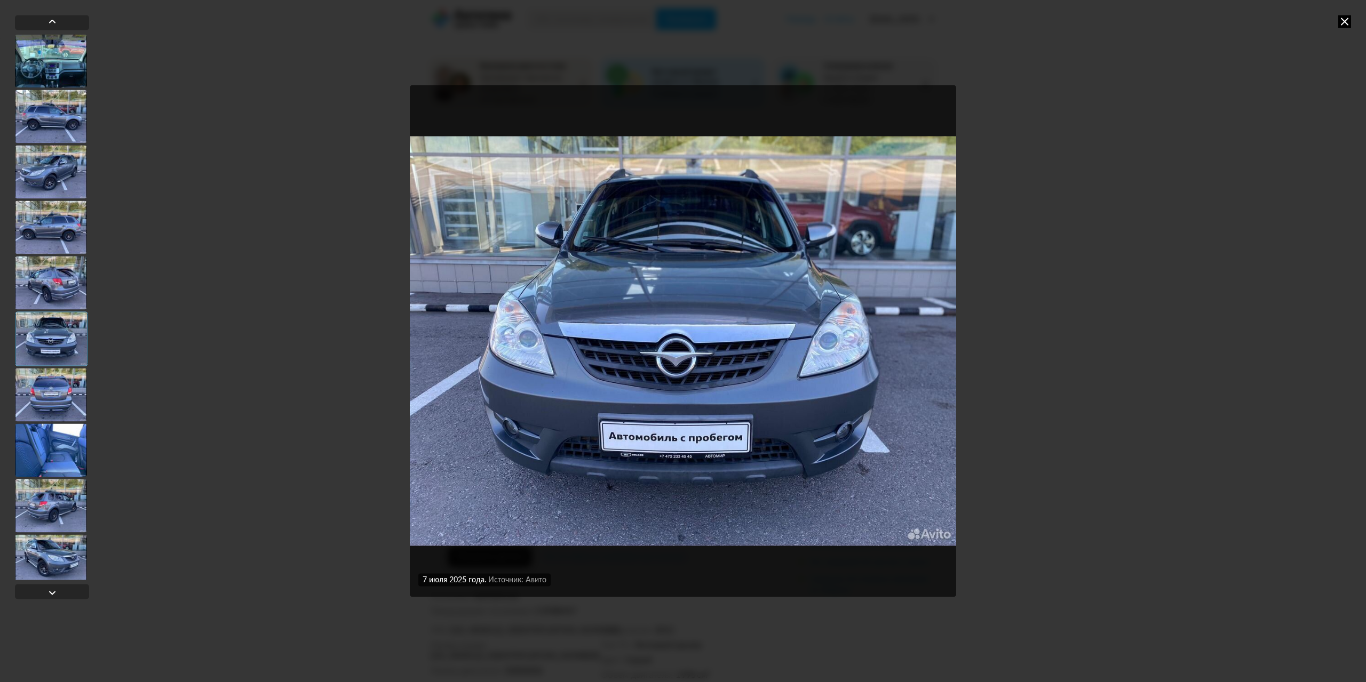
click at [647, 241] on img "Go to Slide 6" at bounding box center [683, 341] width 546 height 512
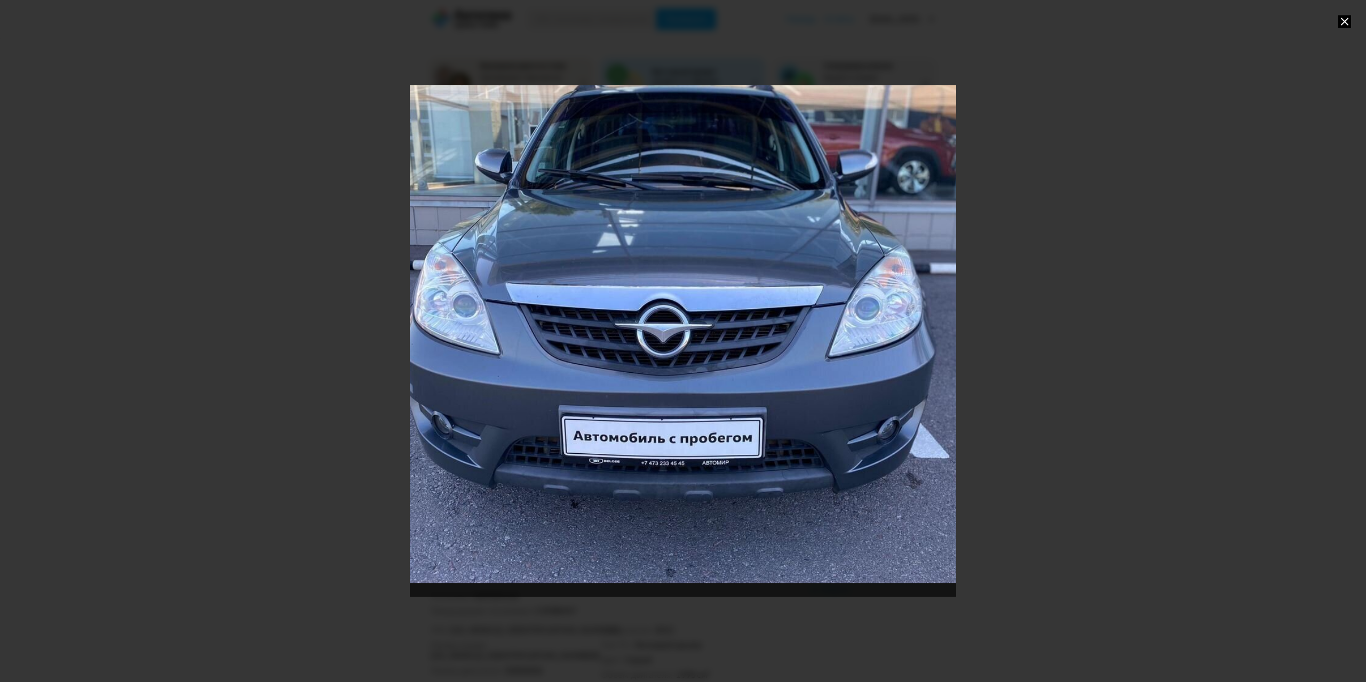
click at [125, 100] on div at bounding box center [683, 341] width 1366 height 682
click at [447, 192] on div "Go to Slide 6" at bounding box center [673, 309] width 732 height 685
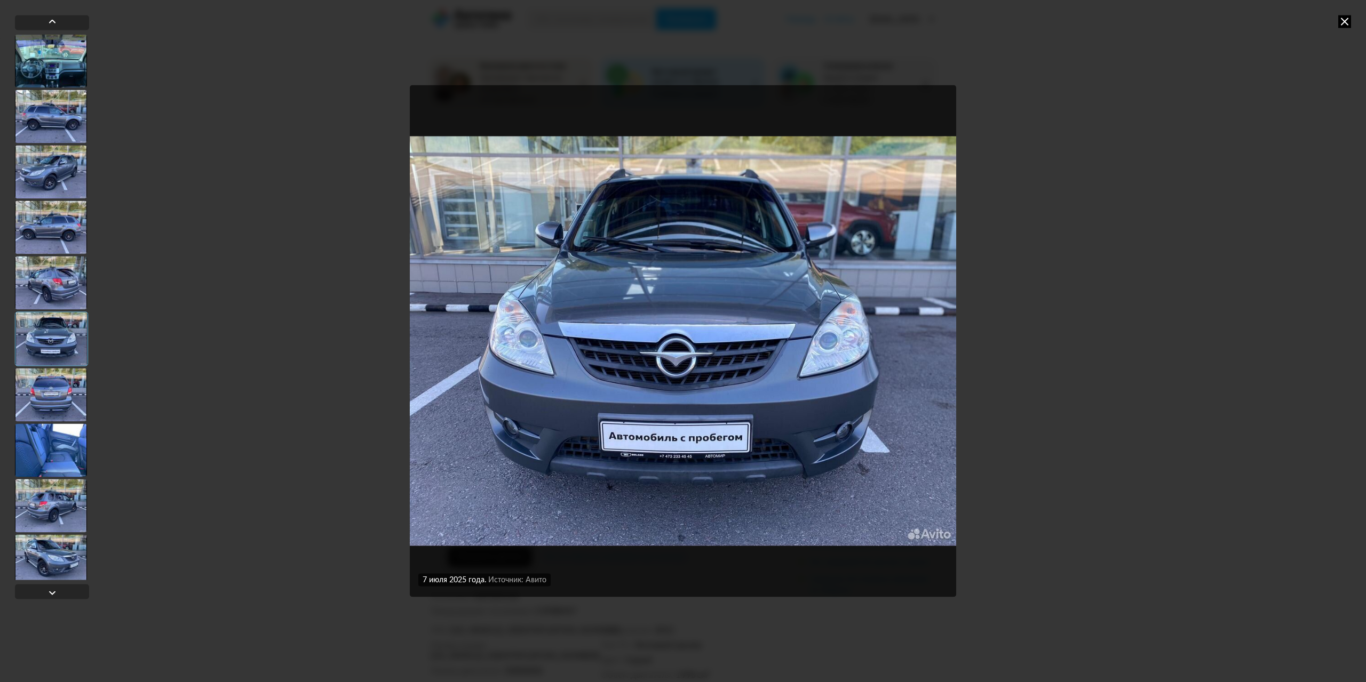
click at [493, 205] on img "Go to Slide 6" at bounding box center [683, 341] width 546 height 512
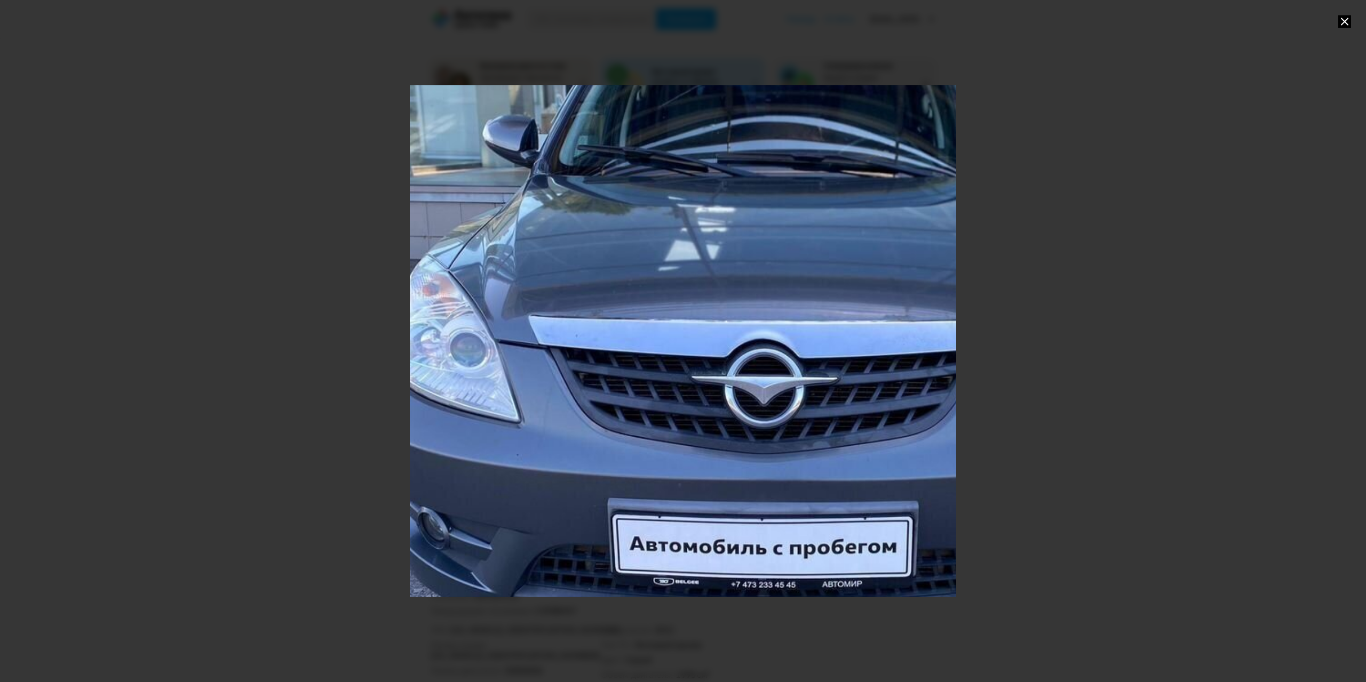
drag, startPoint x: 564, startPoint y: 232, endPoint x: 586, endPoint y: 235, distance: 22.1
click at [586, 235] on div "Go to Slide 6" at bounding box center [778, 354] width 1093 height 1024
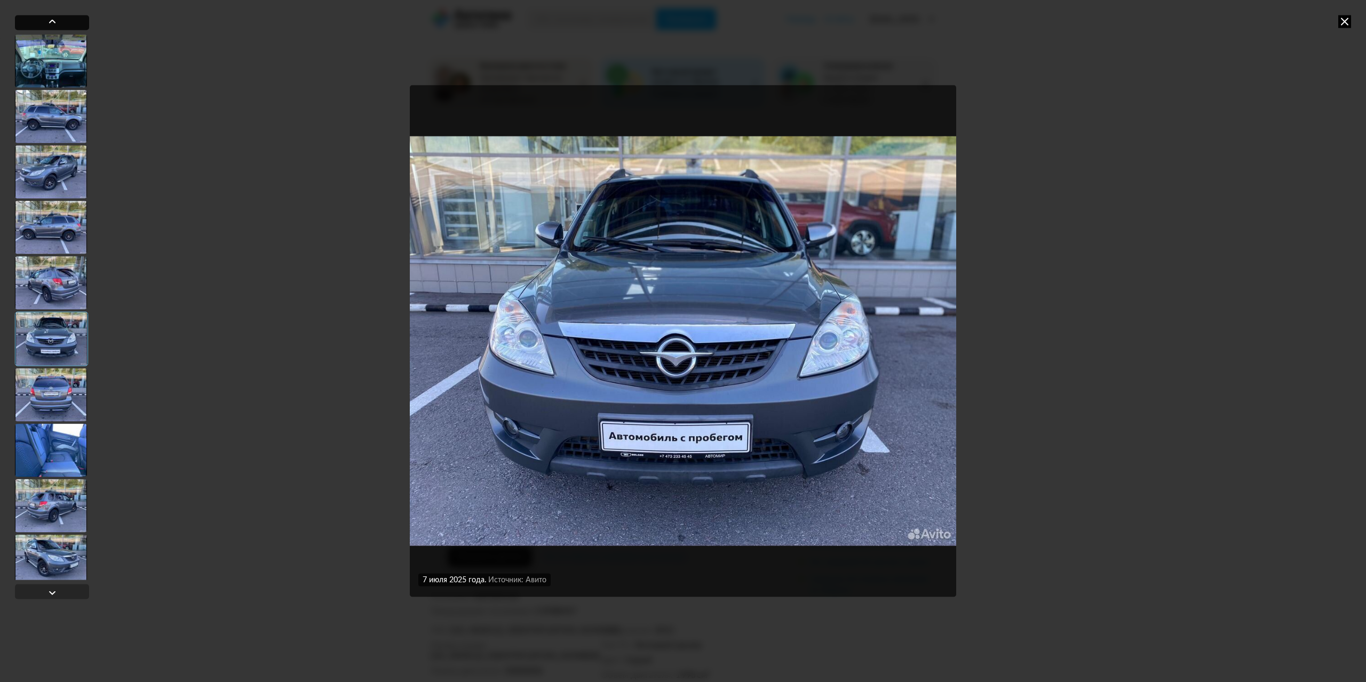
click at [65, 23] on div at bounding box center [52, 22] width 74 height 15
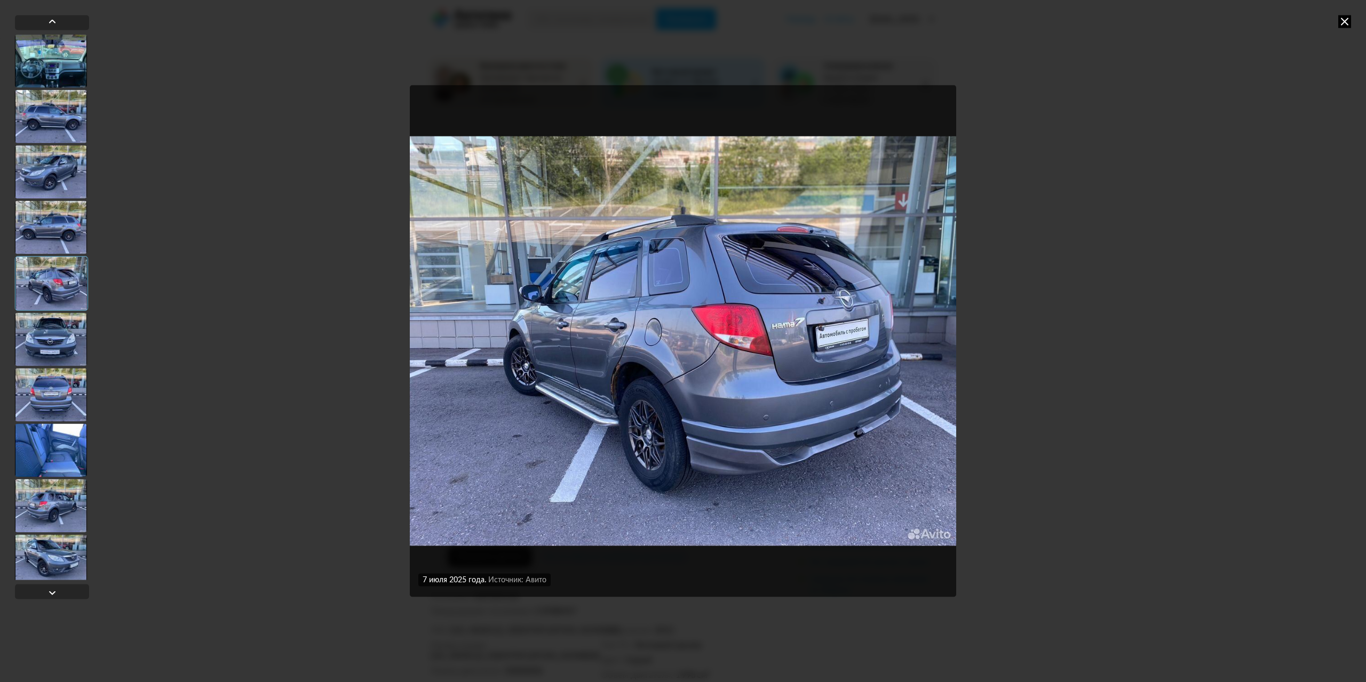
click at [567, 240] on img "Go to Slide 5" at bounding box center [683, 341] width 546 height 512
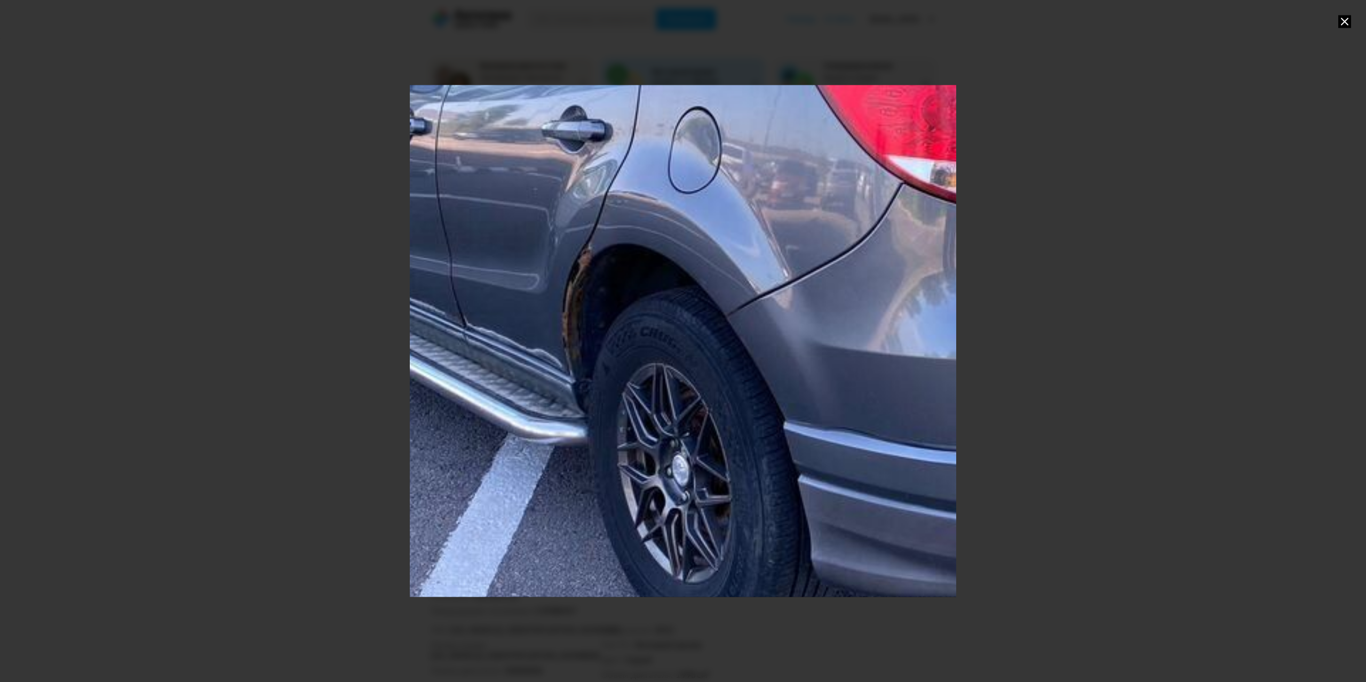
drag, startPoint x: 515, startPoint y: 370, endPoint x: 577, endPoint y: 163, distance: 216.1
click at [577, 163] on div "Go to Slide 5" at bounding box center [788, 178] width 1706 height 1598
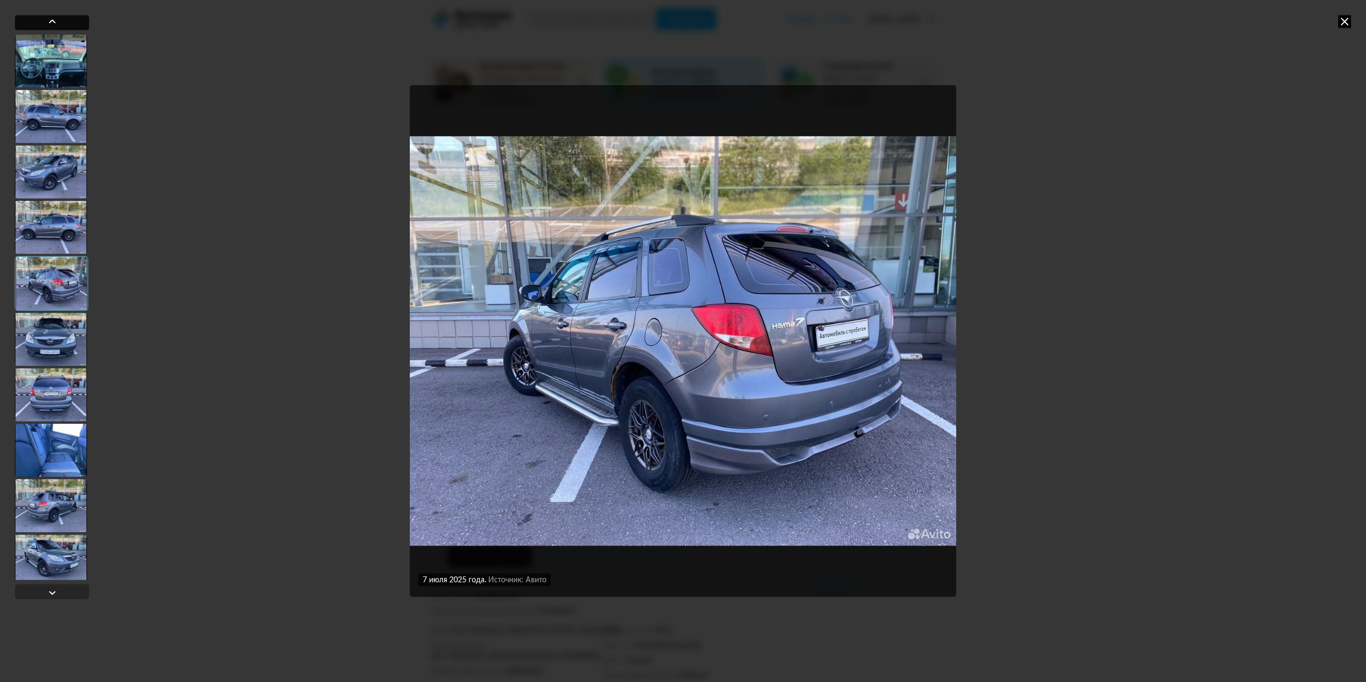
click at [48, 25] on div at bounding box center [52, 21] width 13 height 13
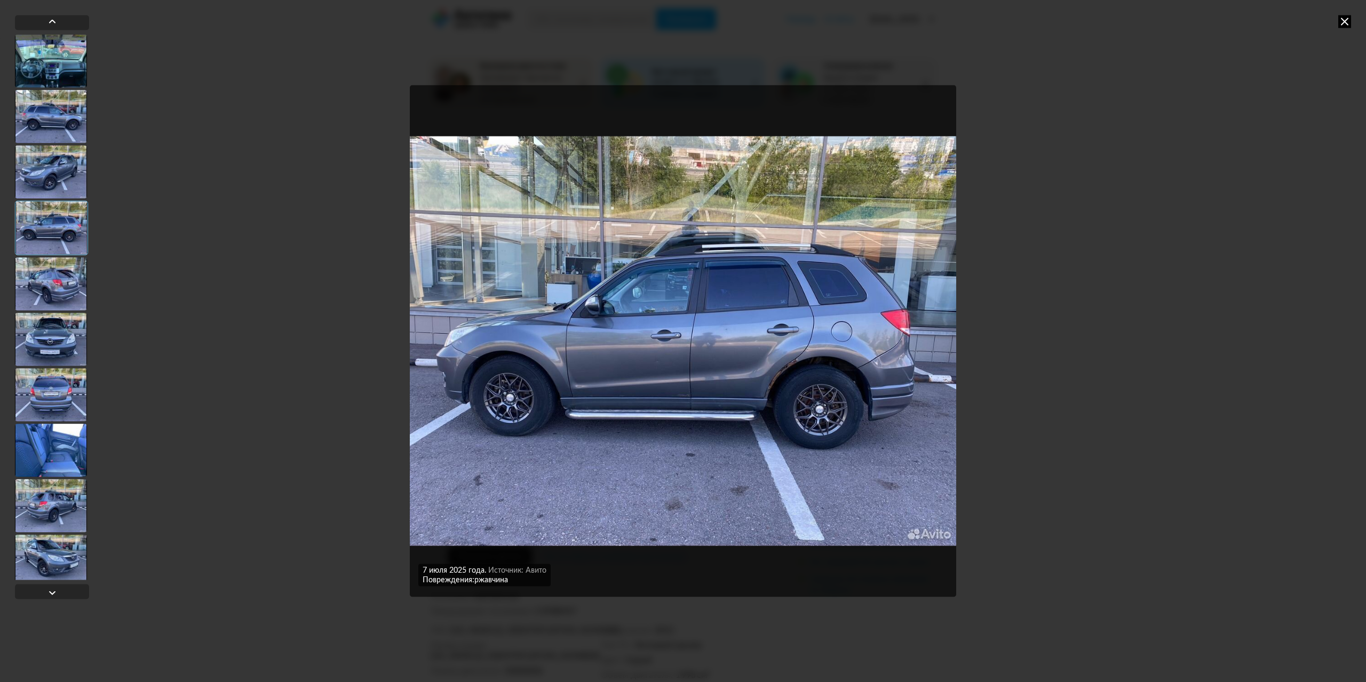
click at [674, 329] on img "Go to Slide 4" at bounding box center [683, 341] width 546 height 512
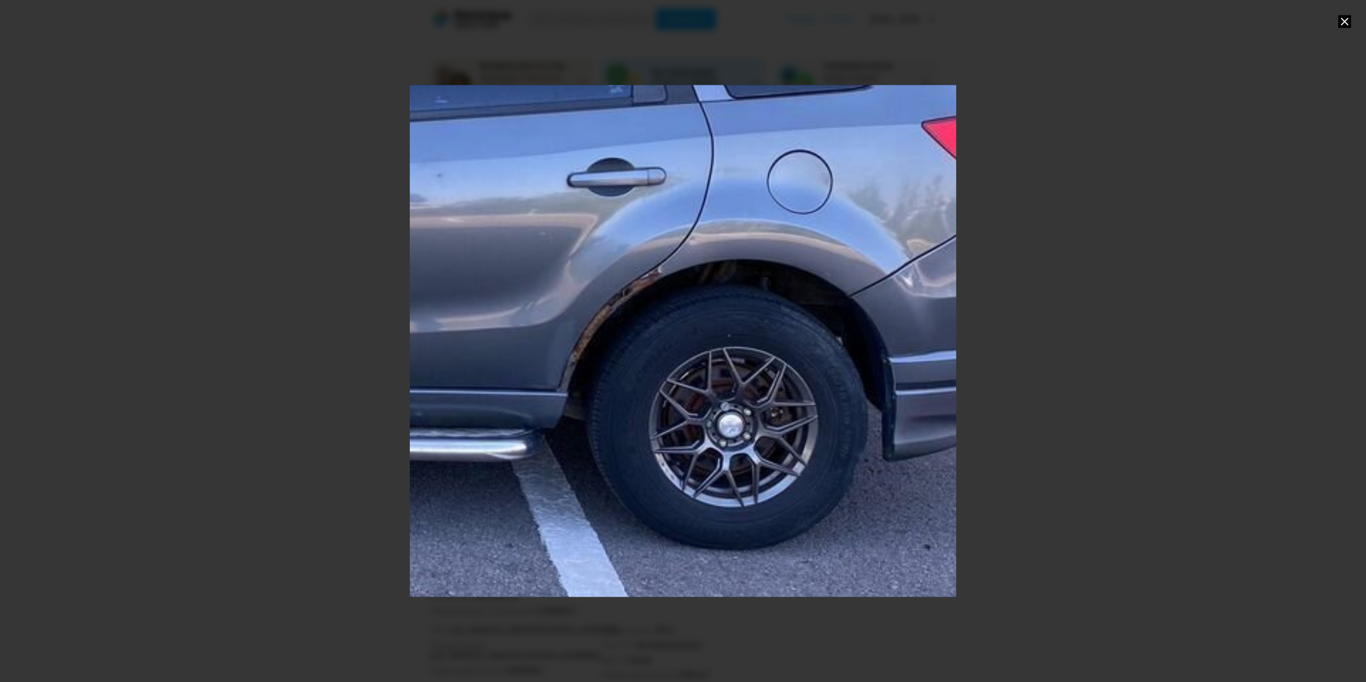
drag, startPoint x: 799, startPoint y: 415, endPoint x: 443, endPoint y: 292, distance: 376.5
click at [443, 292] on div "Go to Slide 4" at bounding box center [304, 211] width 1706 height 1598
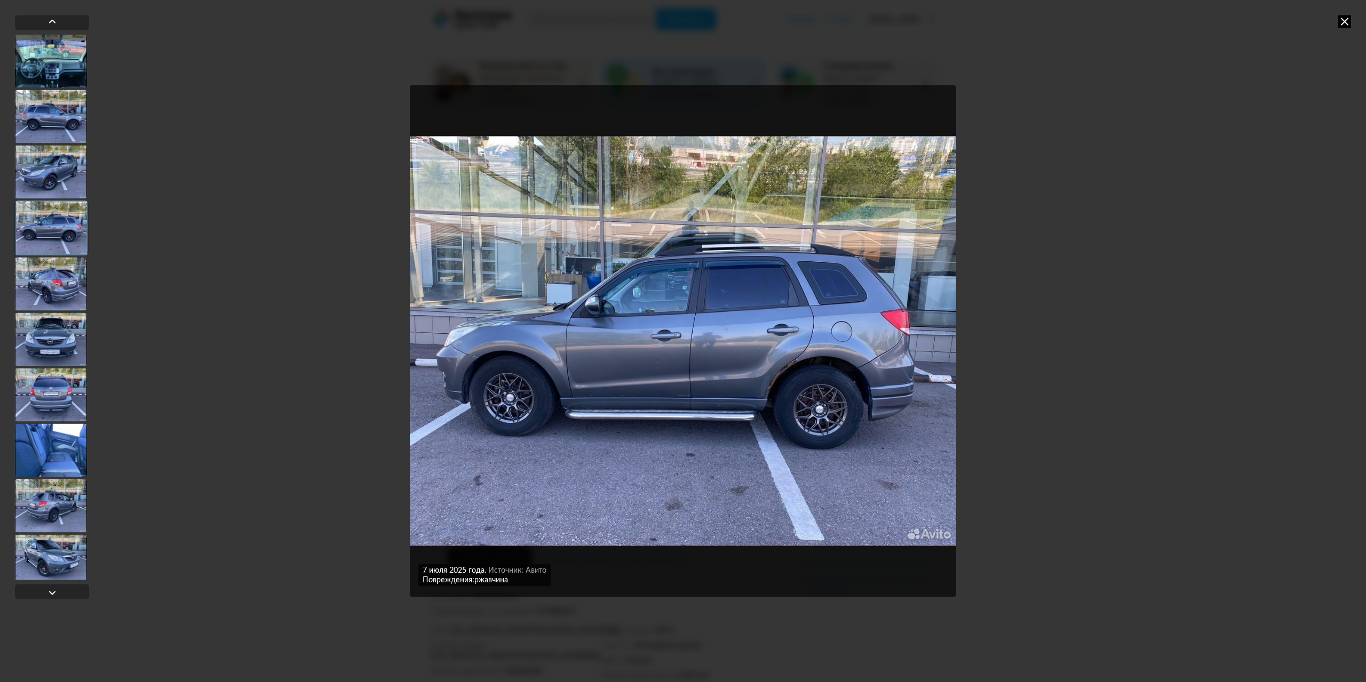
click at [636, 362] on img "Go to Slide 4" at bounding box center [683, 341] width 546 height 512
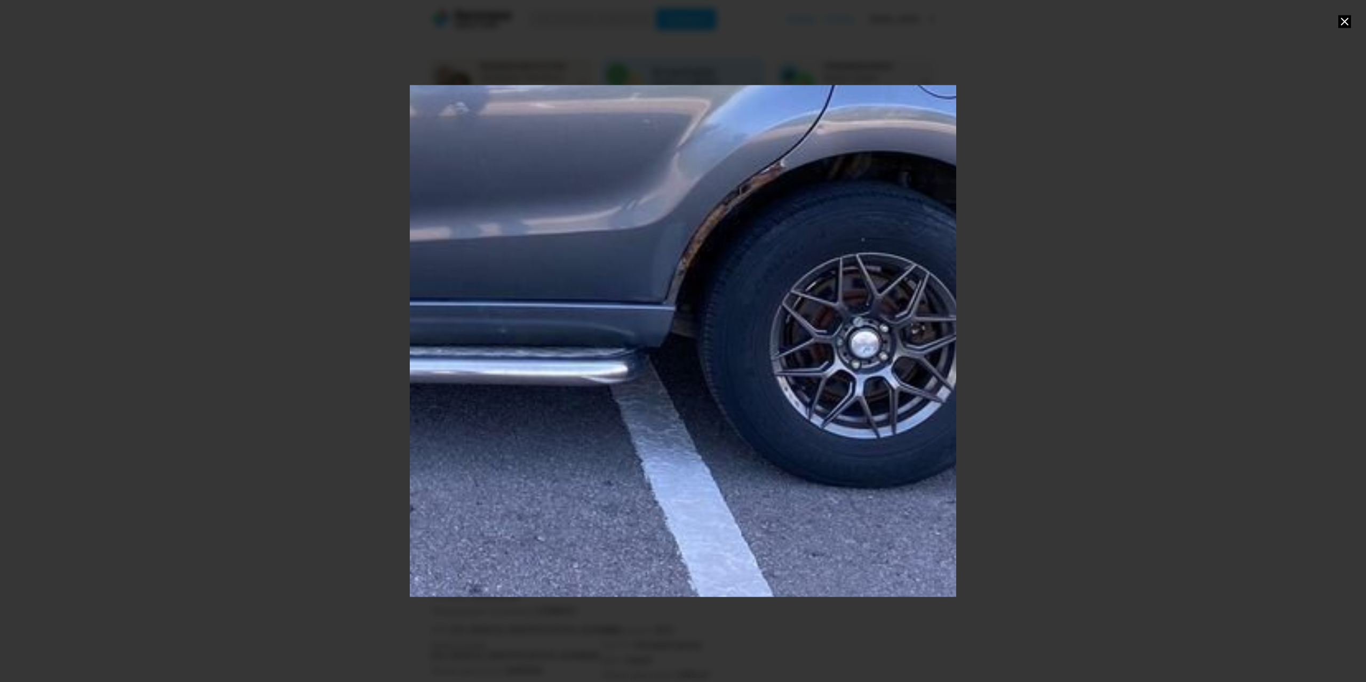
drag, startPoint x: 883, startPoint y: 456, endPoint x: 573, endPoint y: 240, distance: 377.5
click at [573, 240] on div "Go to Slide 4" at bounding box center [369, 96] width 1979 height 1854
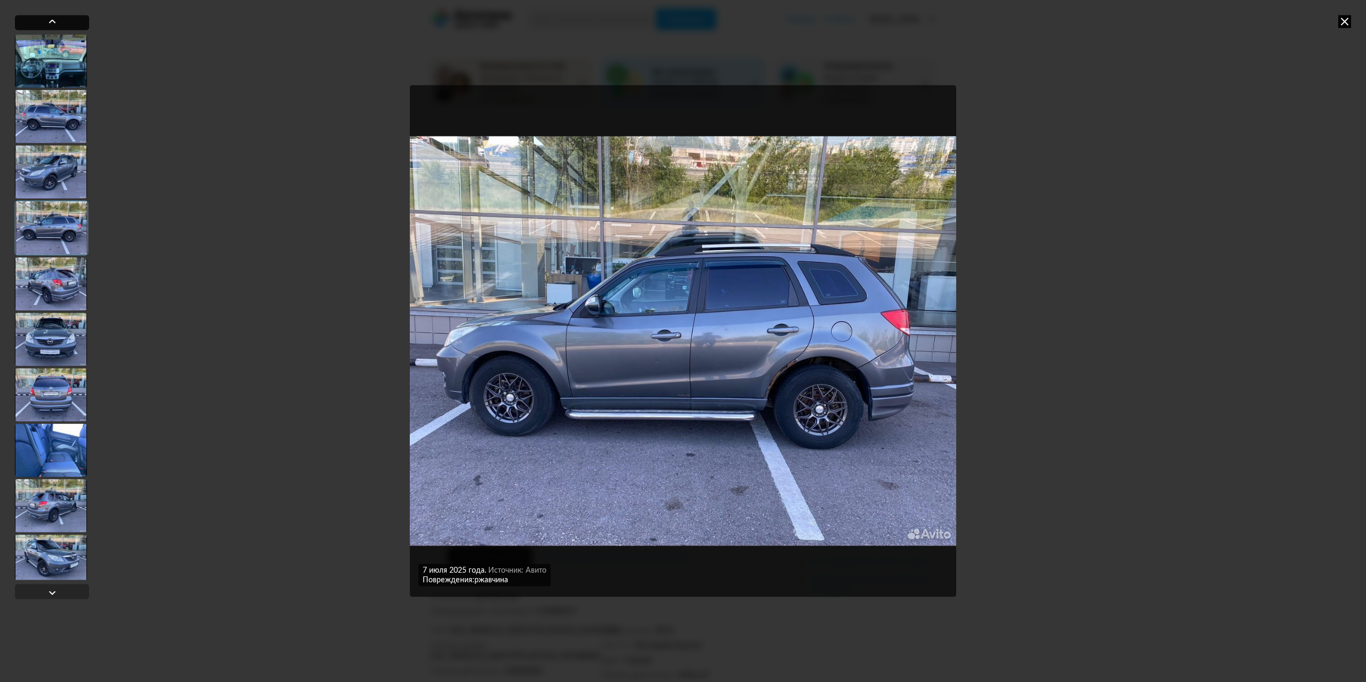
click at [55, 17] on div at bounding box center [52, 21] width 13 height 13
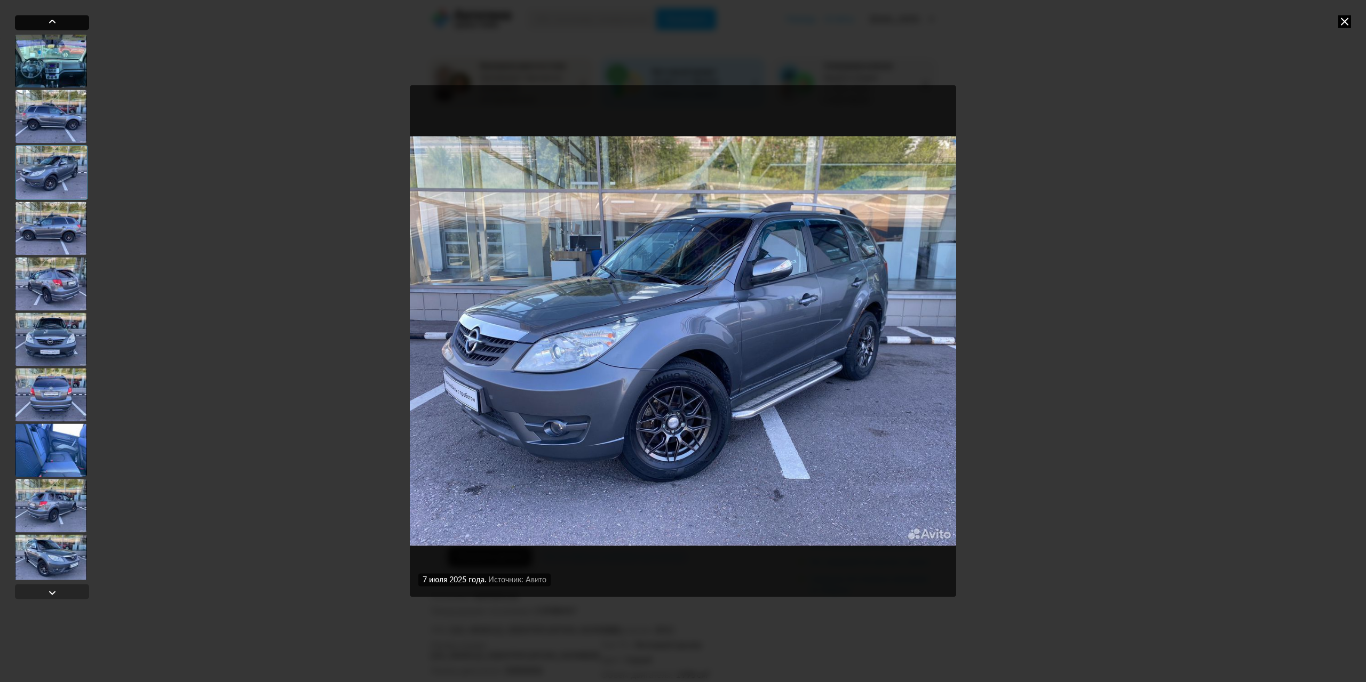
click at [55, 17] on div at bounding box center [52, 21] width 13 height 13
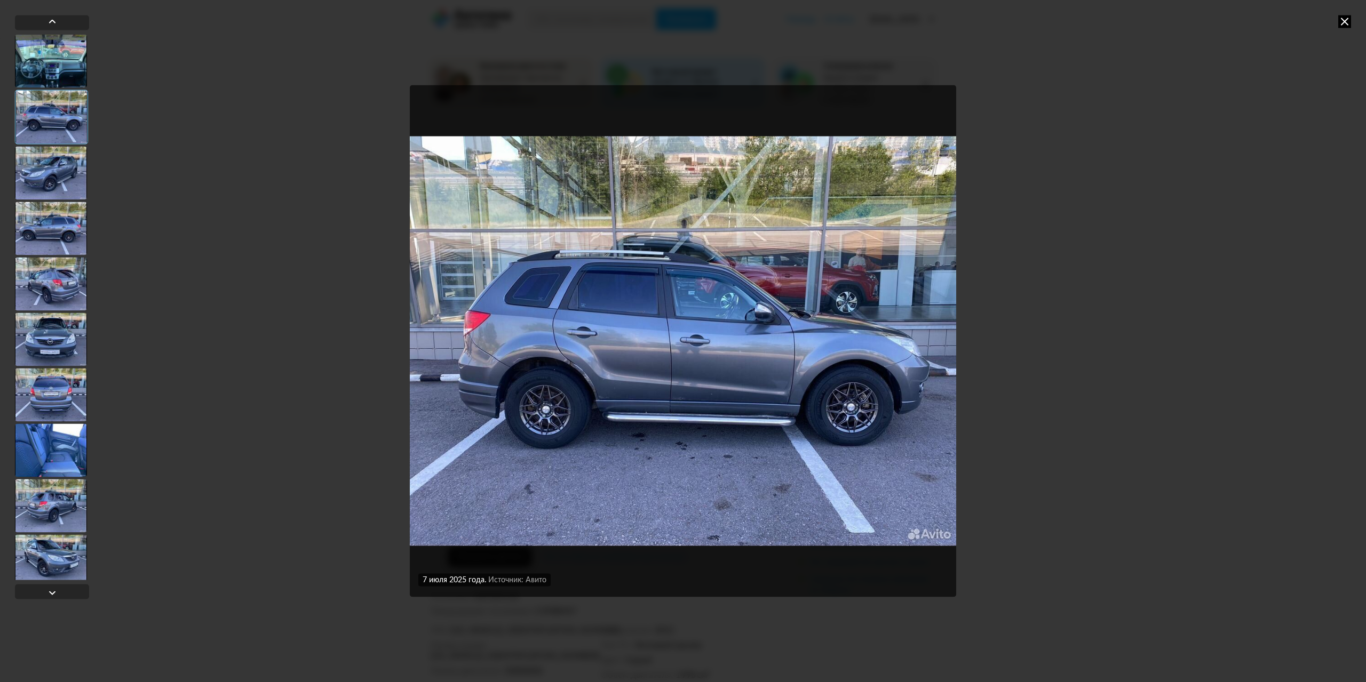
click at [481, 289] on img "Go to Slide 2" at bounding box center [683, 341] width 546 height 512
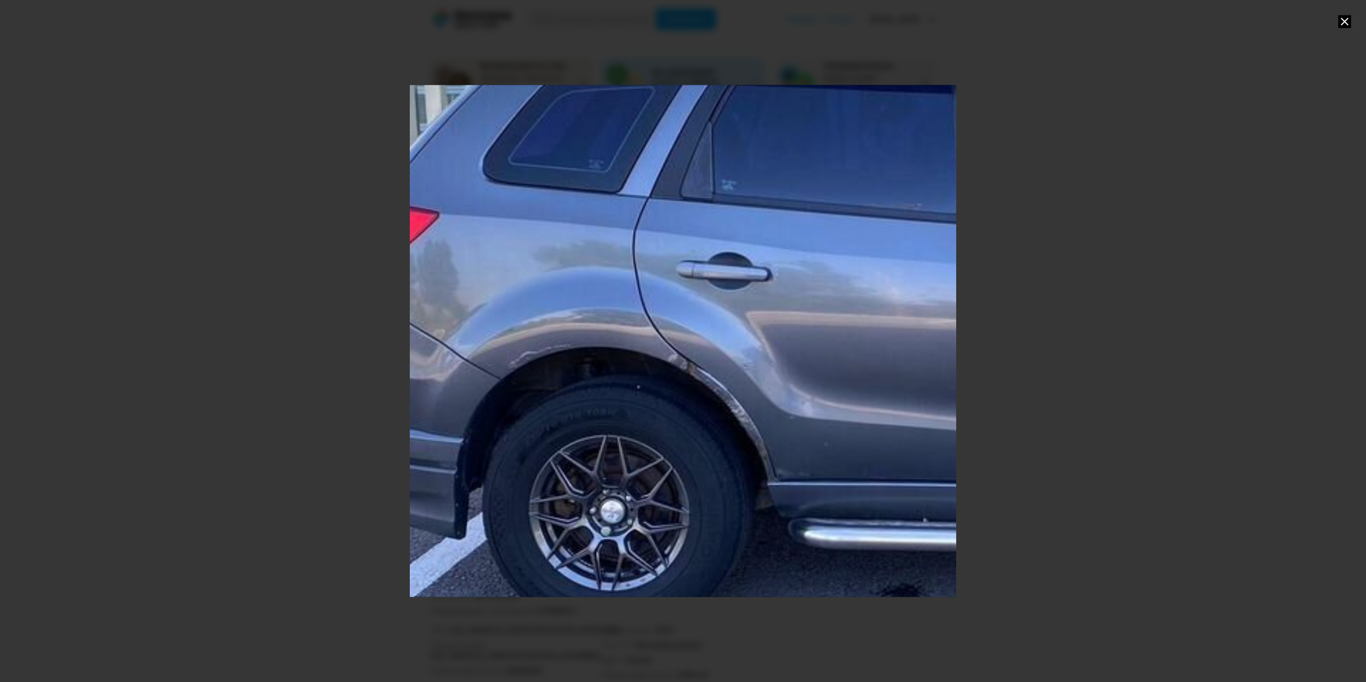
drag, startPoint x: 511, startPoint y: 326, endPoint x: 766, endPoint y: 259, distance: 264.0
click at [766, 259] on div "Go to Slide 2" at bounding box center [1040, 297] width 1706 height 1598
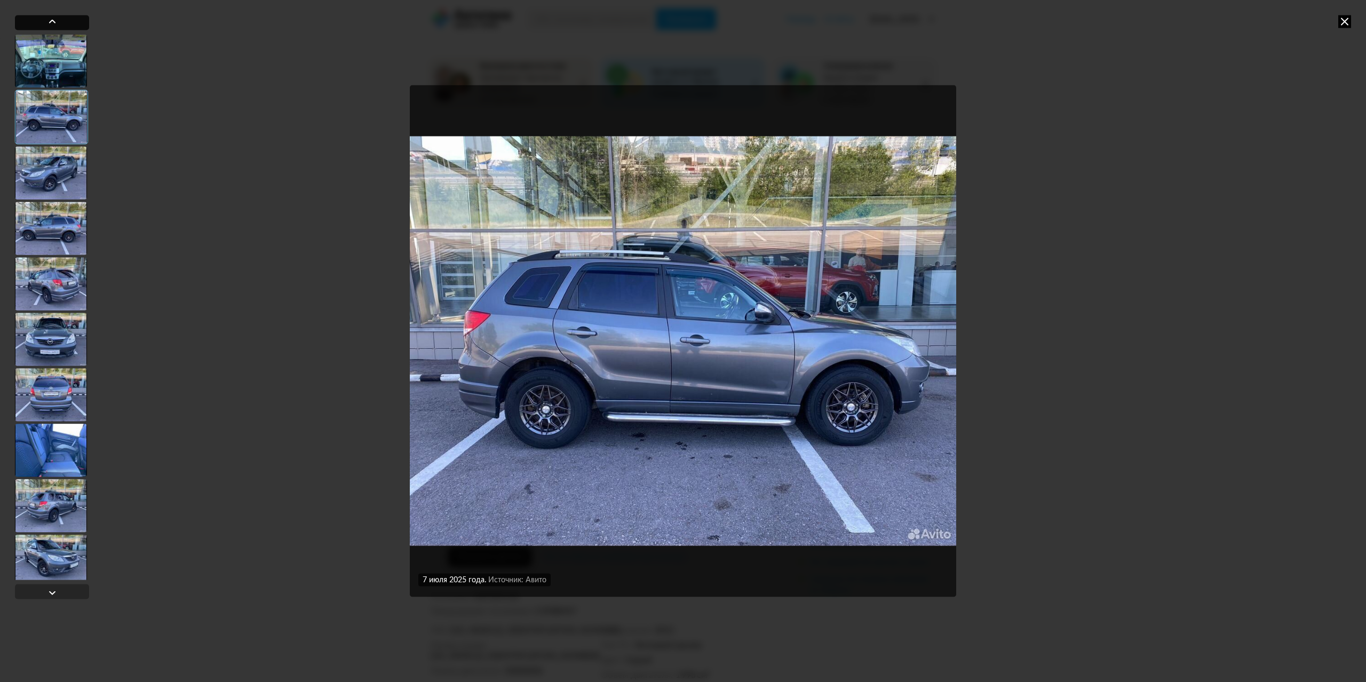
click at [44, 20] on div at bounding box center [52, 22] width 74 height 15
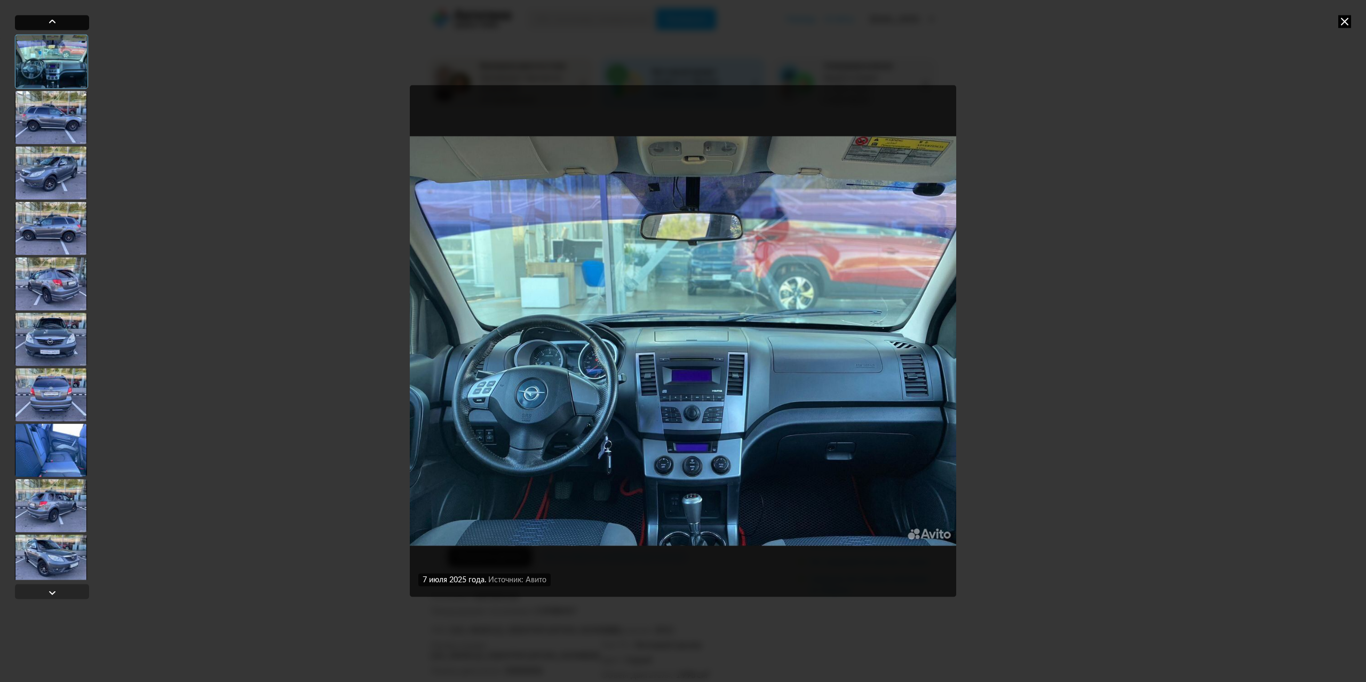
click at [52, 25] on div at bounding box center [52, 21] width 13 height 13
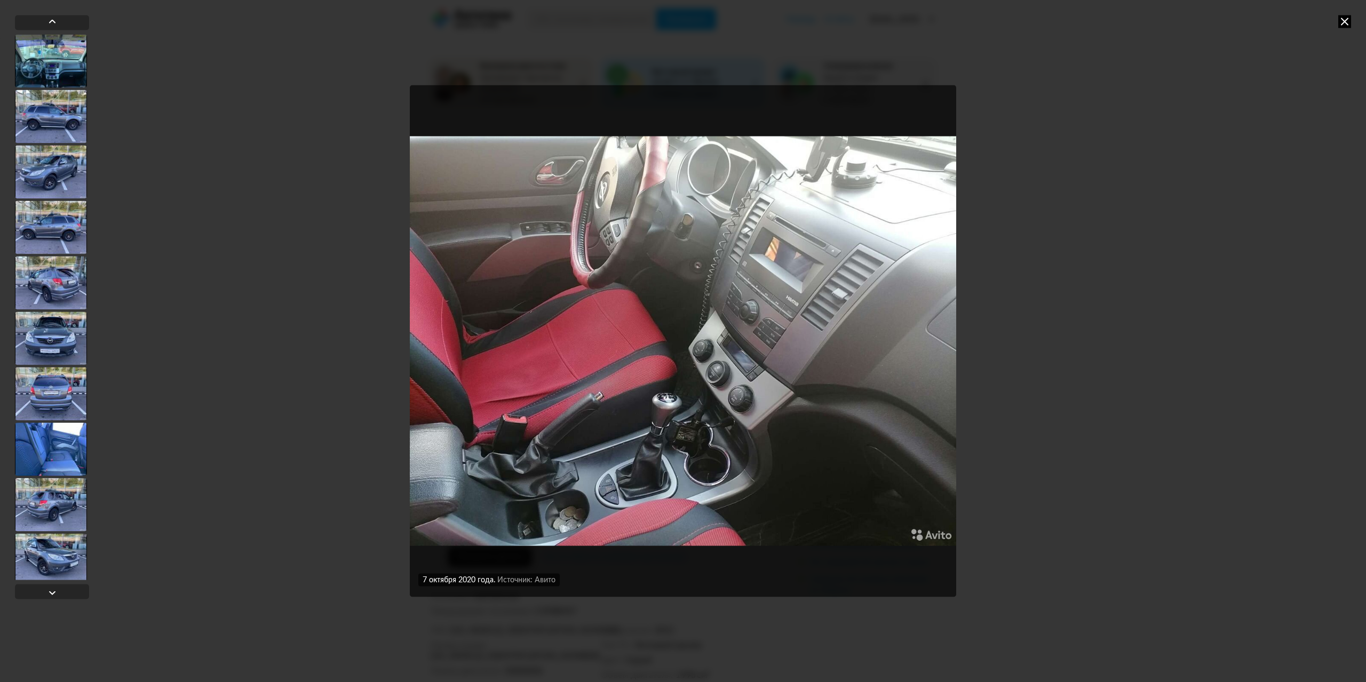
click at [1349, 25] on icon at bounding box center [1344, 21] width 13 height 13
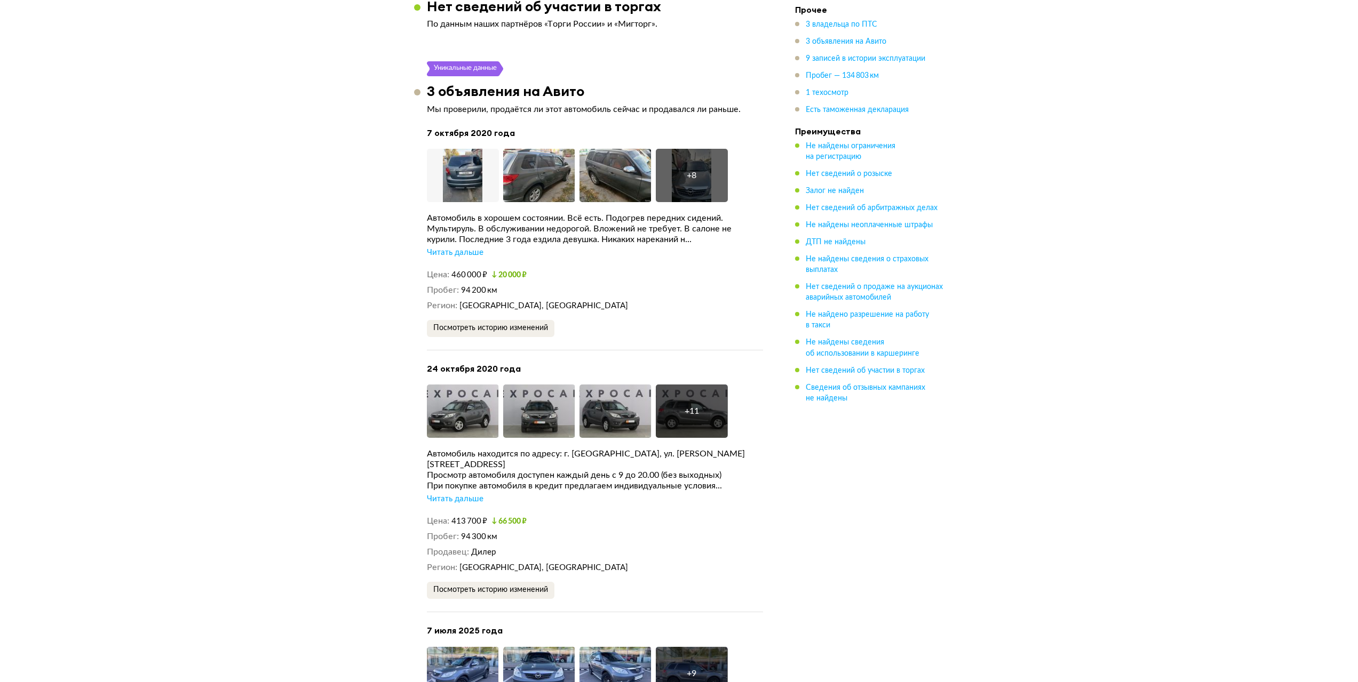
scroll to position [2081, 0]
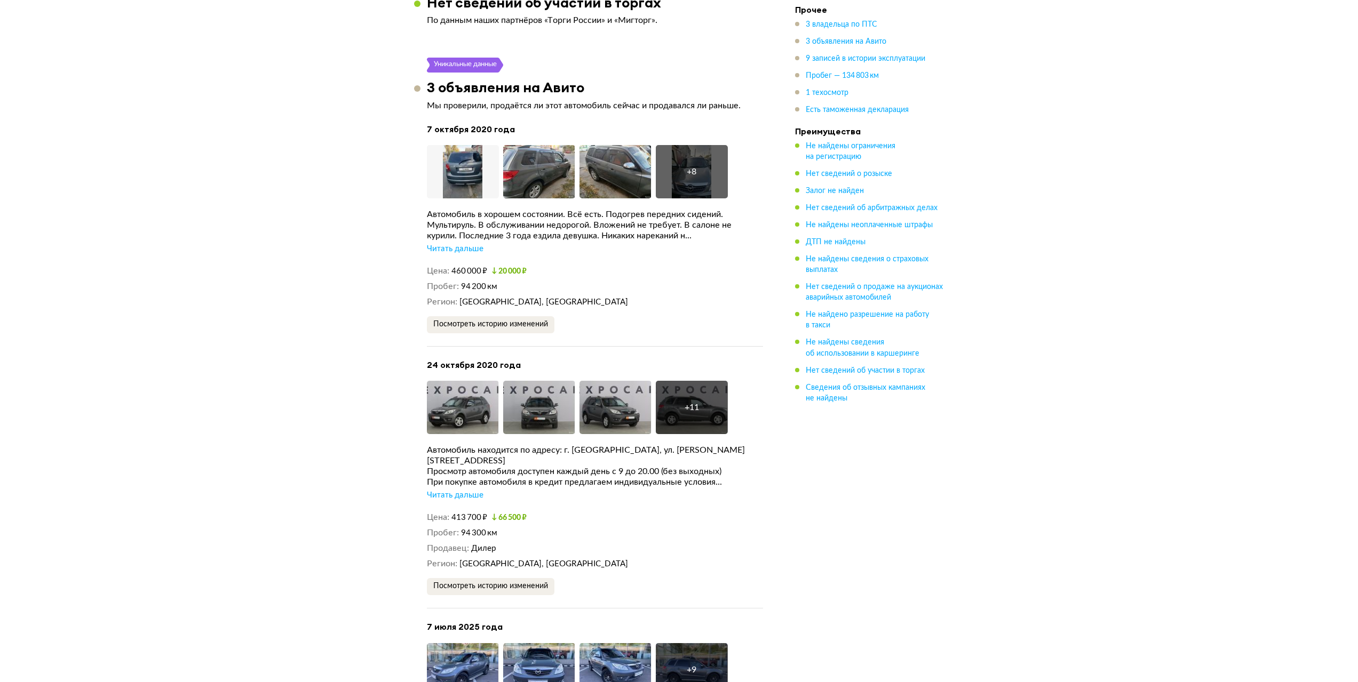
click at [474, 244] on div "Читать дальше" at bounding box center [455, 249] width 57 height 11
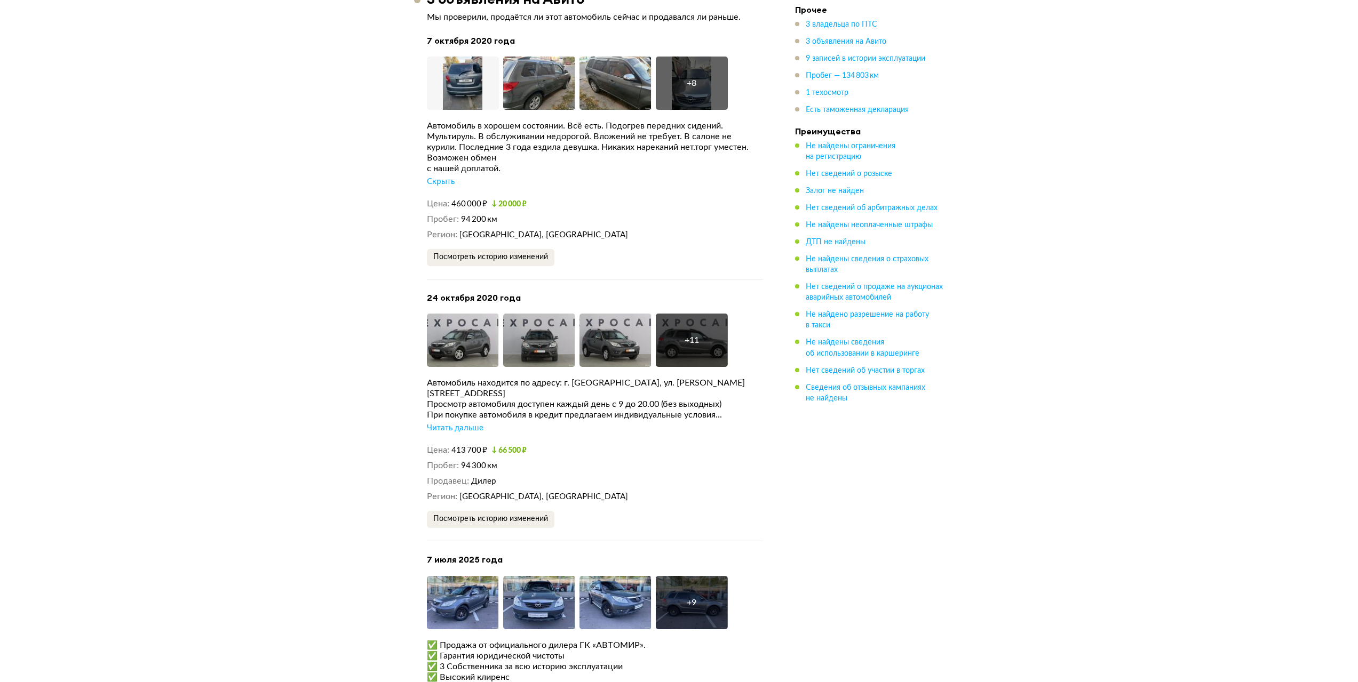
scroll to position [2188, 0]
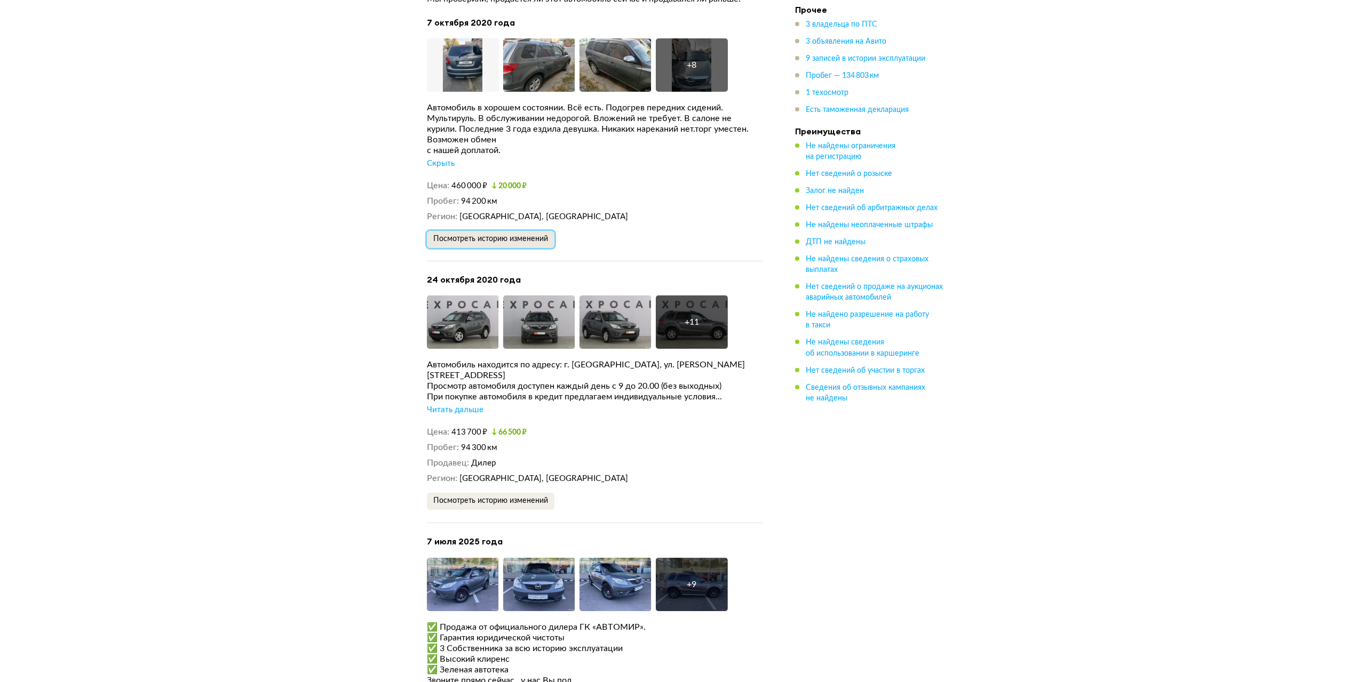
click at [524, 235] on span "Посмотреть историю изменений" at bounding box center [490, 238] width 115 height 7
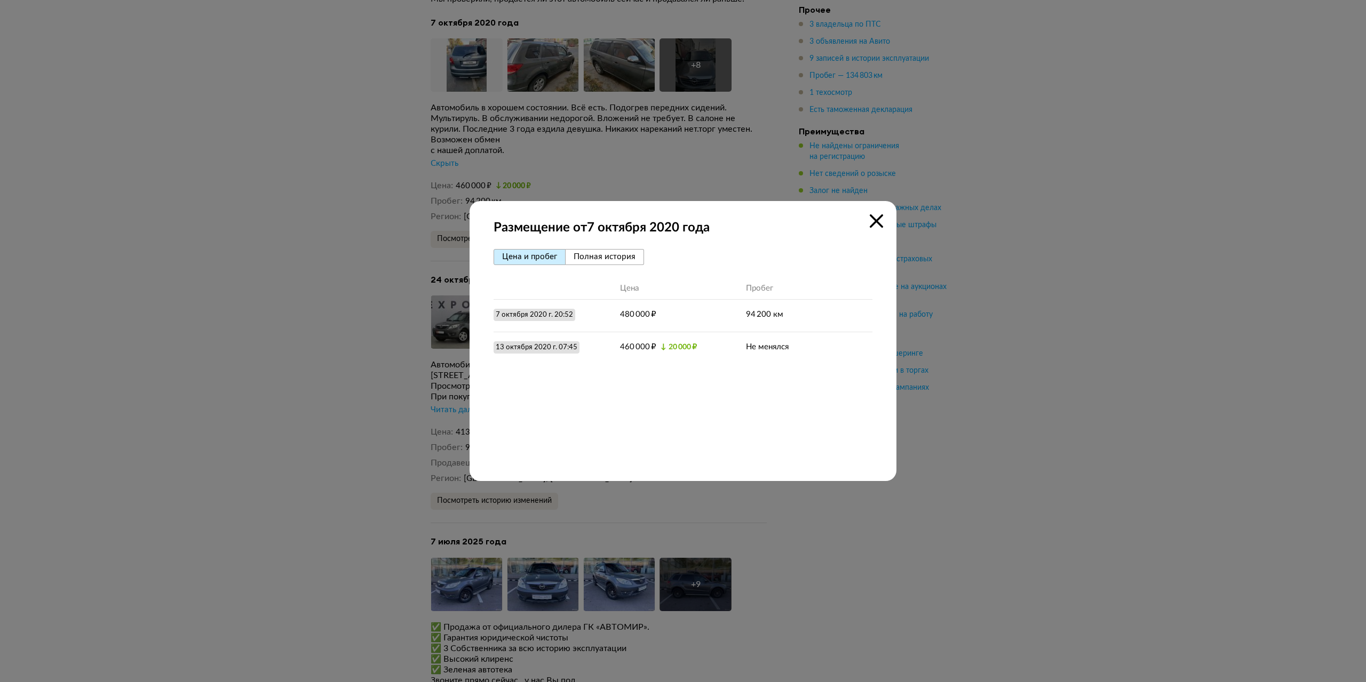
click at [880, 218] on icon at bounding box center [876, 221] width 13 height 13
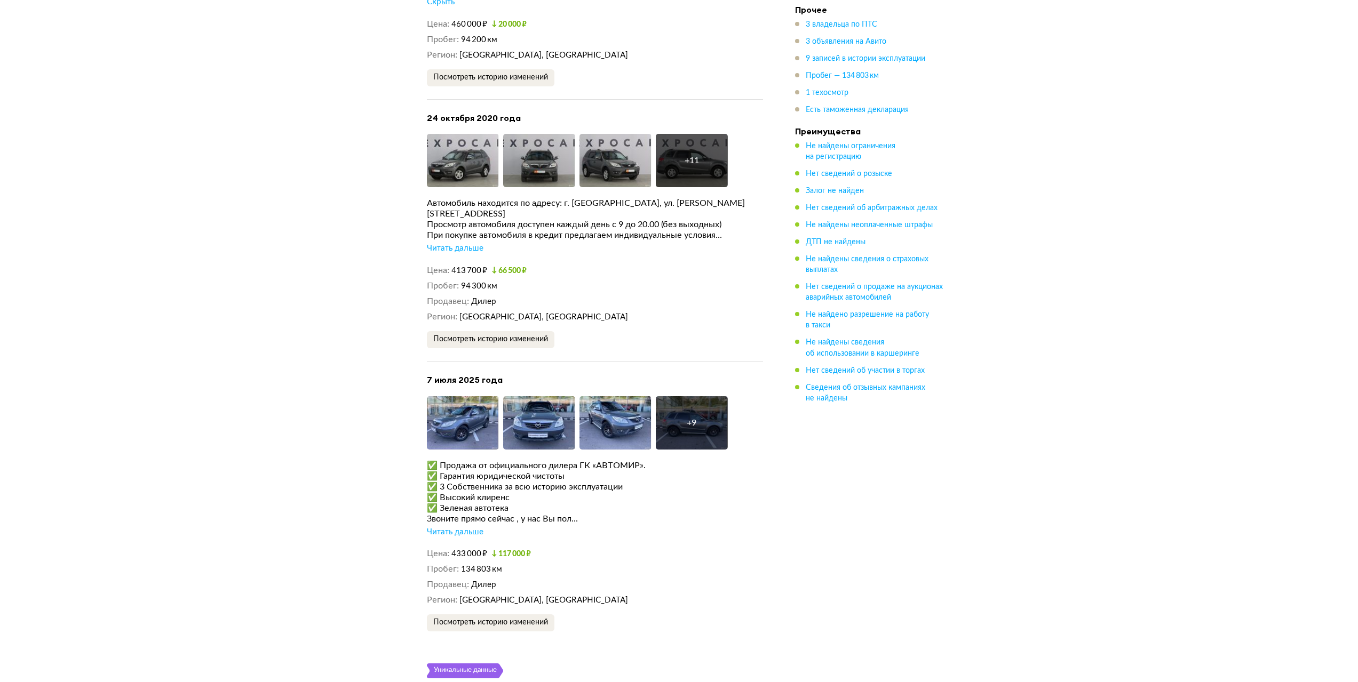
scroll to position [2401, 0]
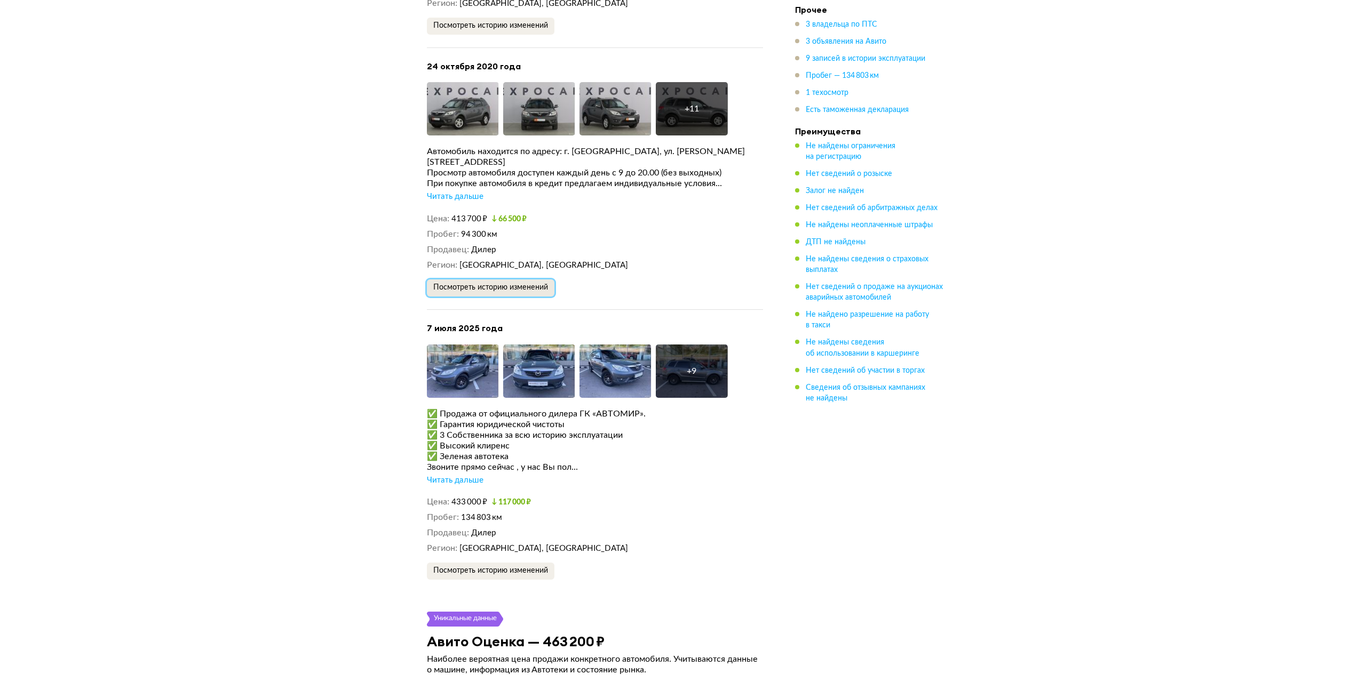
click at [518, 284] on span "Посмотреть историю изменений" at bounding box center [490, 287] width 115 height 7
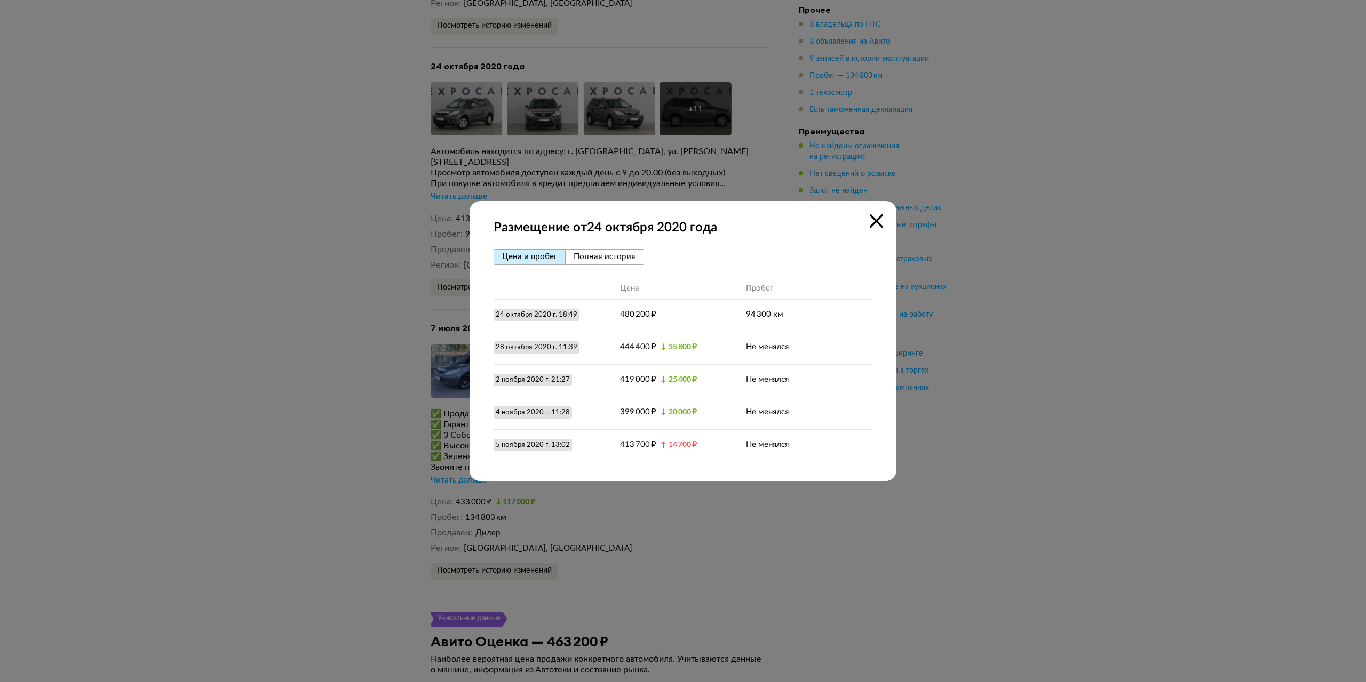
click at [877, 218] on icon at bounding box center [876, 221] width 13 height 13
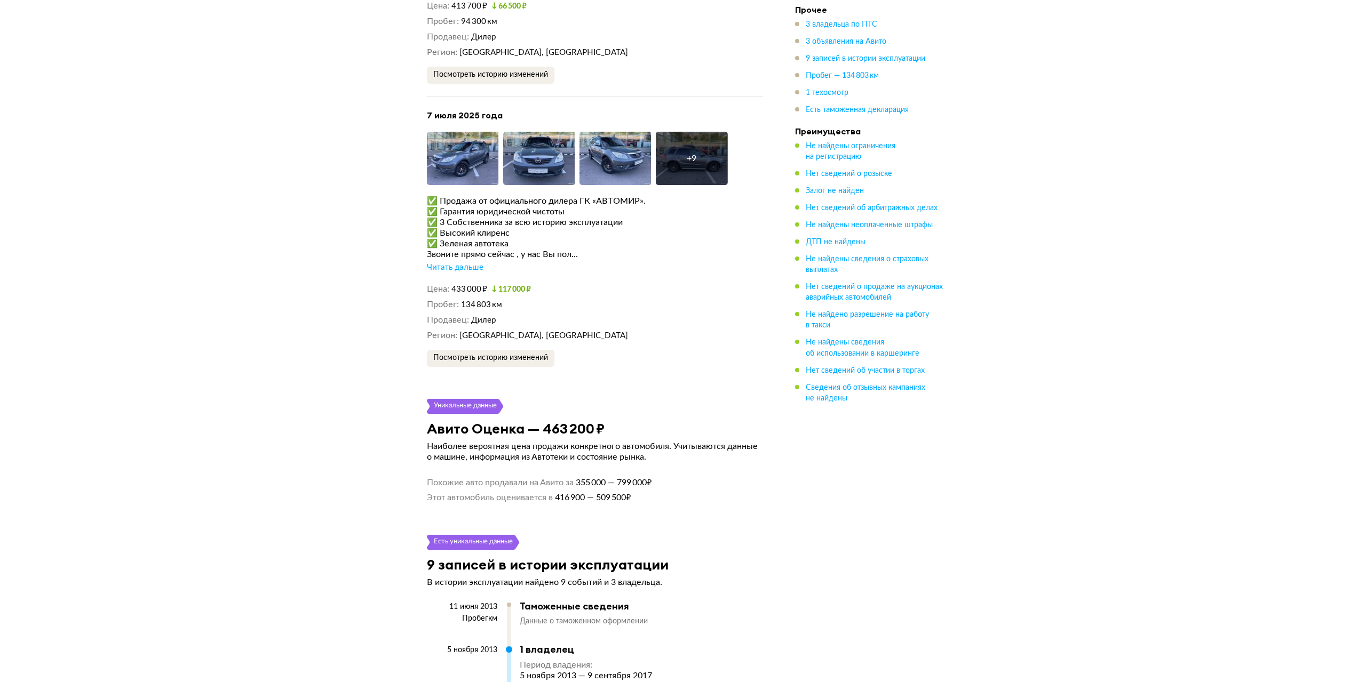
scroll to position [2615, 0]
click at [518, 354] on span "Посмотреть историю изменений" at bounding box center [490, 357] width 115 height 7
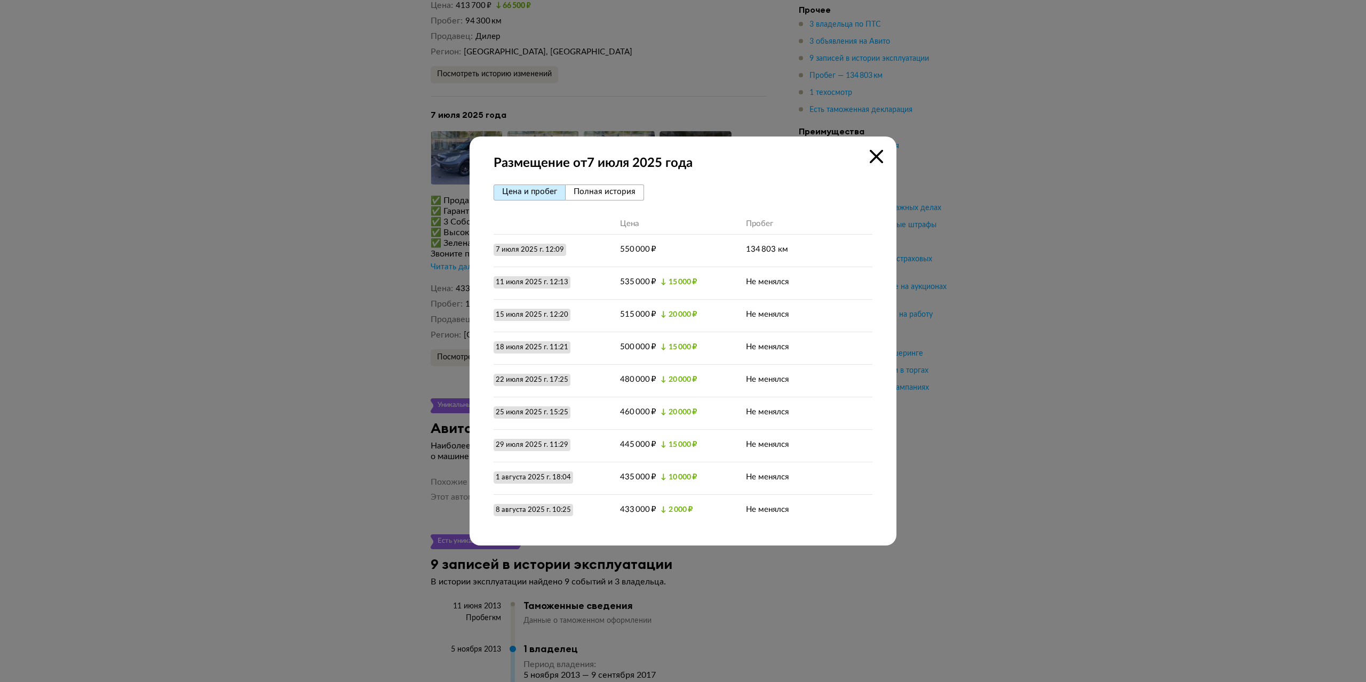
click at [878, 157] on icon at bounding box center [876, 156] width 13 height 13
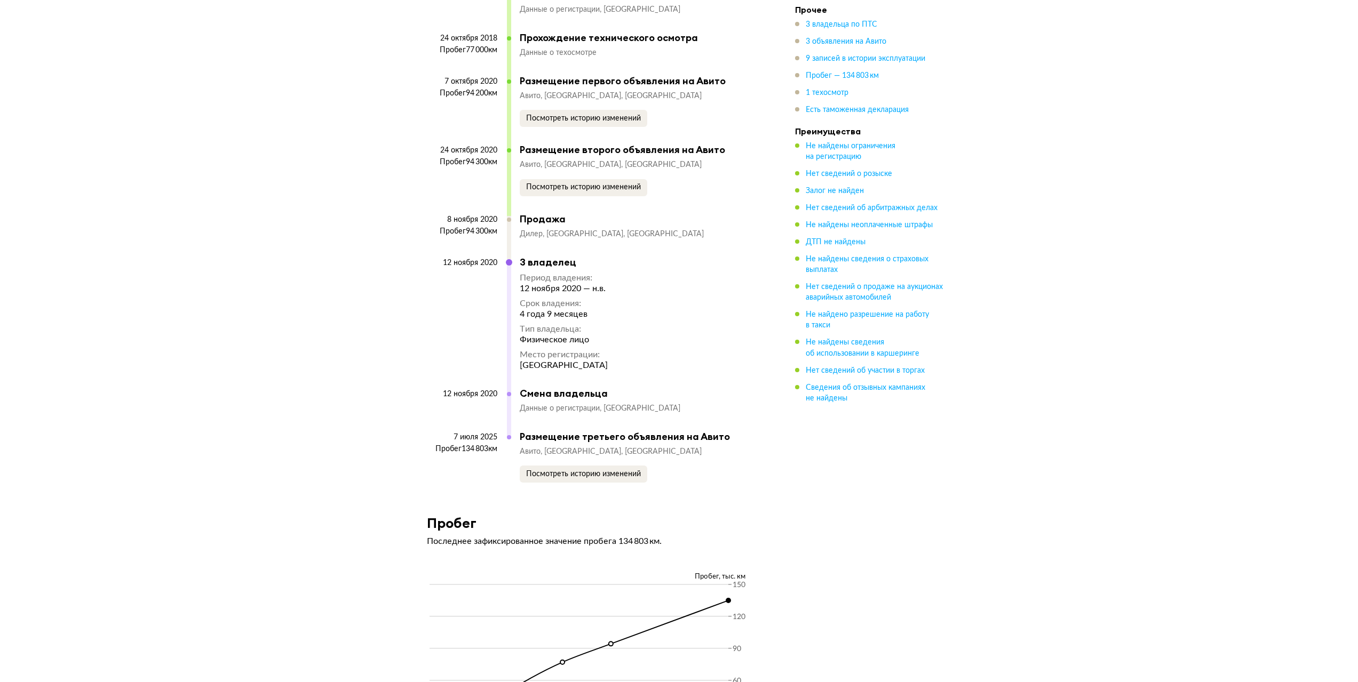
scroll to position [3575, 0]
click at [613, 471] on span "Посмотреть историю изменений" at bounding box center [583, 474] width 115 height 7
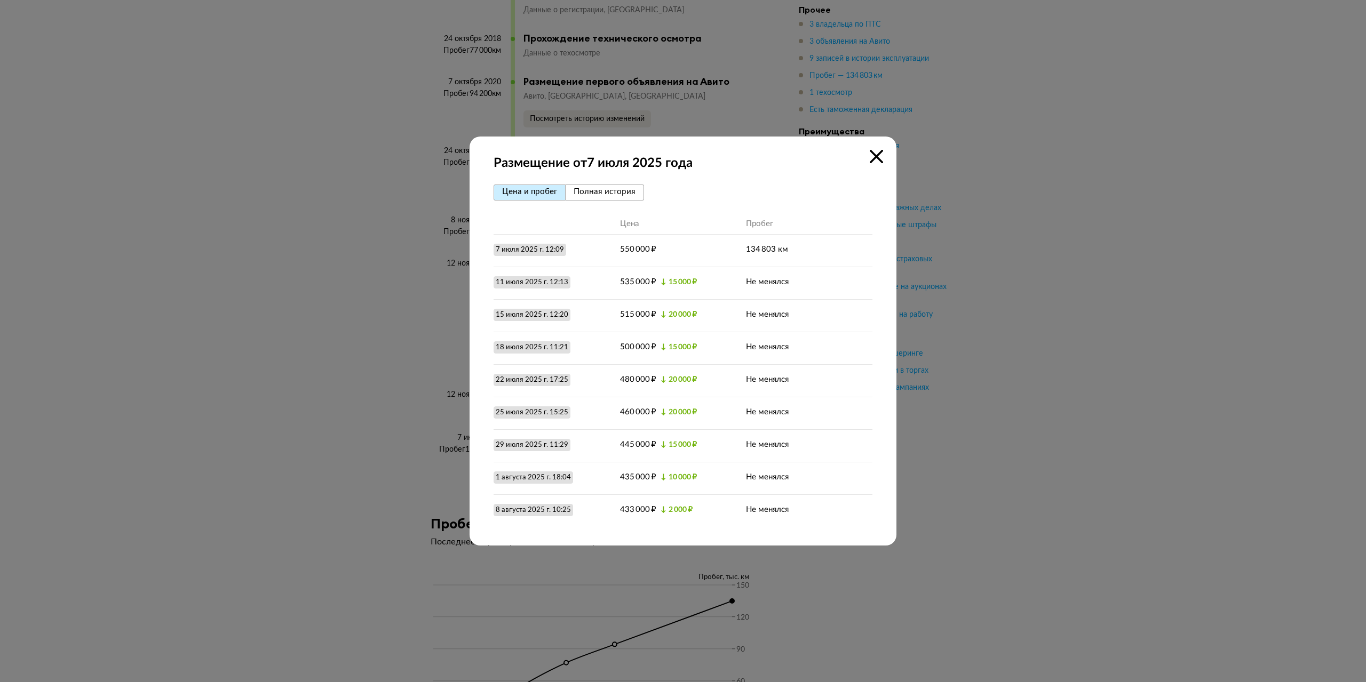
click at [881, 158] on icon at bounding box center [876, 156] width 13 height 13
